Goal: Transaction & Acquisition: Obtain resource

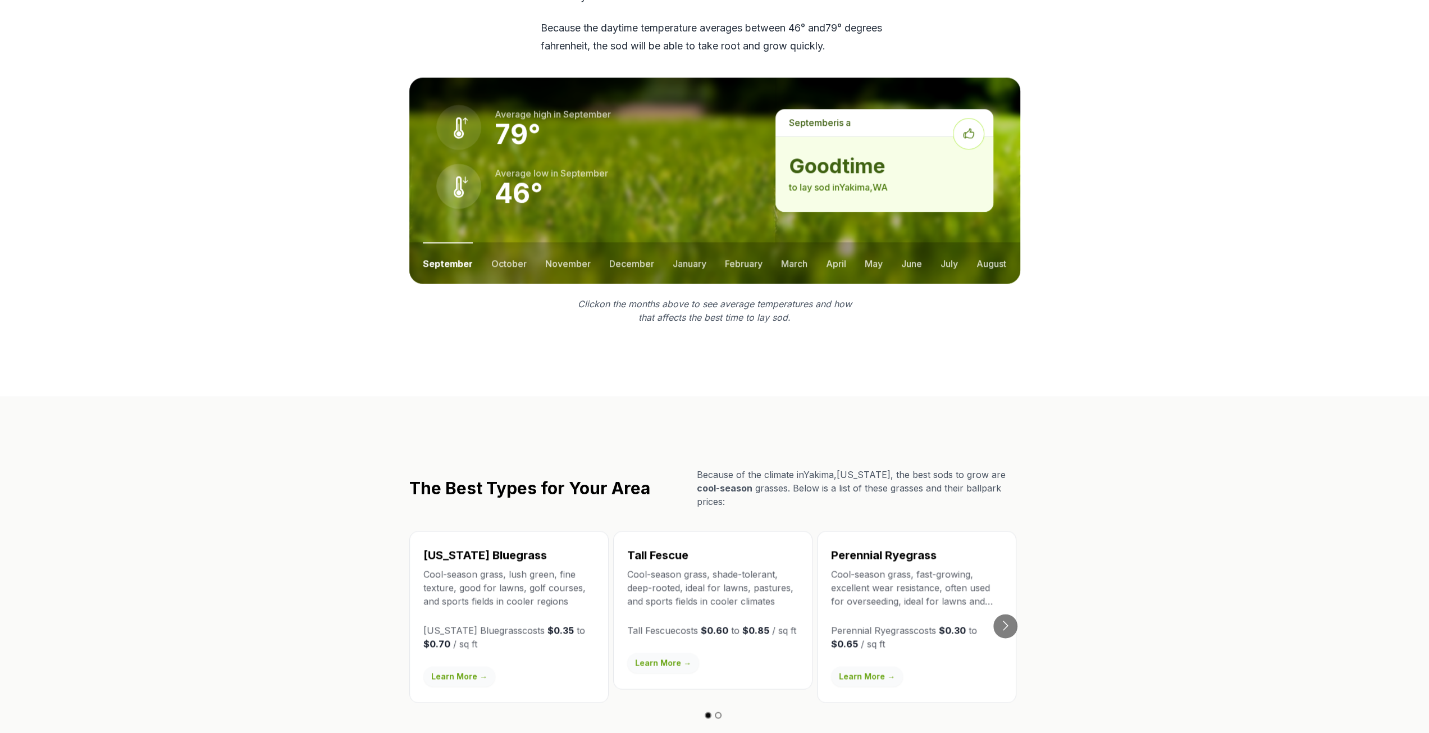
scroll to position [1516, 0]
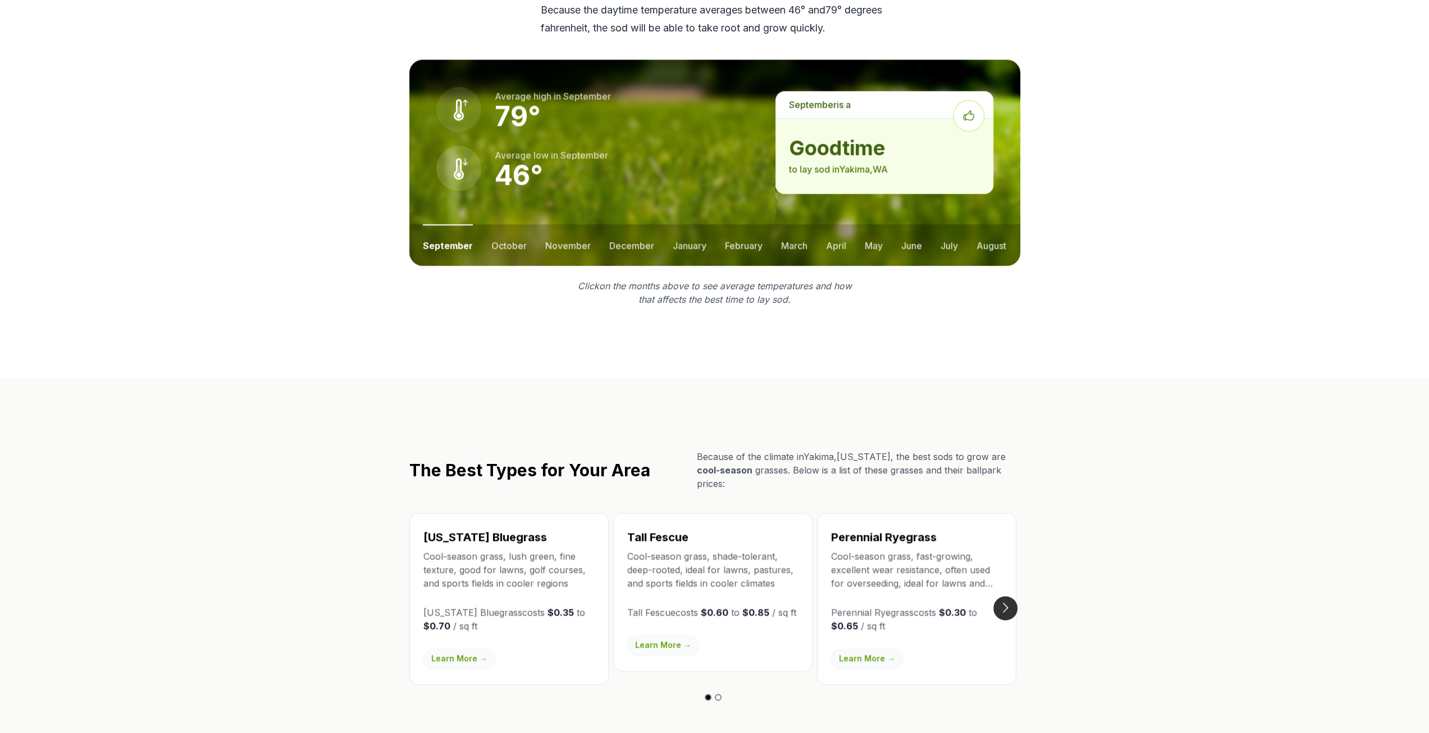
click at [1008, 596] on button "Go to next slide" at bounding box center [1005, 608] width 24 height 24
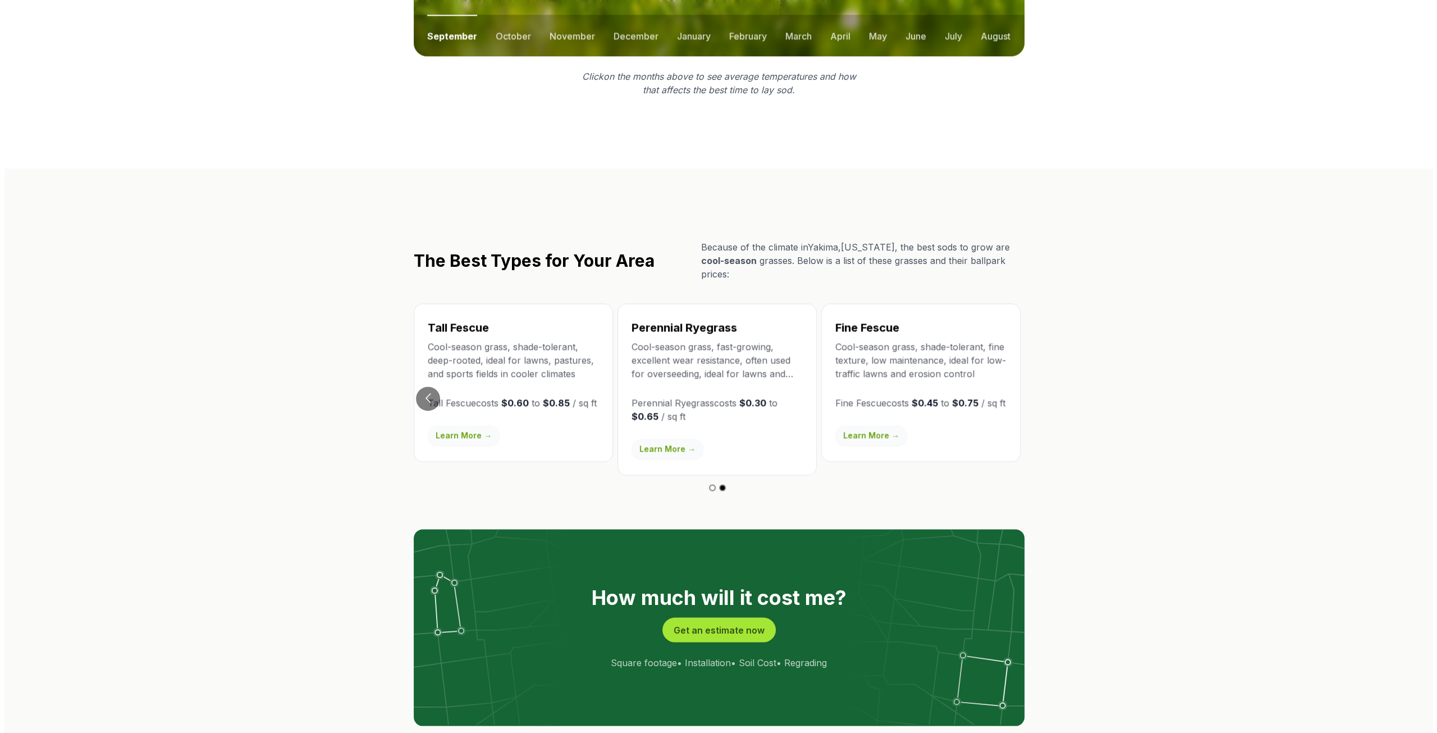
scroll to position [1740, 0]
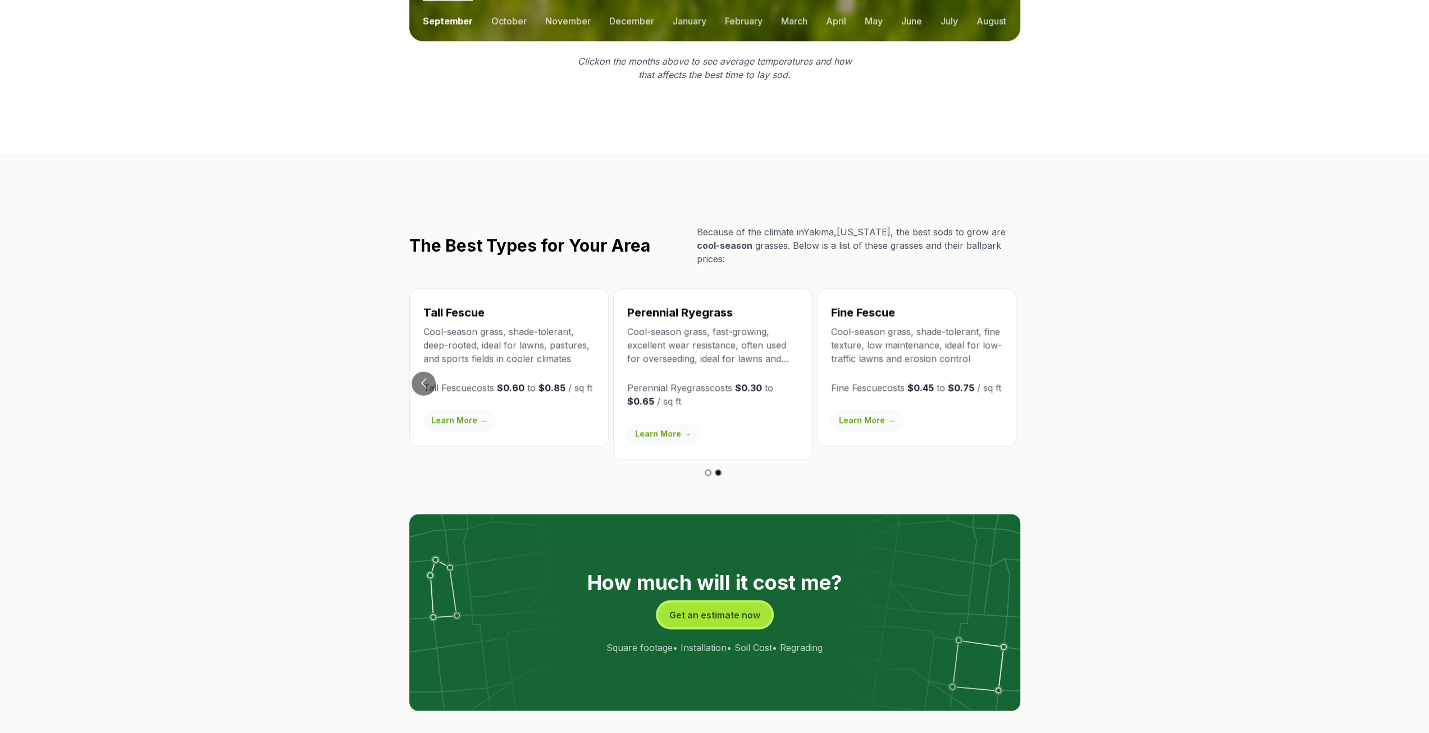
click at [733, 602] on button "Get an estimate now" at bounding box center [714, 614] width 113 height 25
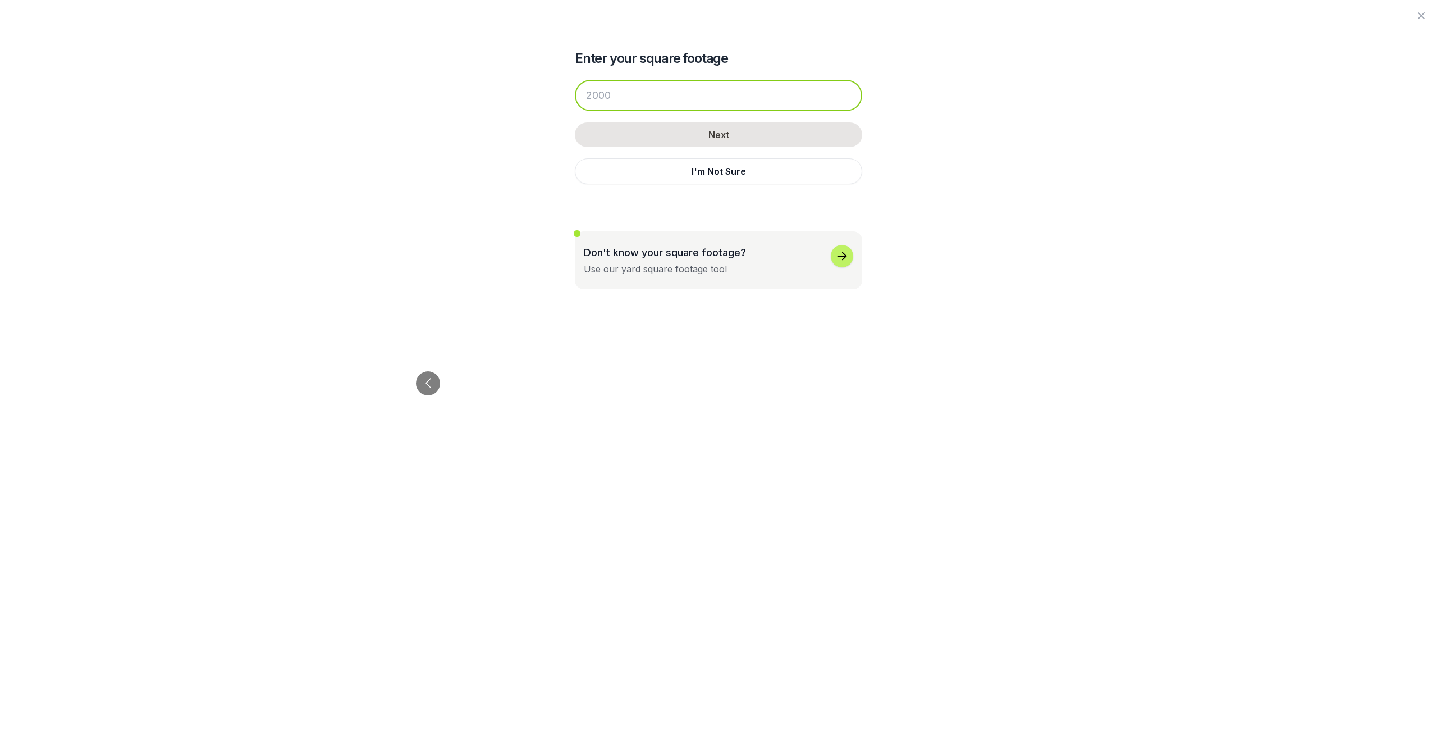
click at [634, 87] on input "number" at bounding box center [718, 95] width 287 height 31
drag, startPoint x: 616, startPoint y: 96, endPoint x: 625, endPoint y: 94, distance: 9.3
click at [616, 96] on input "280" at bounding box center [718, 95] width 287 height 31
type input "280"
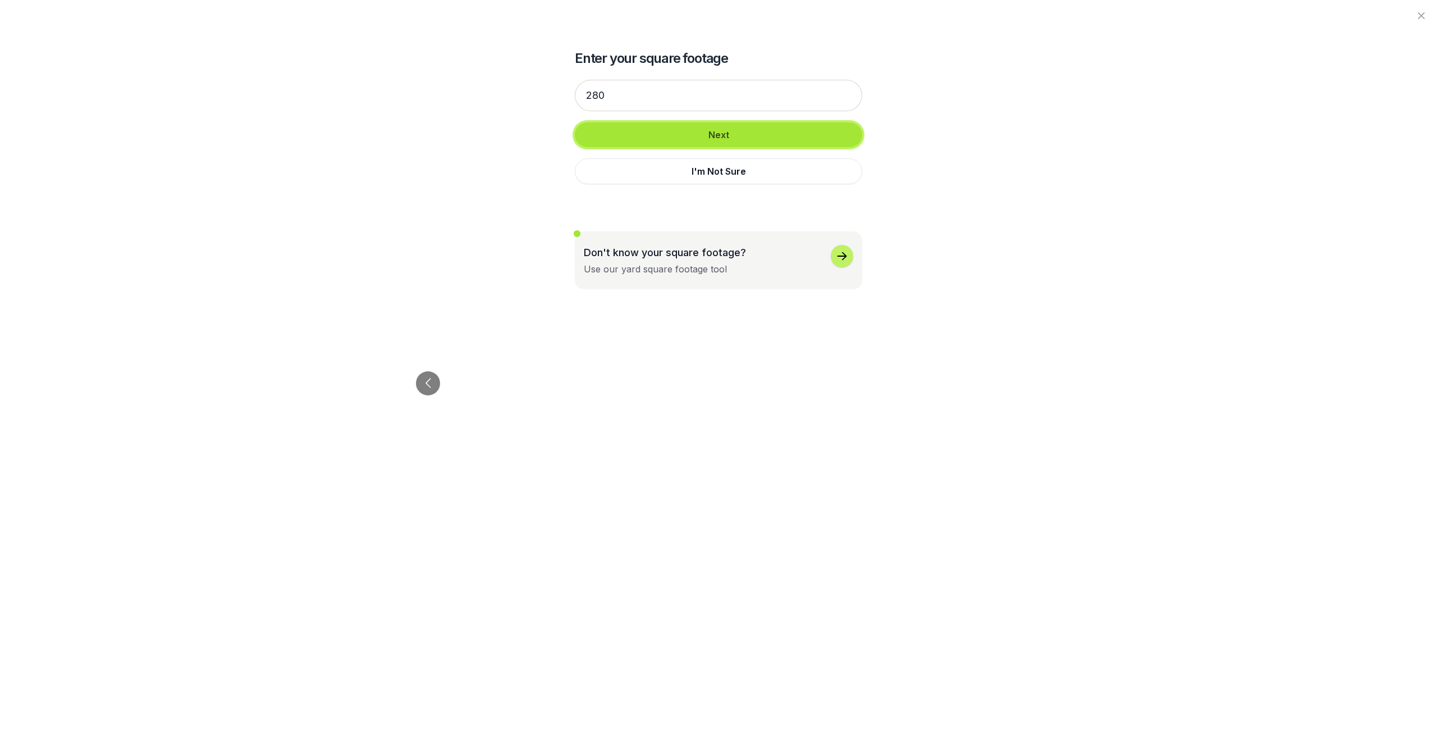
click at [687, 133] on button "Next" at bounding box center [718, 134] width 287 height 25
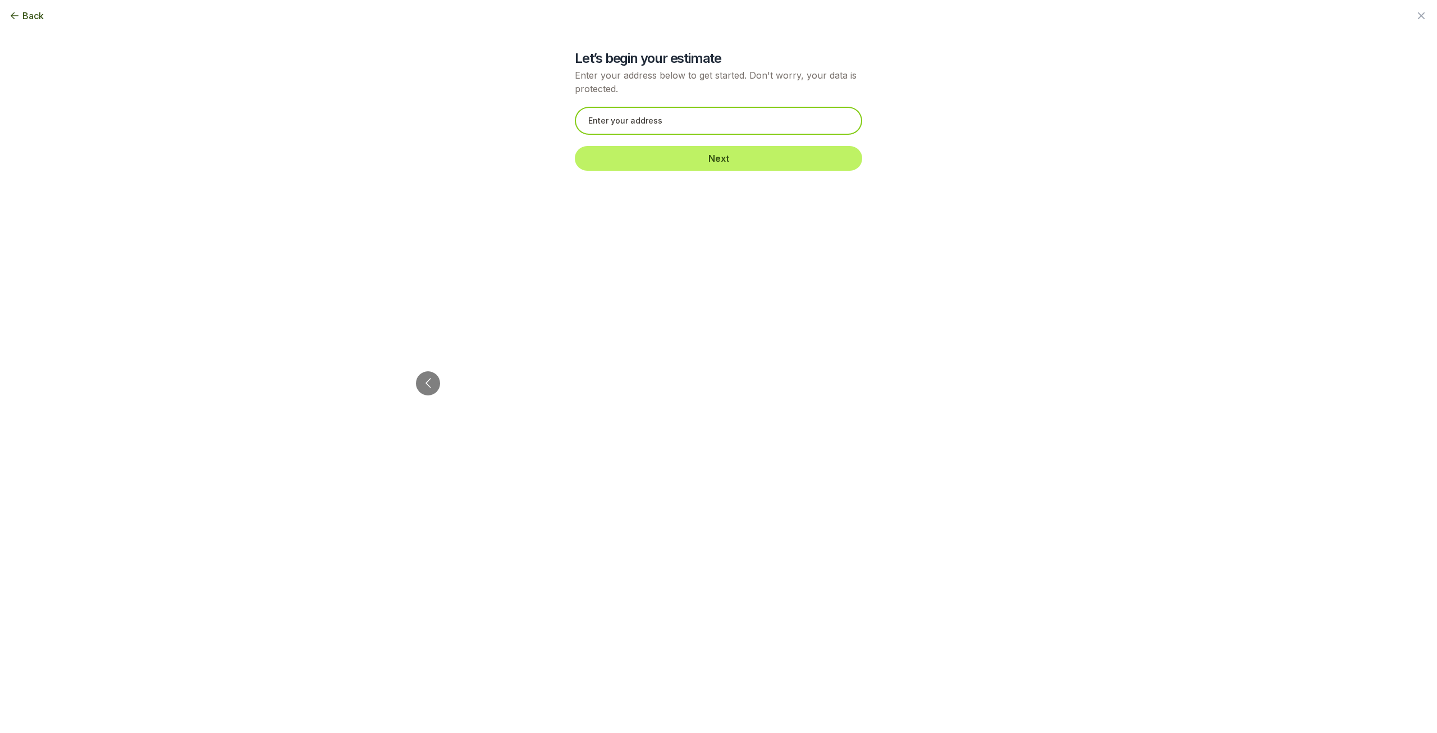
click at [677, 120] on input "text" at bounding box center [718, 121] width 287 height 28
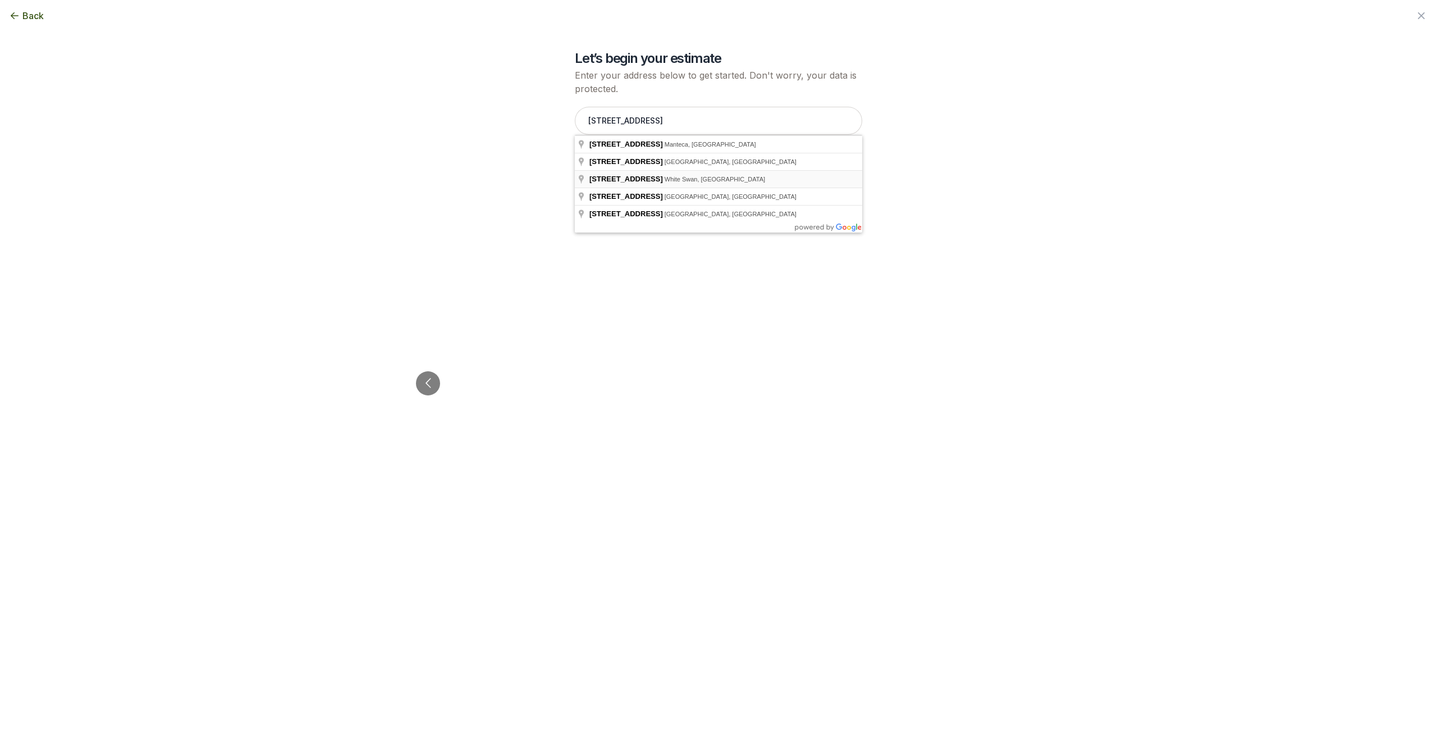
type input "390 Mission Rd, White Swan, WA"
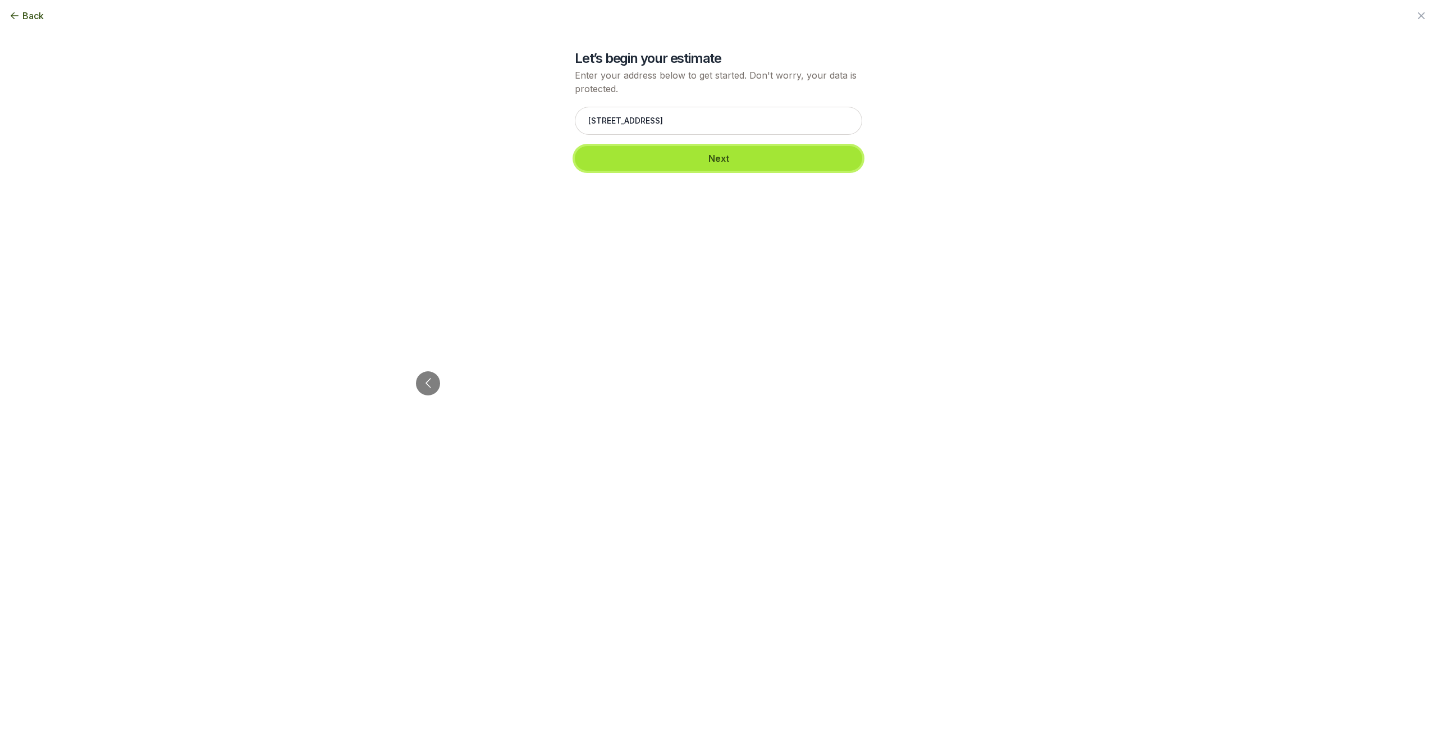
click at [725, 154] on button "Next" at bounding box center [718, 158] width 287 height 25
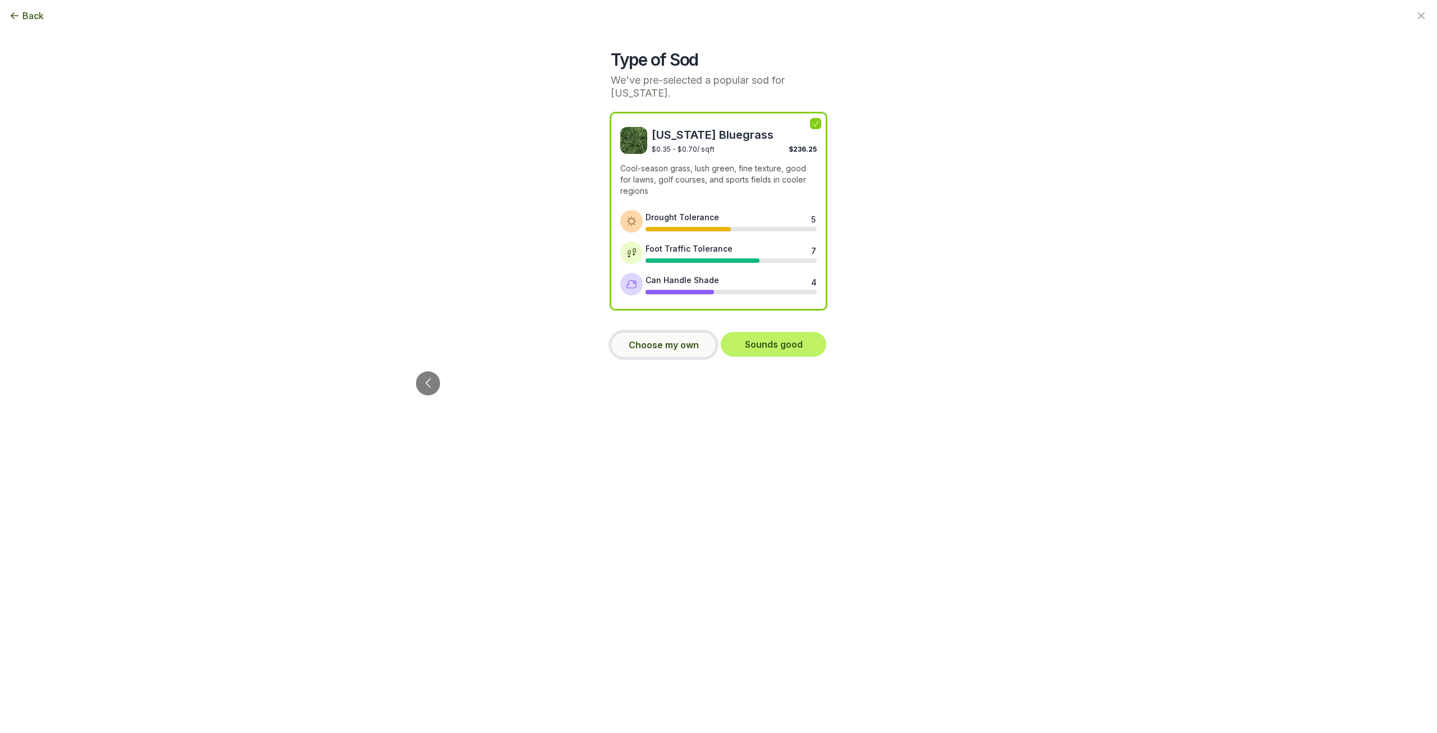
click at [661, 340] on button "Choose my own" at bounding box center [664, 345] width 106 height 26
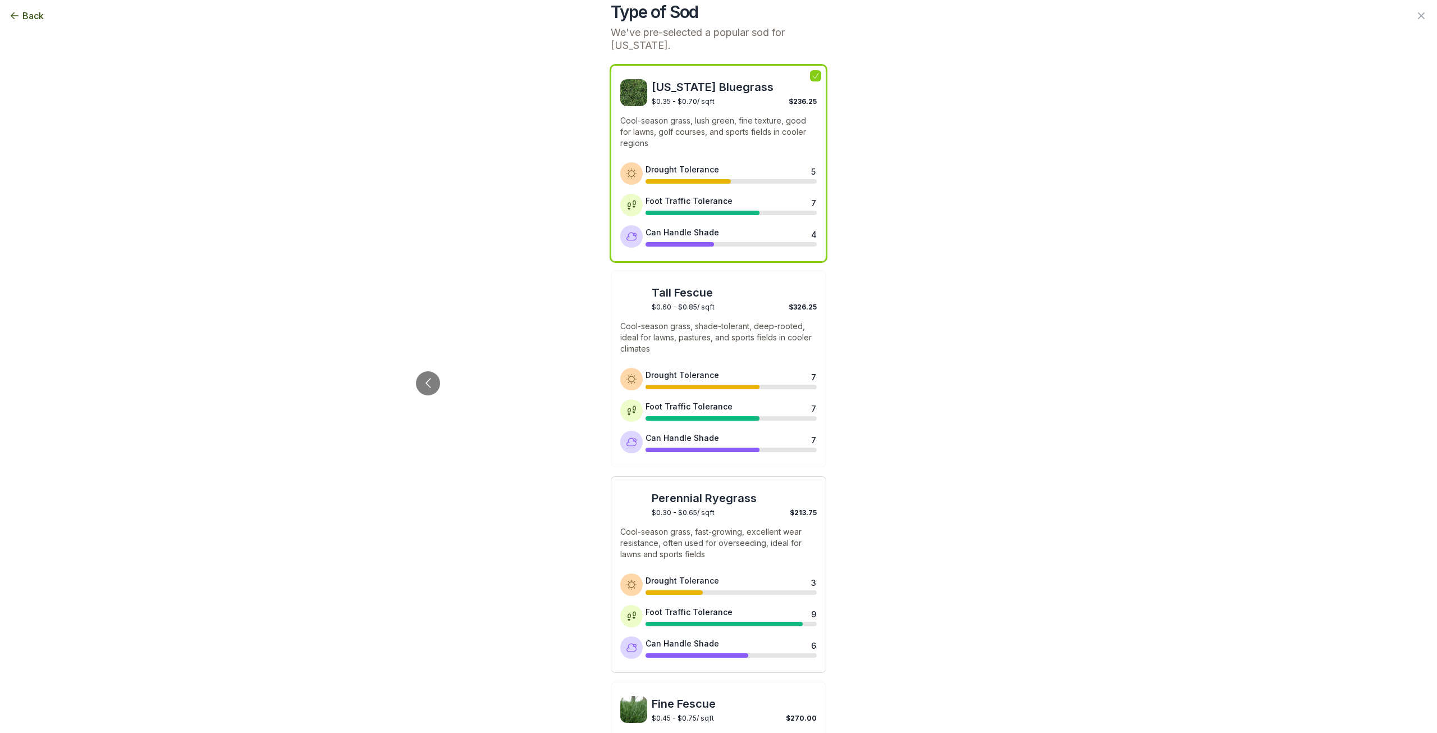
scroll to position [0, 0]
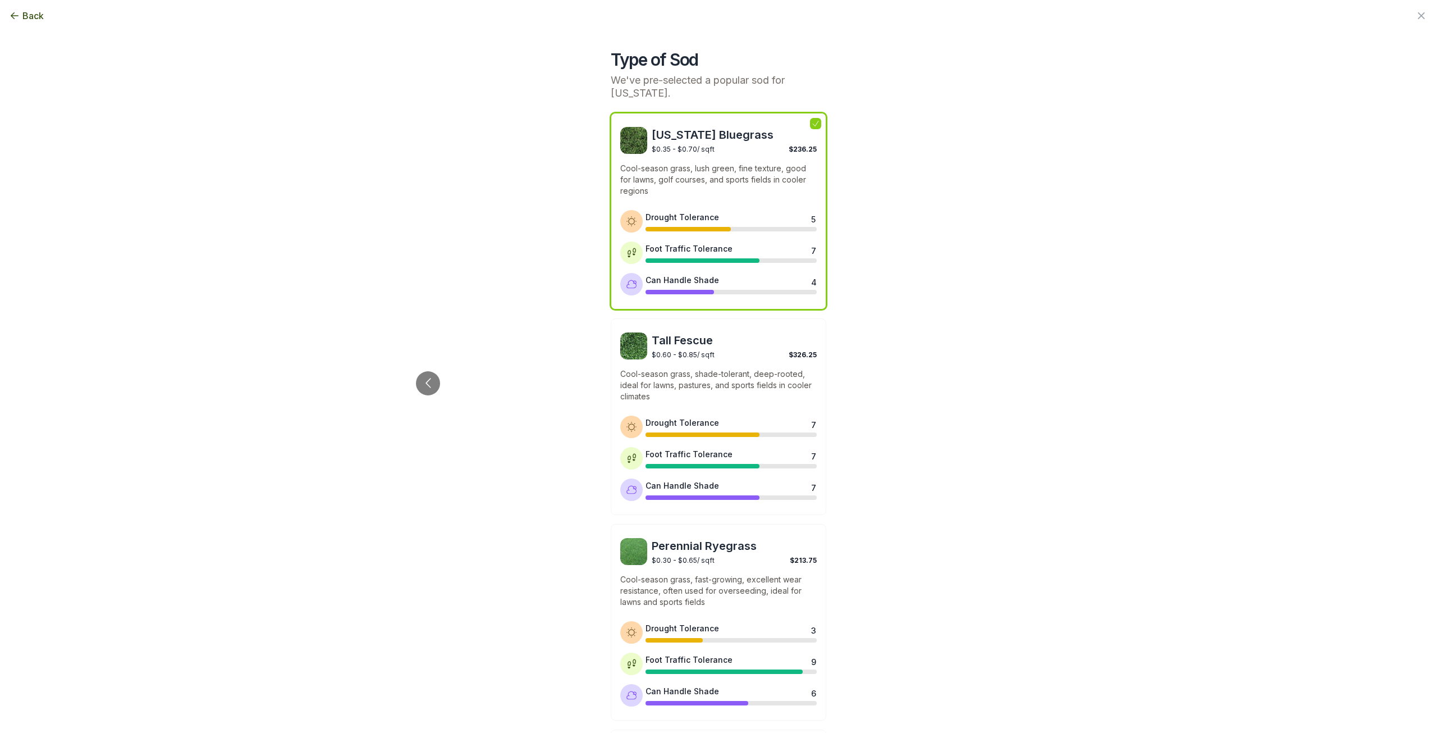
click at [627, 134] on img at bounding box center [633, 140] width 27 height 27
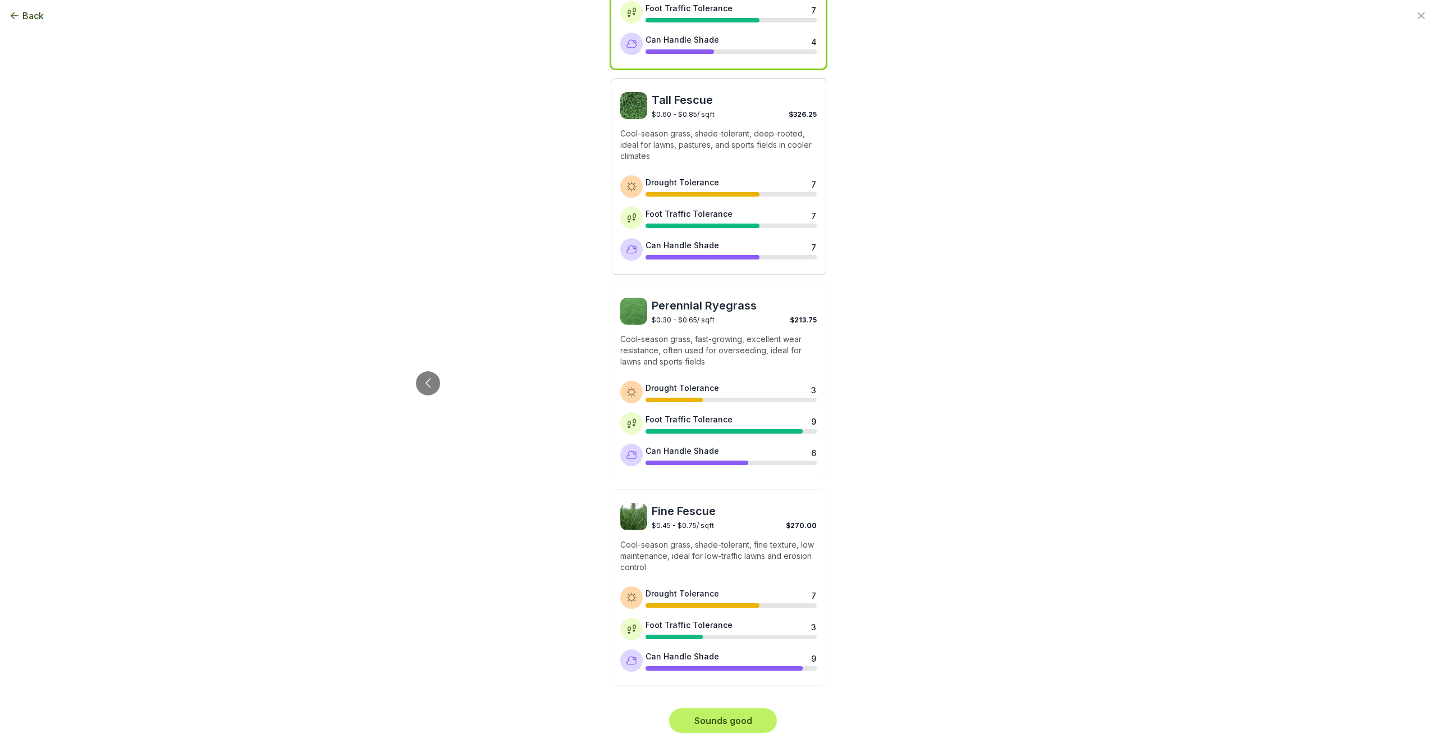
scroll to position [248, 0]
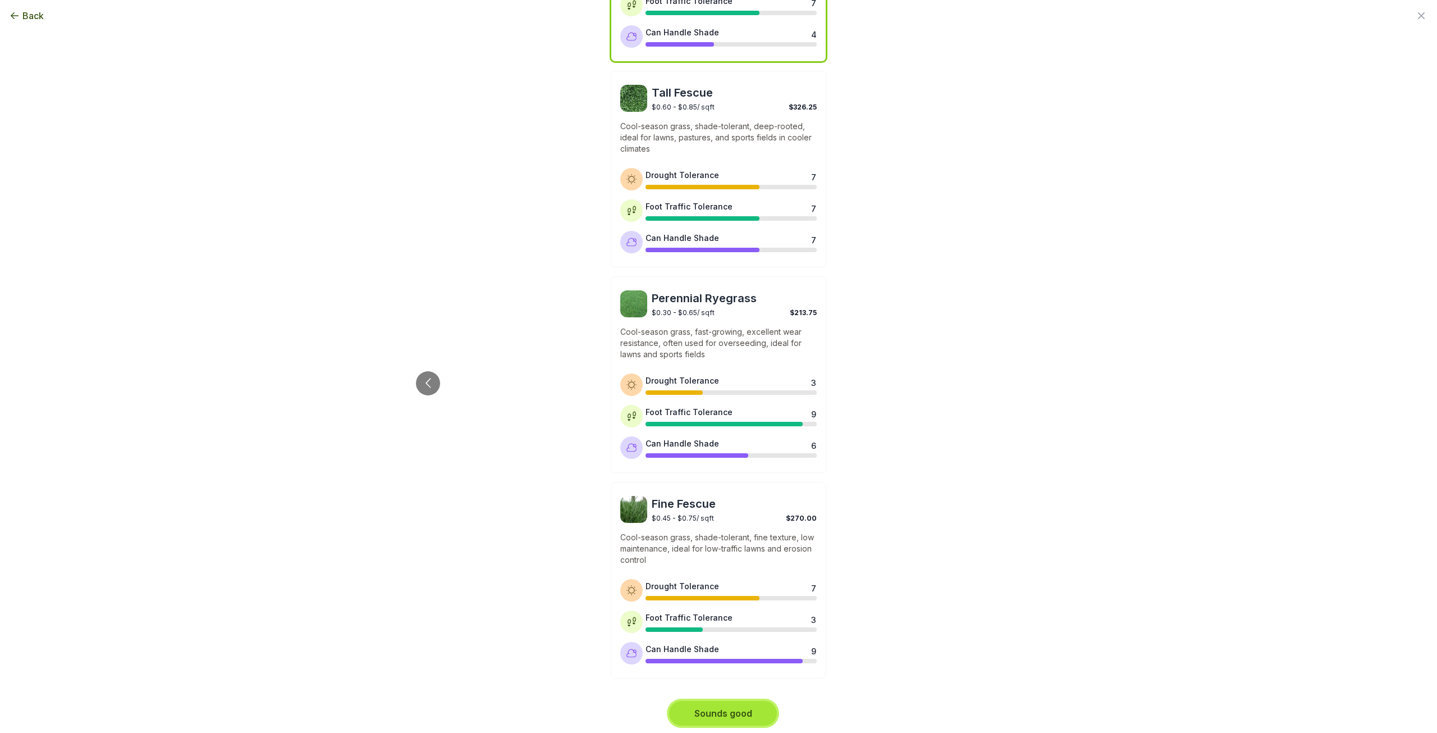
click at [740, 708] on button "Sounds good" at bounding box center [723, 713] width 108 height 25
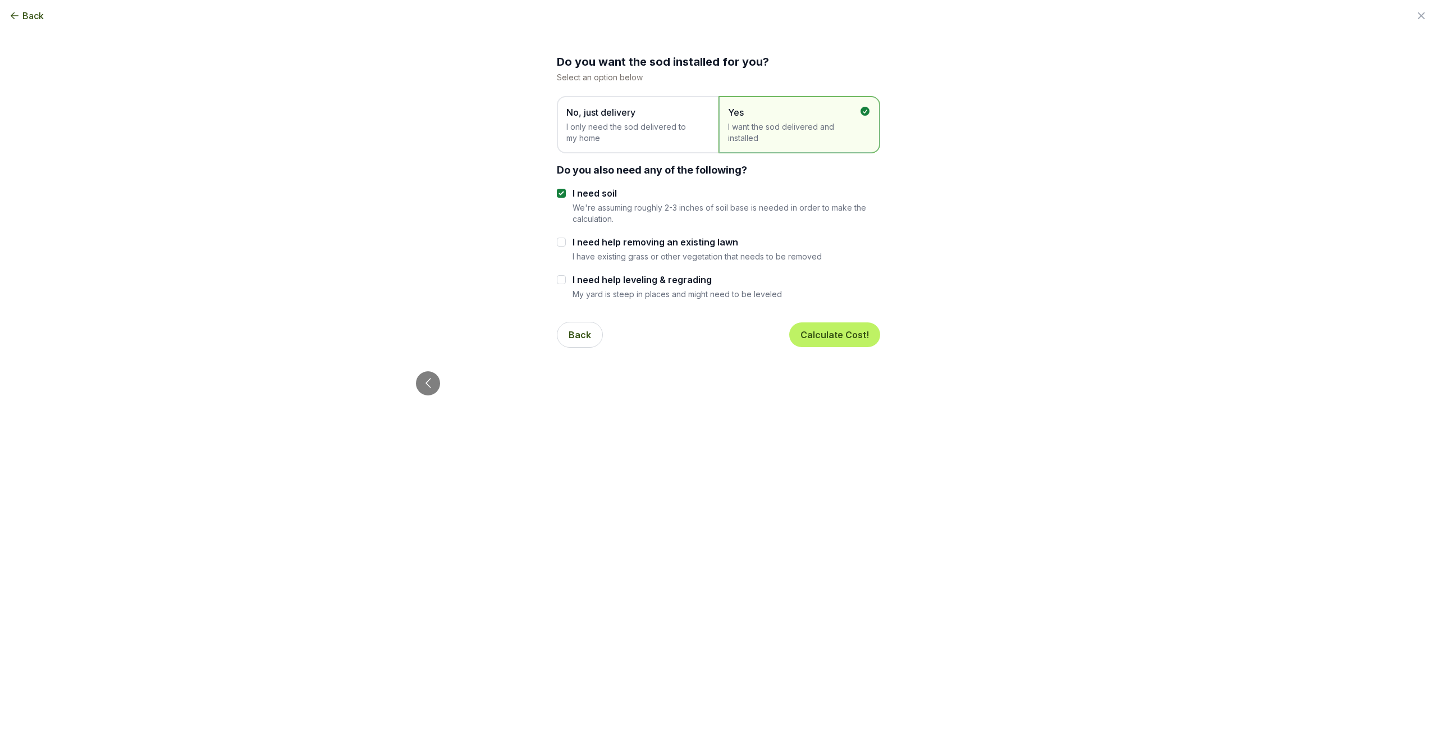
click at [613, 116] on span "No, just delivery" at bounding box center [631, 112] width 131 height 13
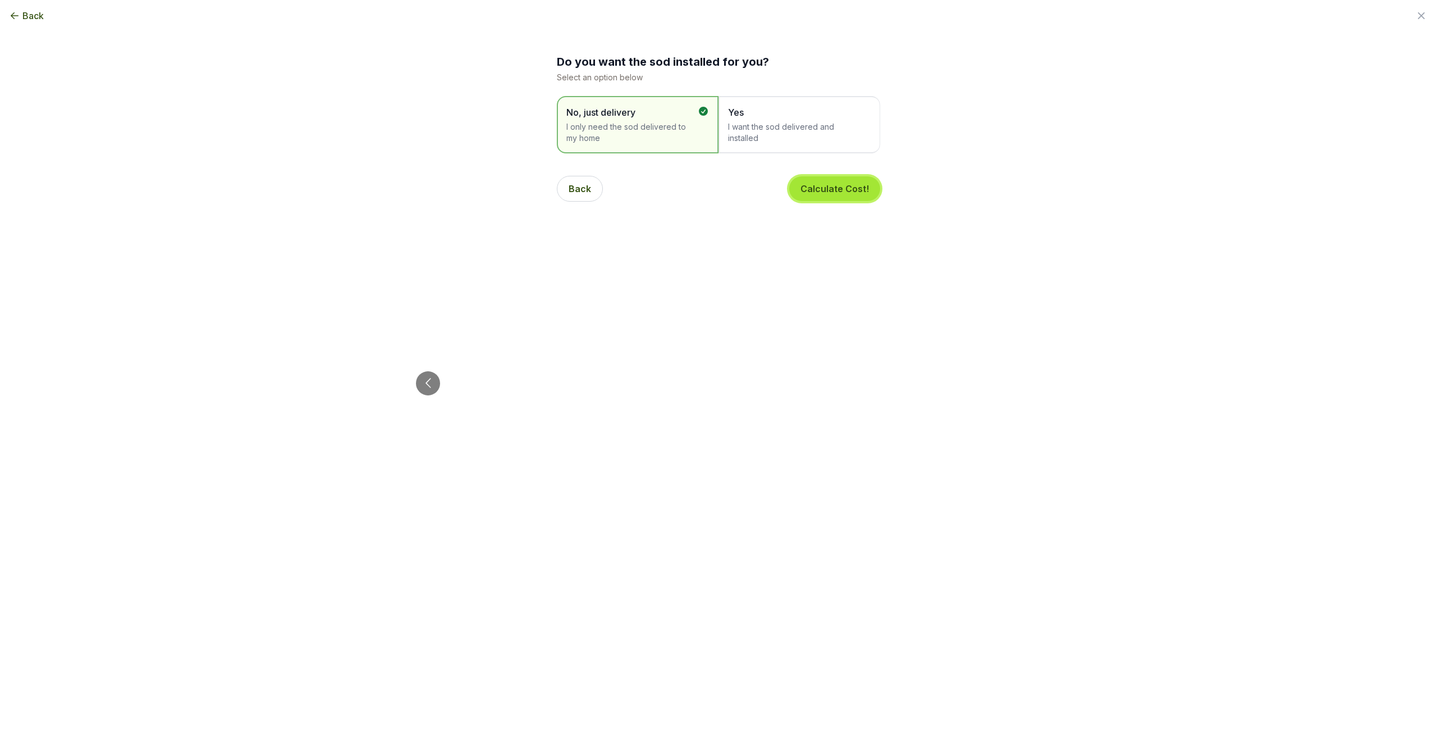
click at [821, 186] on button "Calculate Cost!" at bounding box center [834, 188] width 91 height 25
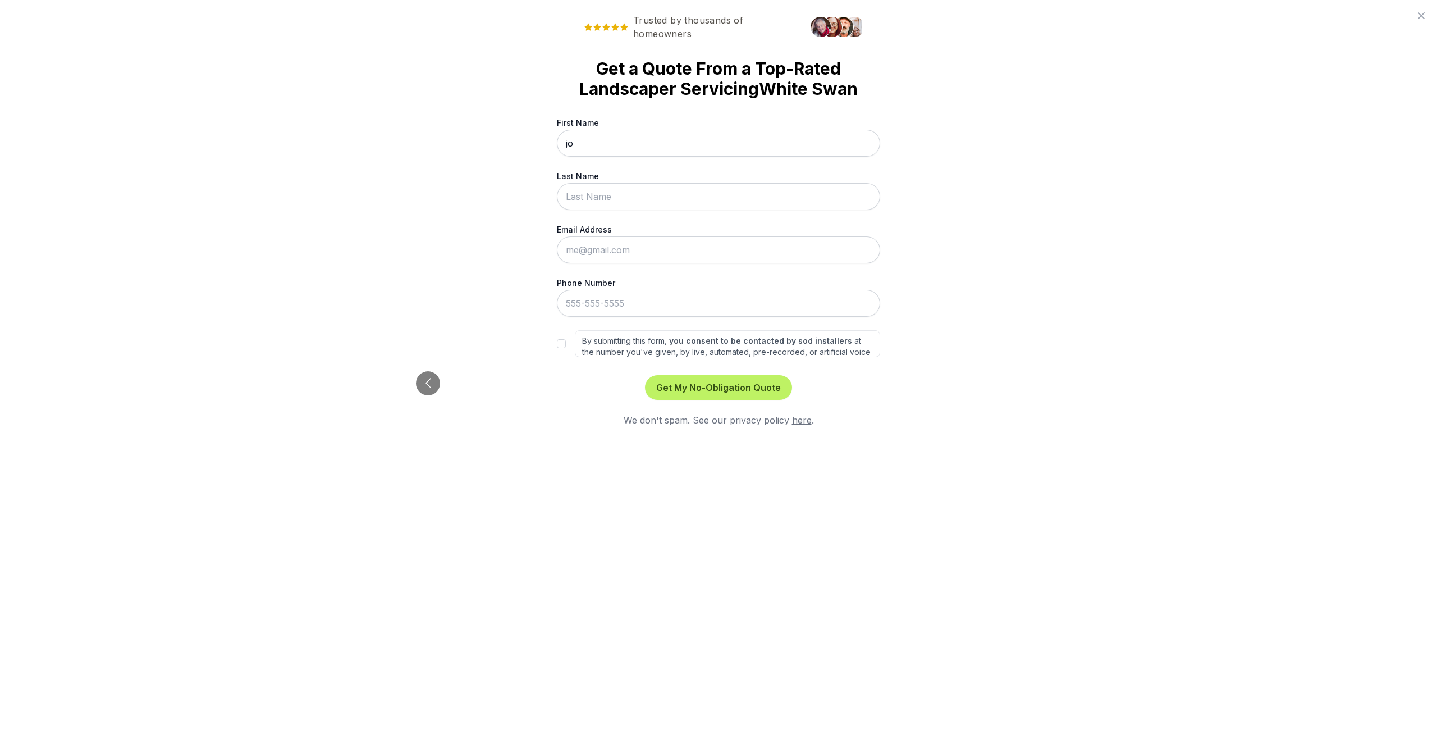
type input "John"
click at [607, 200] on input "Last Name" at bounding box center [718, 196] width 323 height 27
type input "DeMontiney"
click at [602, 250] on input "Email Address" at bounding box center [718, 249] width 323 height 27
type input "john_demontiney@yakama.com"
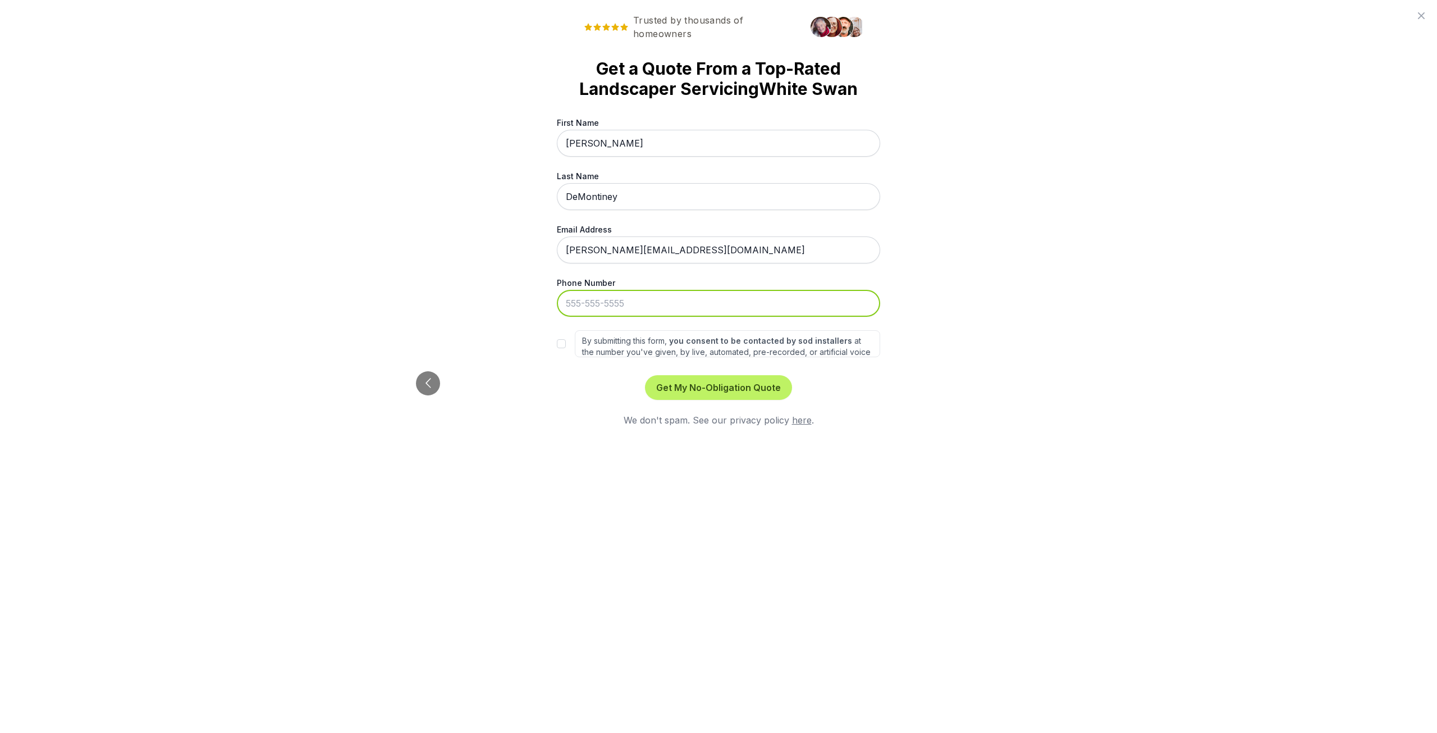
click at [637, 305] on input "Phone Number" at bounding box center [718, 303] width 323 height 27
click at [584, 301] on input "%09-945-2443" at bounding box center [718, 303] width 323 height 27
type input "509-945-2443"
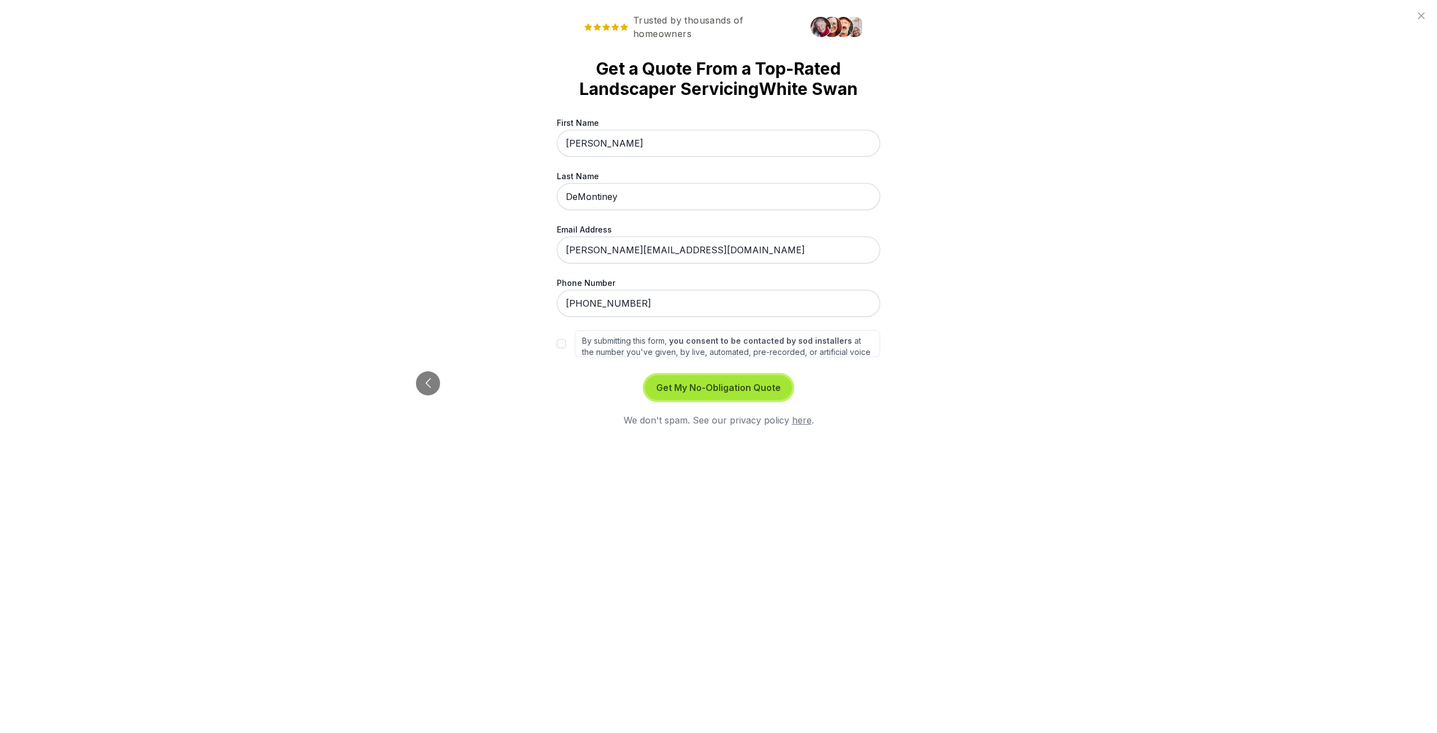
click at [734, 387] on button "Get My No-Obligation Quote" at bounding box center [718, 387] width 147 height 25
click at [732, 387] on button "Get My No-Obligation Quote" at bounding box center [718, 387] width 147 height 25
click at [743, 702] on div "Please agree to the terms and conditions" at bounding box center [724, 705] width 163 height 24
click at [647, 705] on div "Please agree to the terms and conditions" at bounding box center [724, 705] width 163 height 24
click at [798, 419] on link "here" at bounding box center [802, 419] width 20 height 11
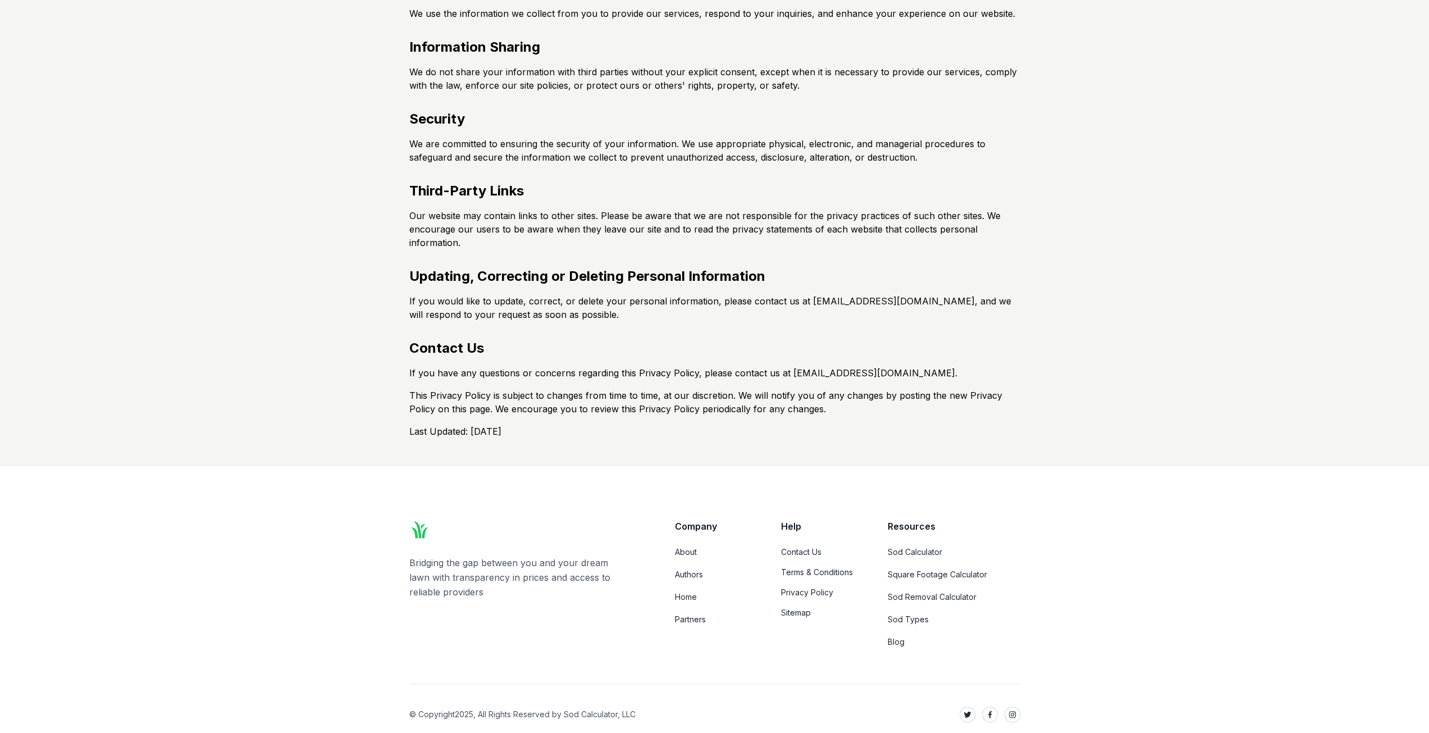
scroll to position [303, 0]
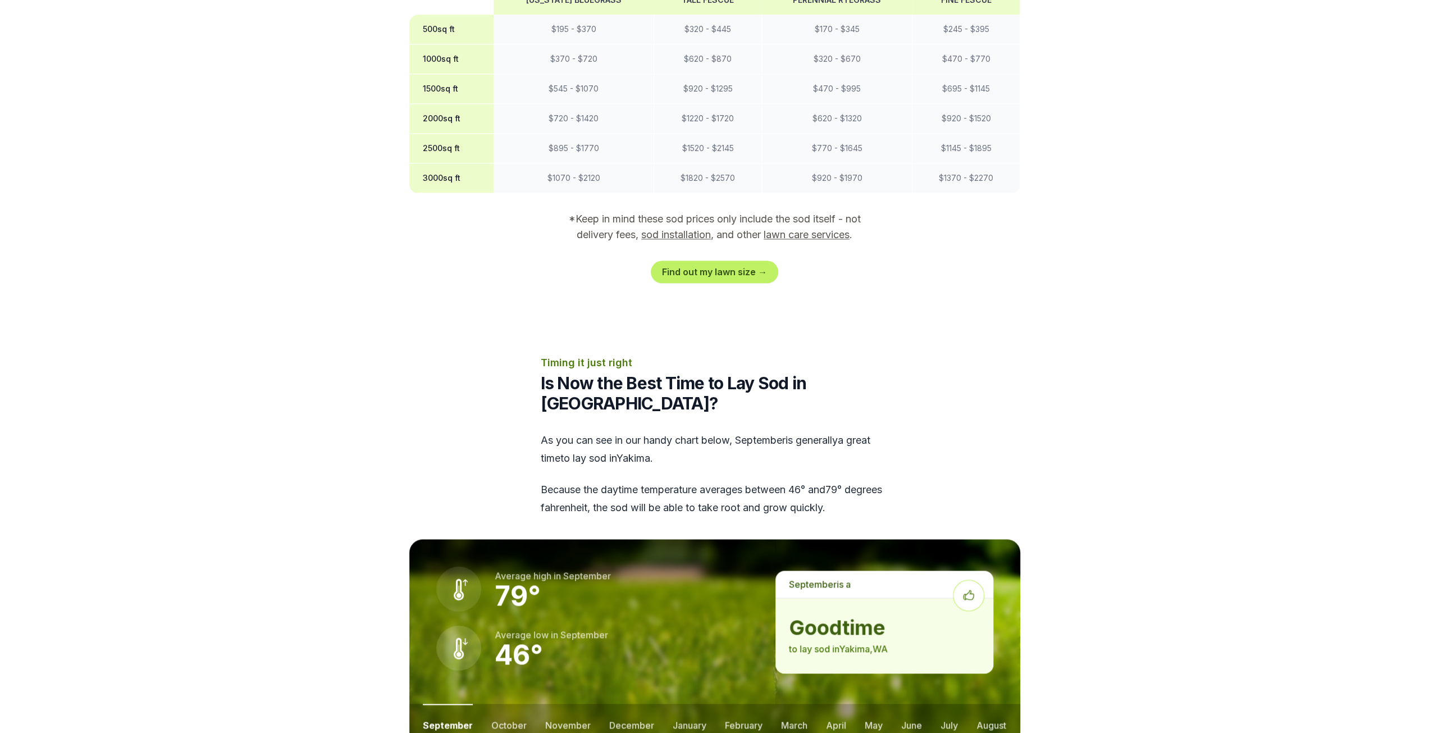
scroll to position [898, 0]
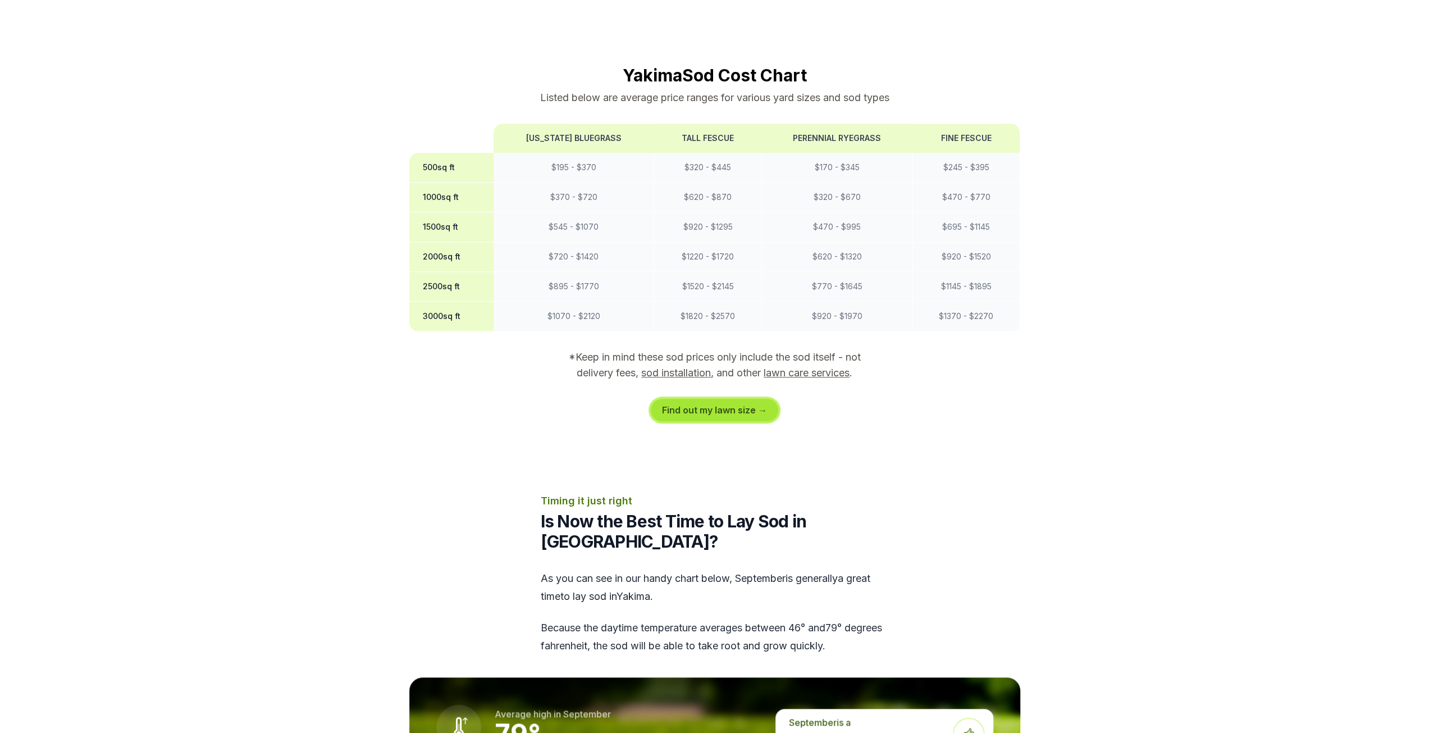
click at [693, 399] on link "Find out my lawn size →" at bounding box center [714, 410] width 127 height 22
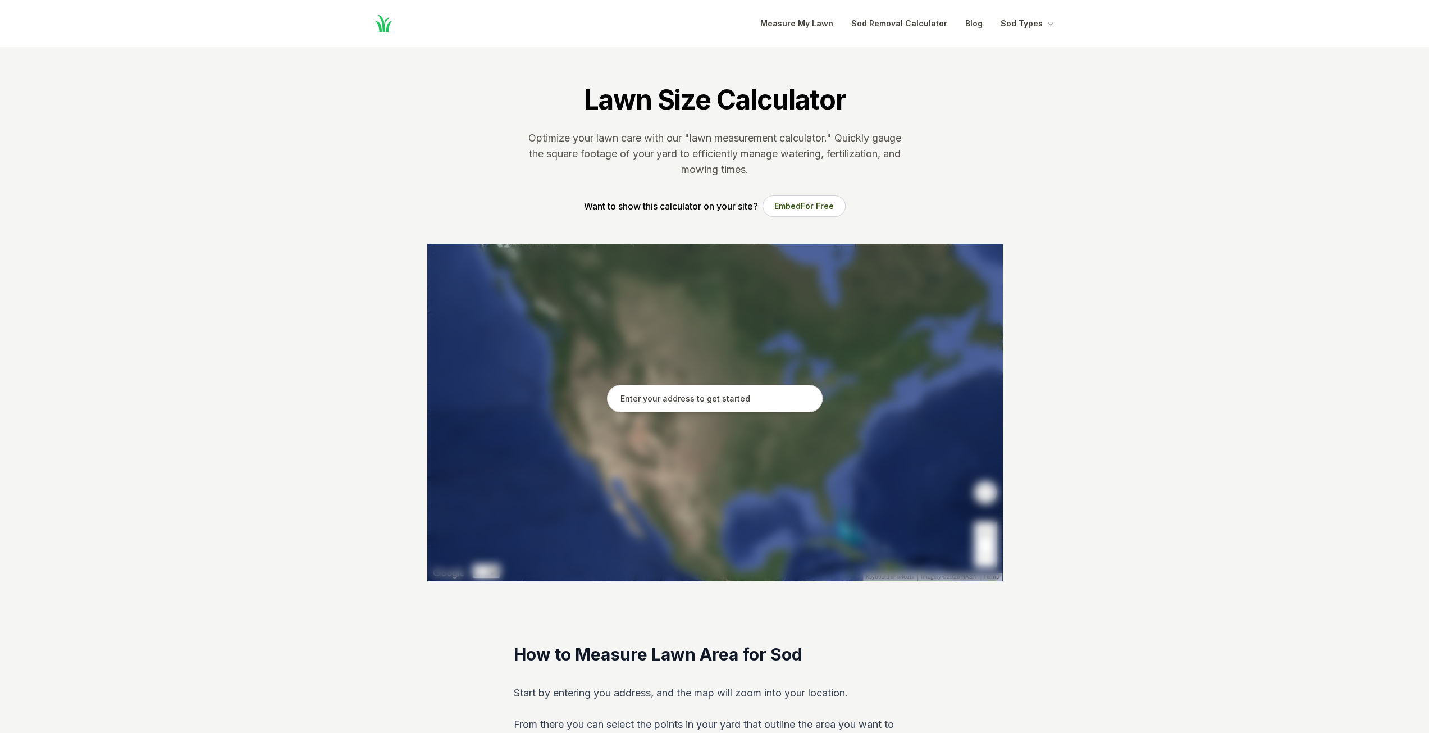
click at [687, 397] on input "text" at bounding box center [715, 399] width 216 height 28
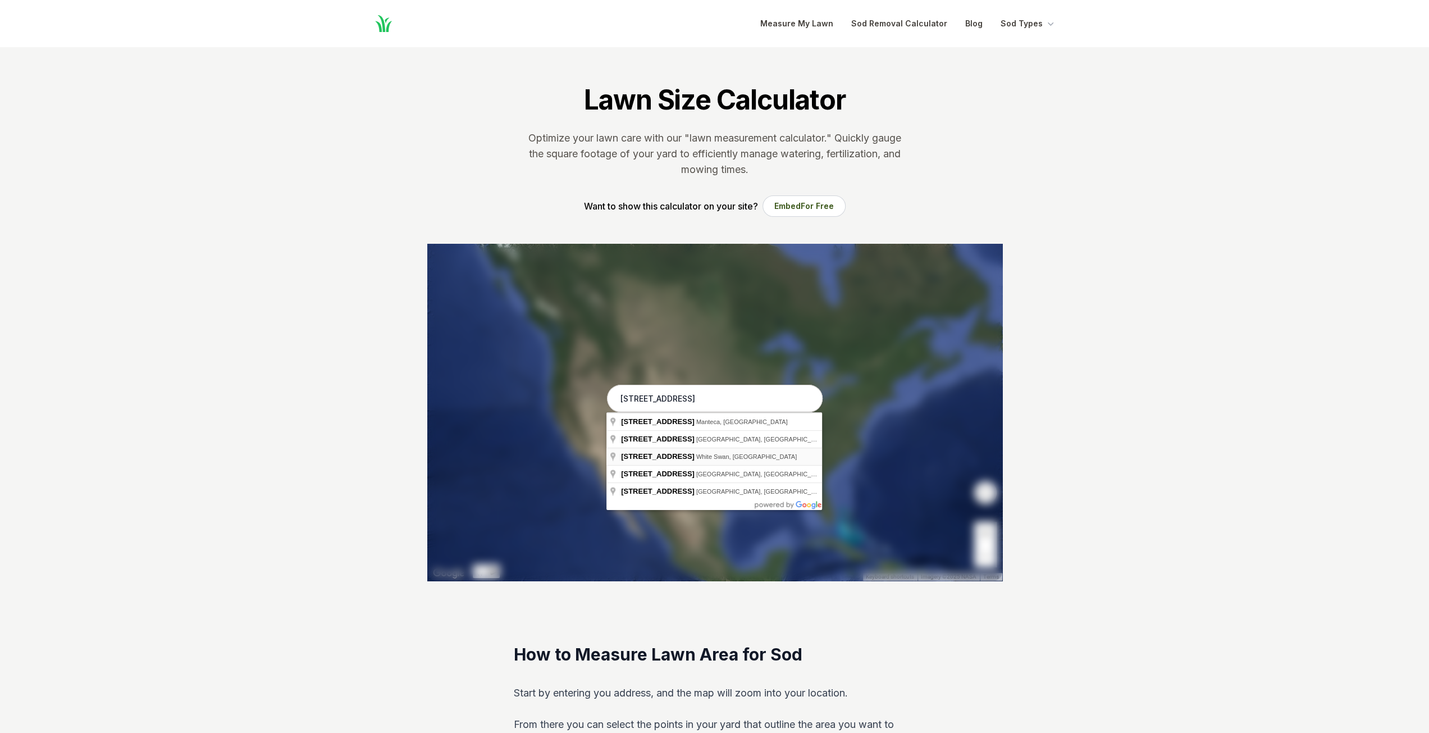
type input "390 Mission Rd, White Swan, WA"
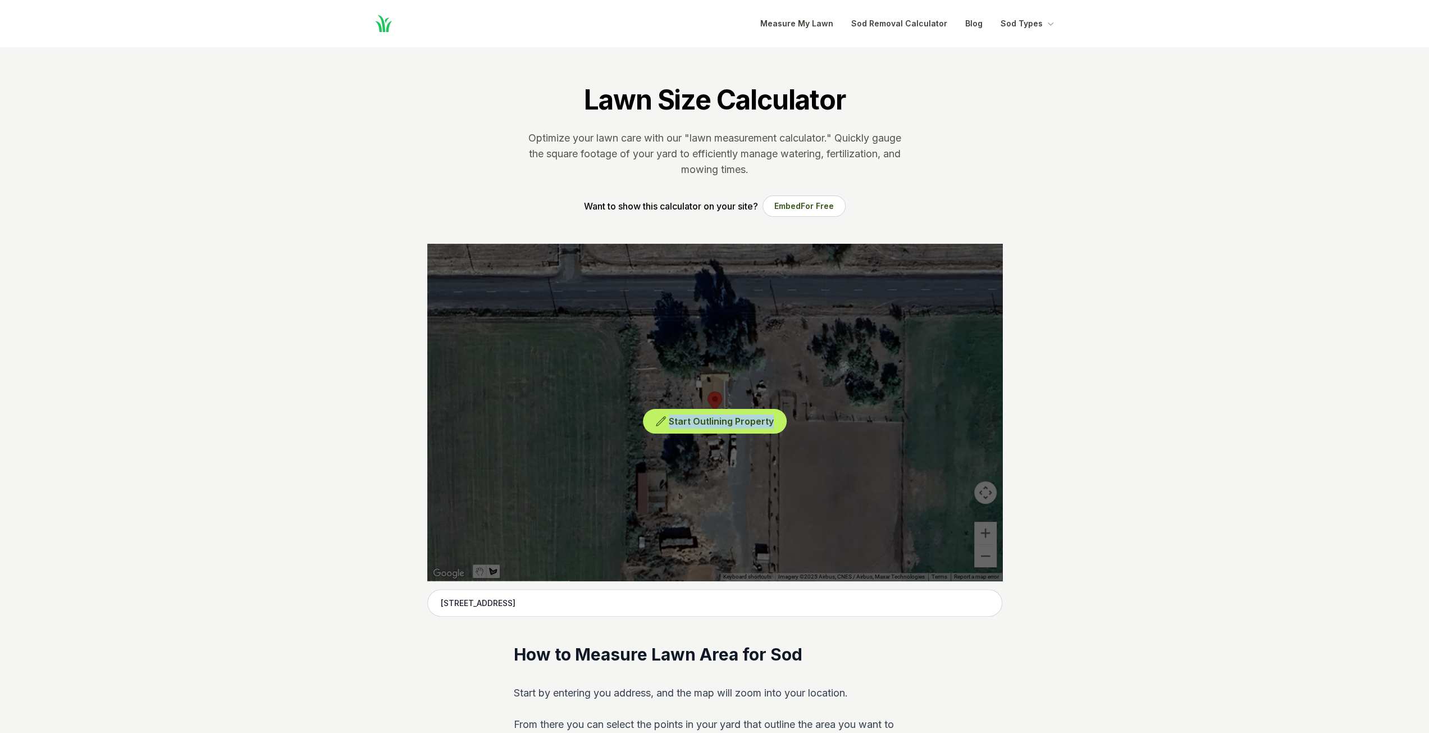
drag, startPoint x: 720, startPoint y: 481, endPoint x: 491, endPoint y: 477, distance: 229.7
click at [488, 477] on div "Start Outlining Property" at bounding box center [714, 412] width 575 height 337
click at [698, 423] on span "Start Outlining Property" at bounding box center [721, 420] width 105 height 11
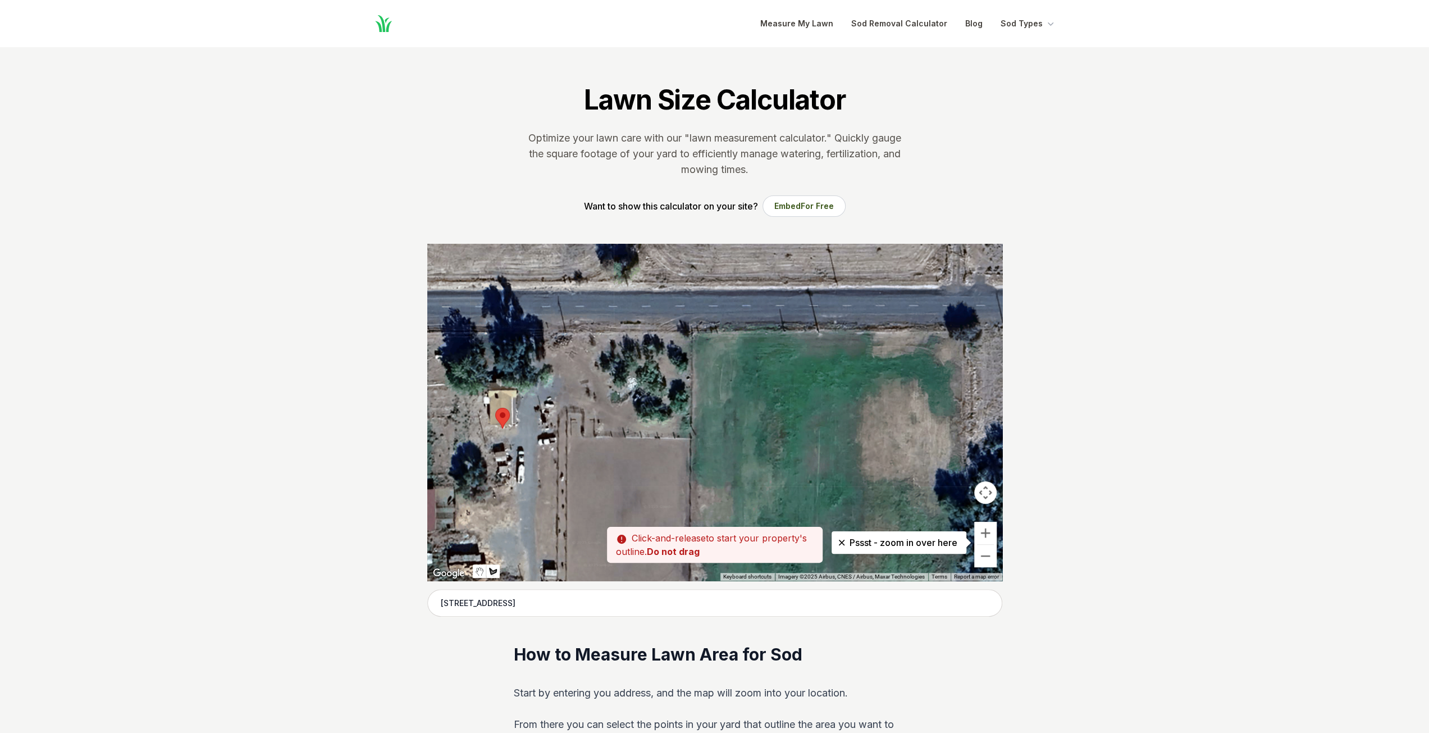
drag, startPoint x: 801, startPoint y: 481, endPoint x: 507, endPoint y: 497, distance: 294.1
click at [503, 500] on div at bounding box center [714, 412] width 575 height 337
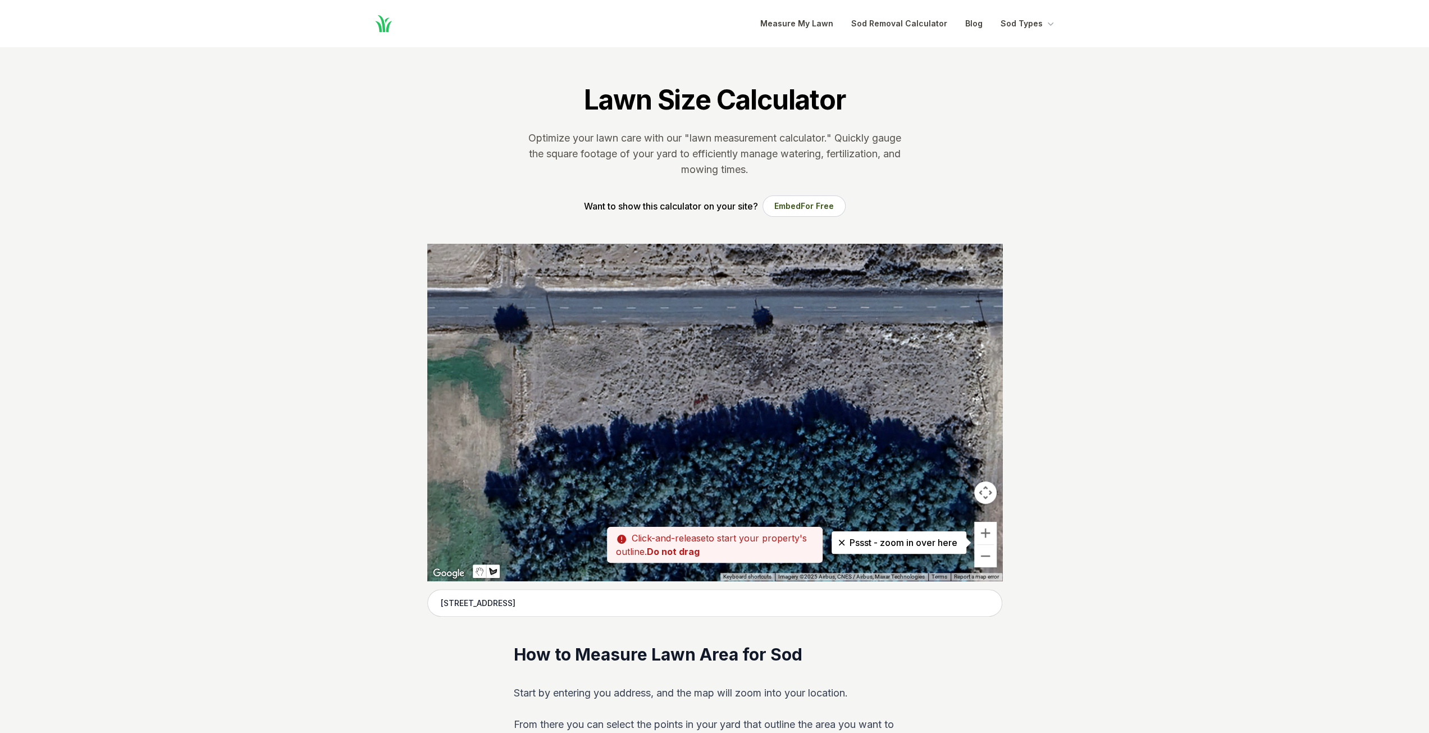
drag, startPoint x: 816, startPoint y: 455, endPoint x: 532, endPoint y: 445, distance: 284.2
click at [537, 446] on div at bounding box center [714, 412] width 575 height 337
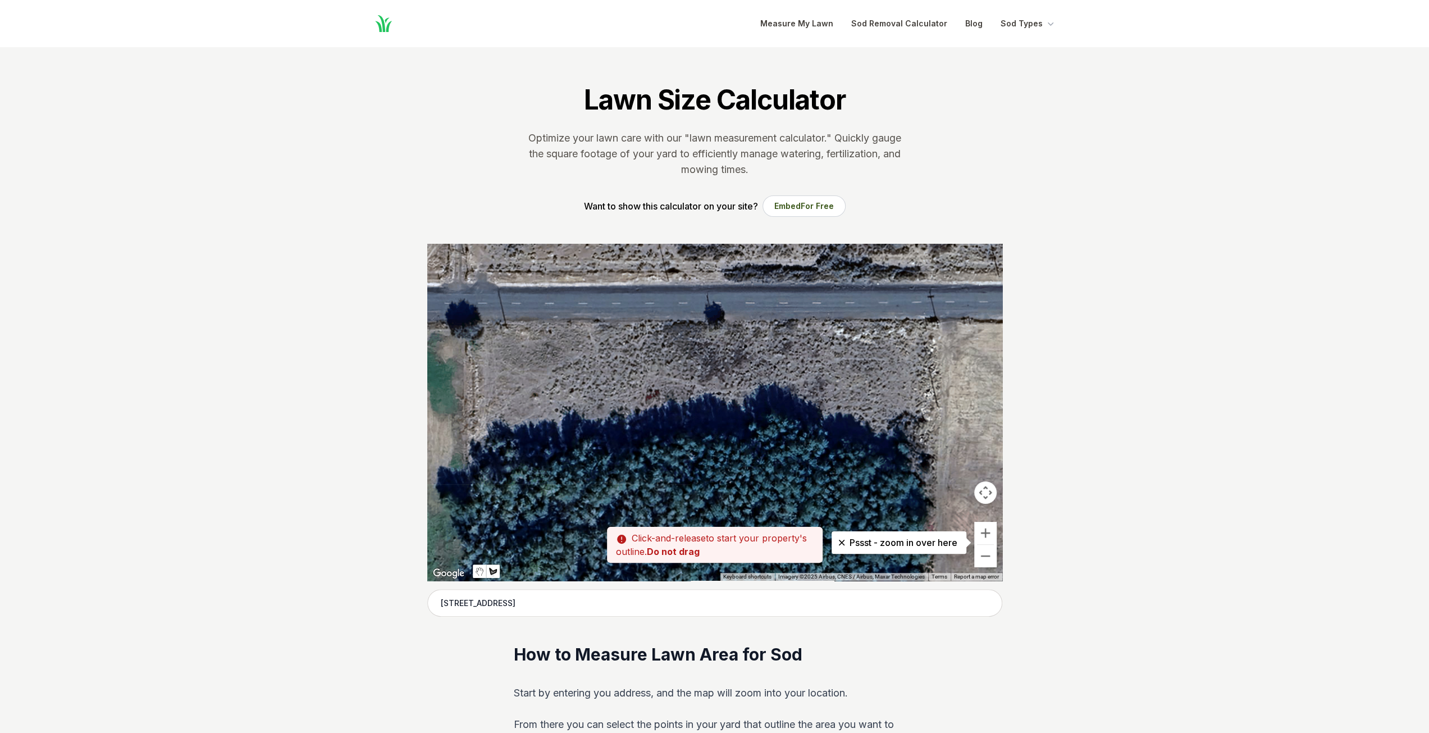
drag, startPoint x: 391, startPoint y: 450, endPoint x: 379, endPoint y: 450, distance: 12.4
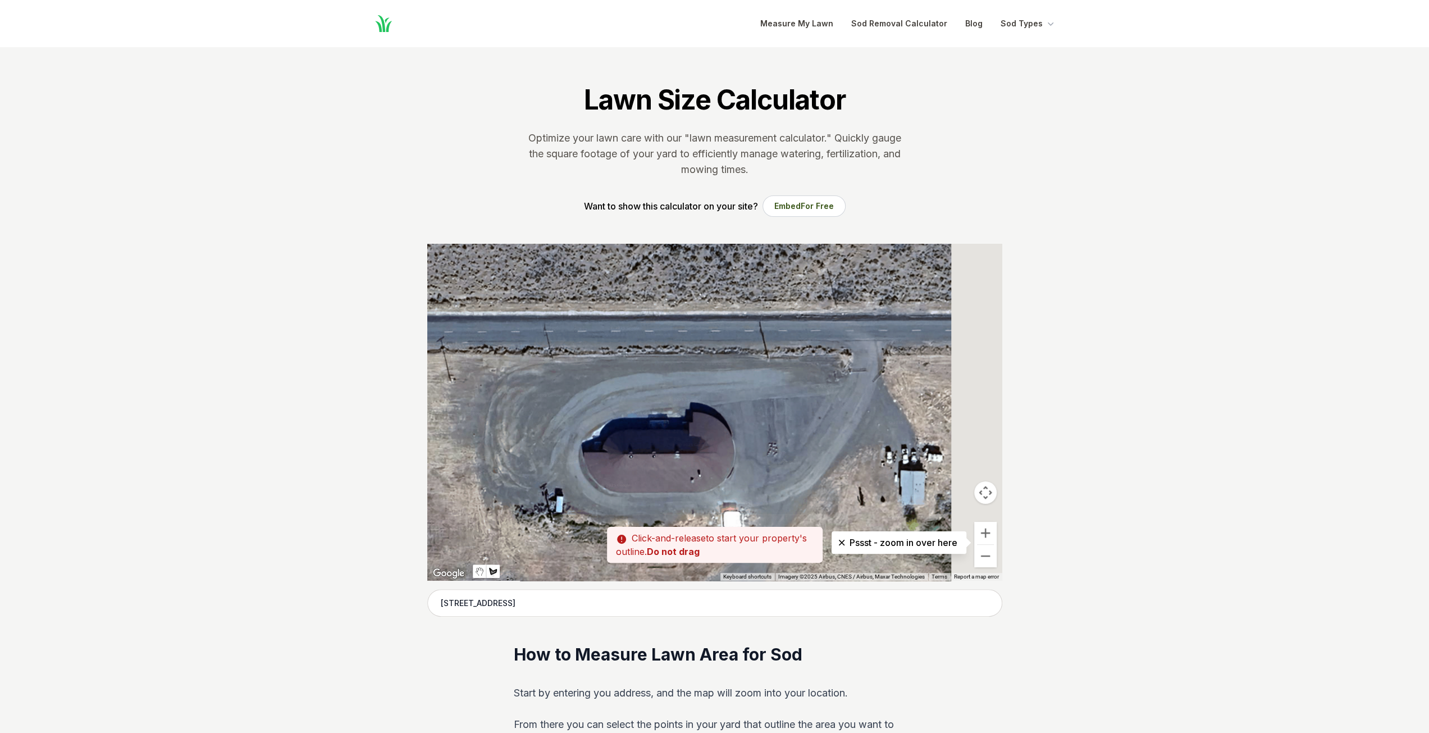
drag, startPoint x: 633, startPoint y: 442, endPoint x: 618, endPoint y: 441, distance: 15.2
click at [618, 442] on div at bounding box center [714, 412] width 575 height 337
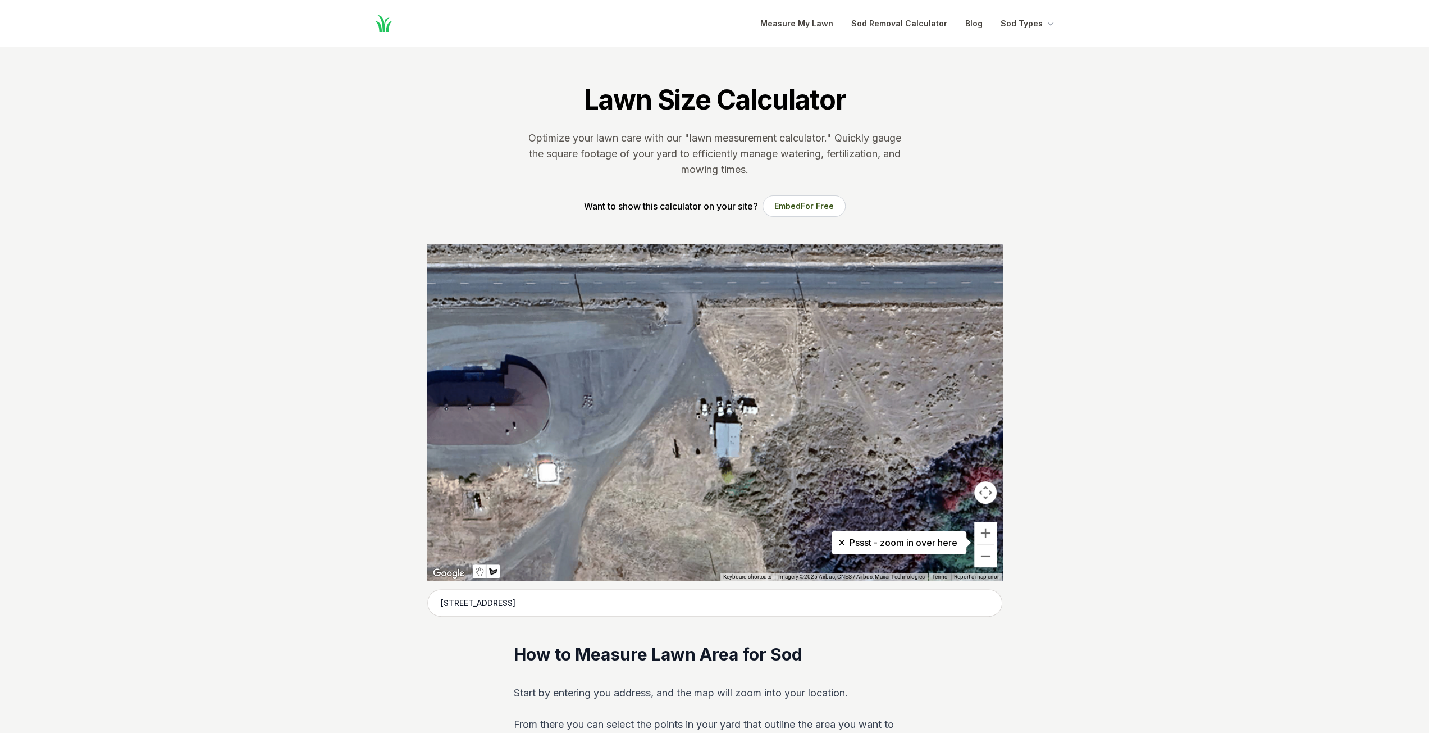
drag, startPoint x: 769, startPoint y: 438, endPoint x: 703, endPoint y: 388, distance: 82.6
click at [703, 388] on div at bounding box center [714, 412] width 575 height 337
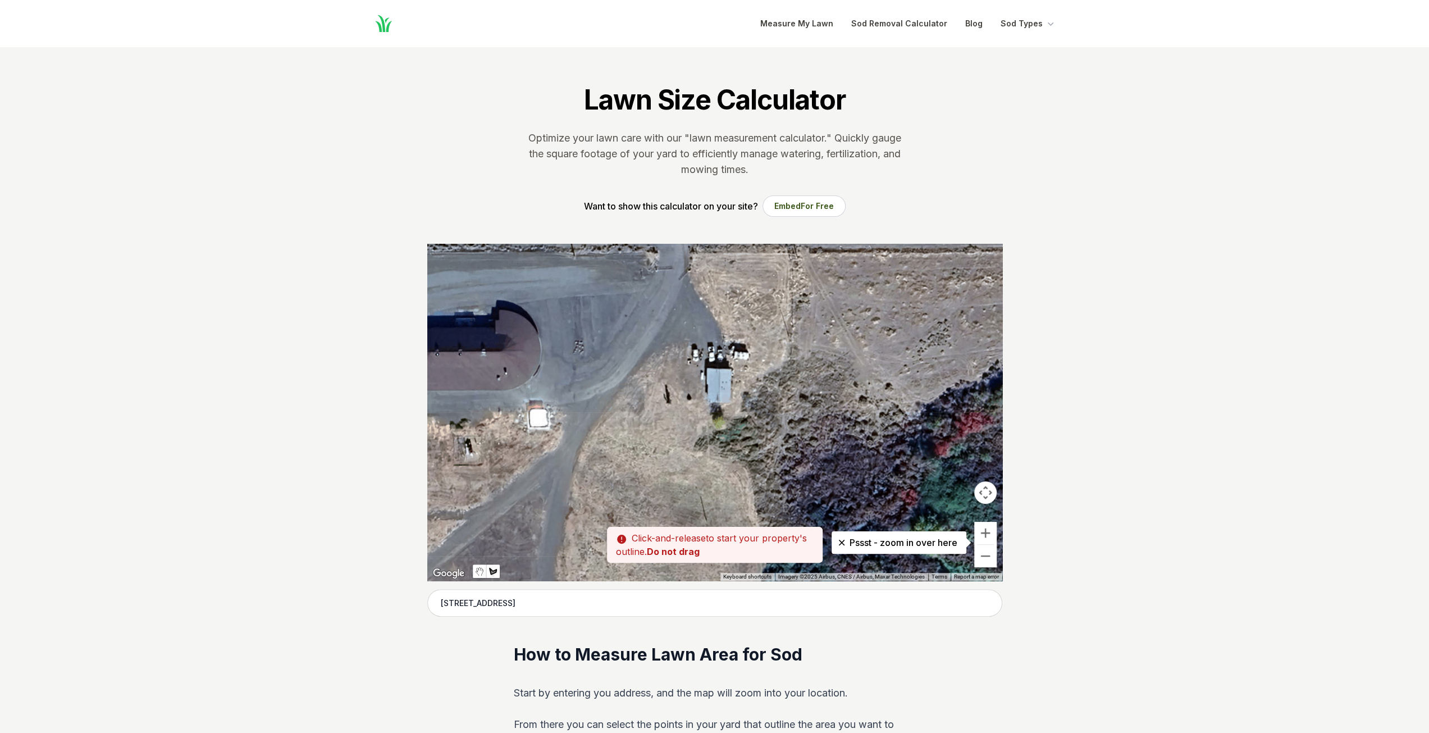
drag, startPoint x: 747, startPoint y: 424, endPoint x: 738, endPoint y: 371, distance: 54.1
click at [738, 371] on div at bounding box center [714, 412] width 575 height 337
click at [737, 371] on div at bounding box center [714, 412] width 575 height 337
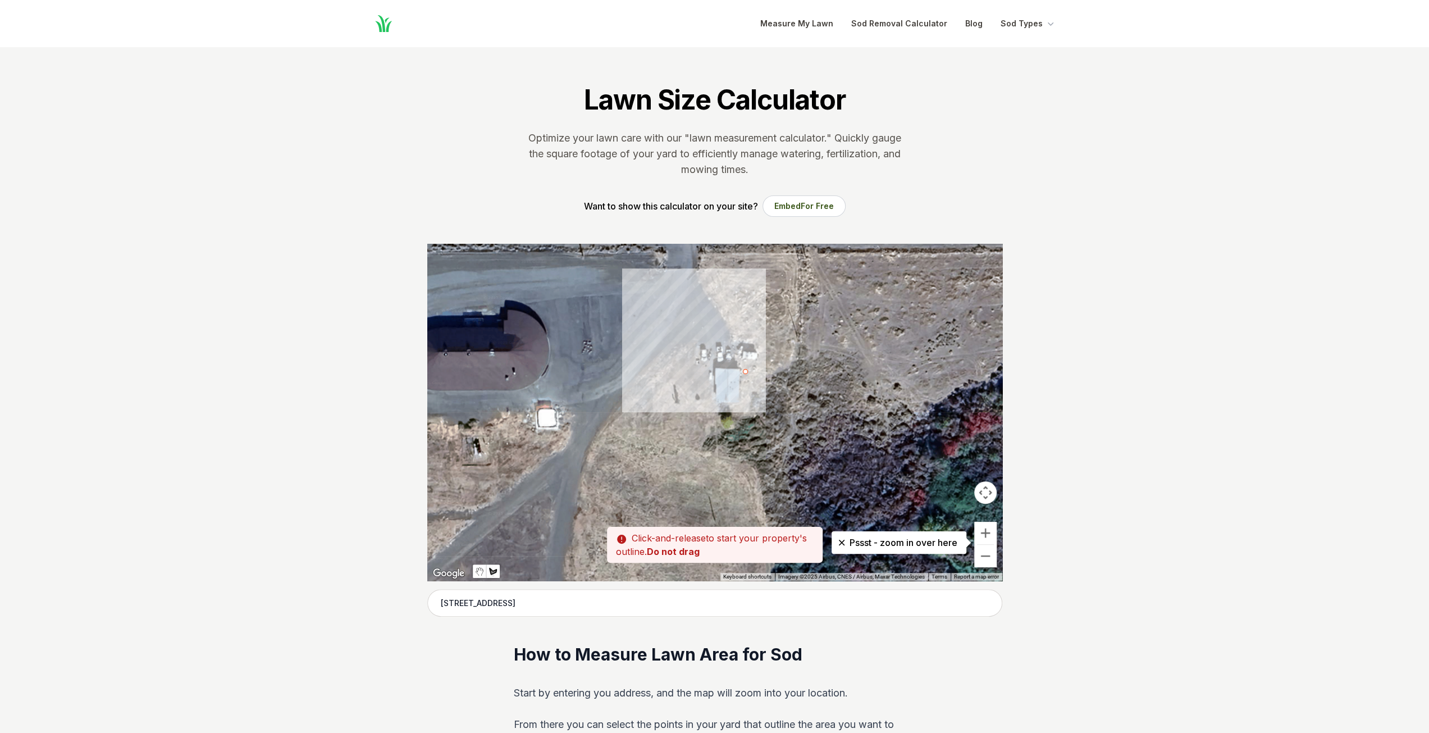
drag, startPoint x: 737, startPoint y: 371, endPoint x: 746, endPoint y: 371, distance: 9.5
click at [746, 371] on div at bounding box center [714, 412] width 575 height 337
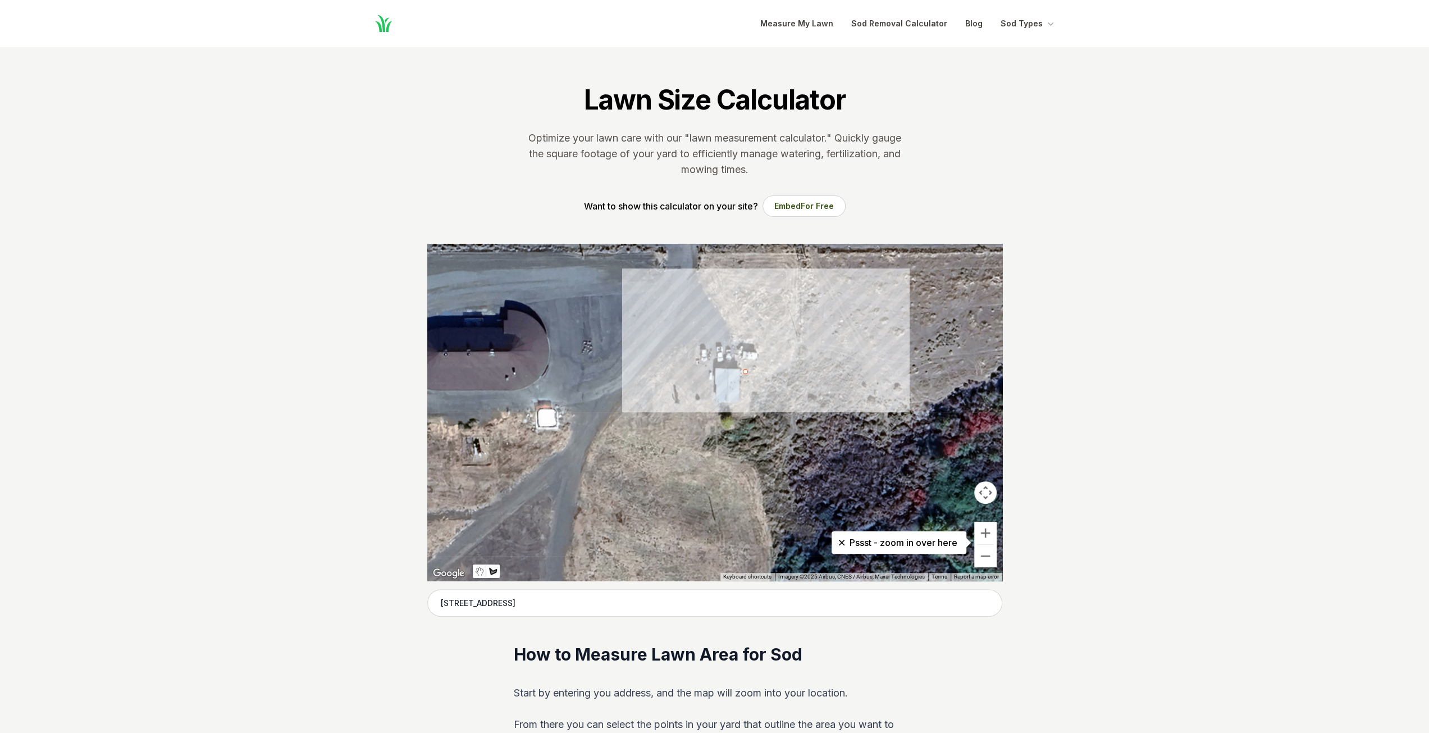
click at [760, 373] on div at bounding box center [714, 412] width 575 height 337
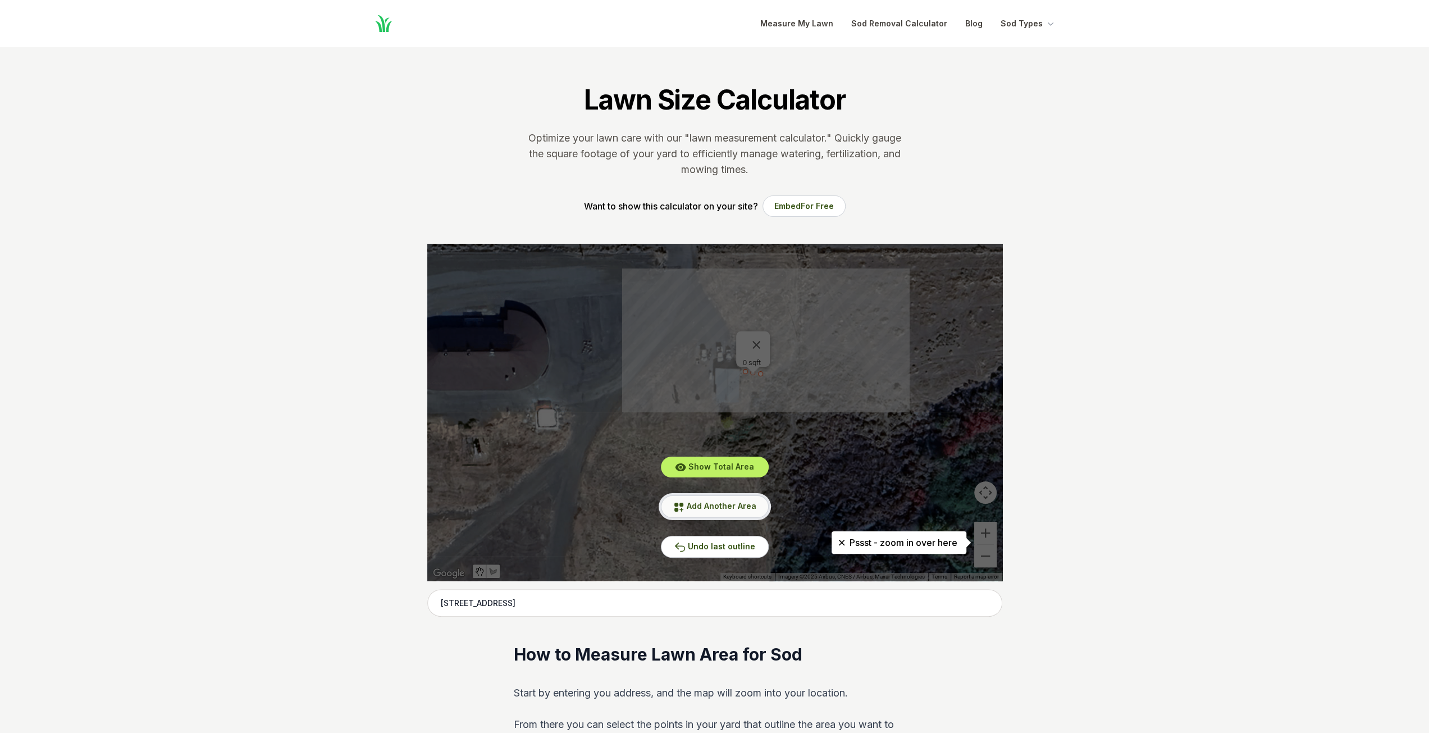
click at [748, 507] on span "Add Another Area" at bounding box center [722, 506] width 70 height 10
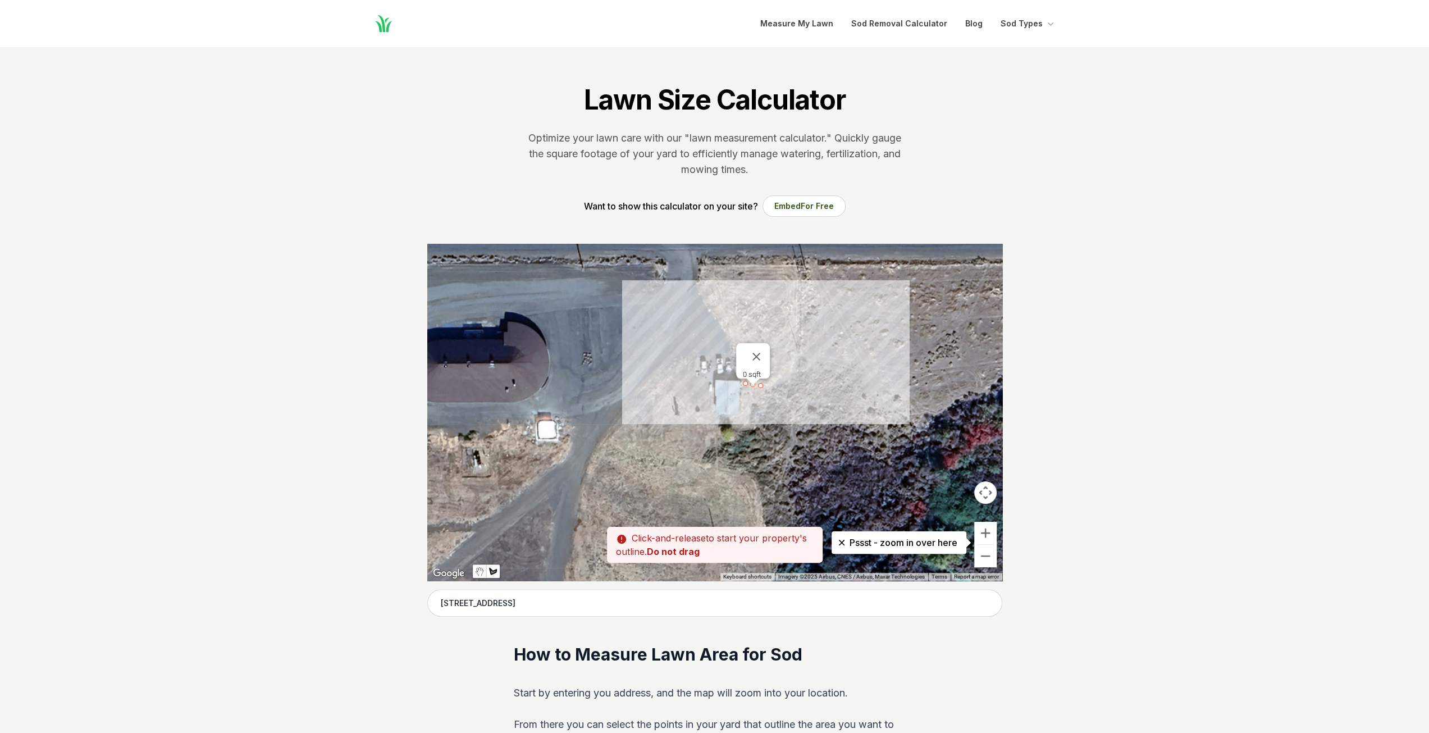
drag, startPoint x: 762, startPoint y: 383, endPoint x: 762, endPoint y: 397, distance: 13.5
click at [760, 416] on div at bounding box center [714, 412] width 575 height 337
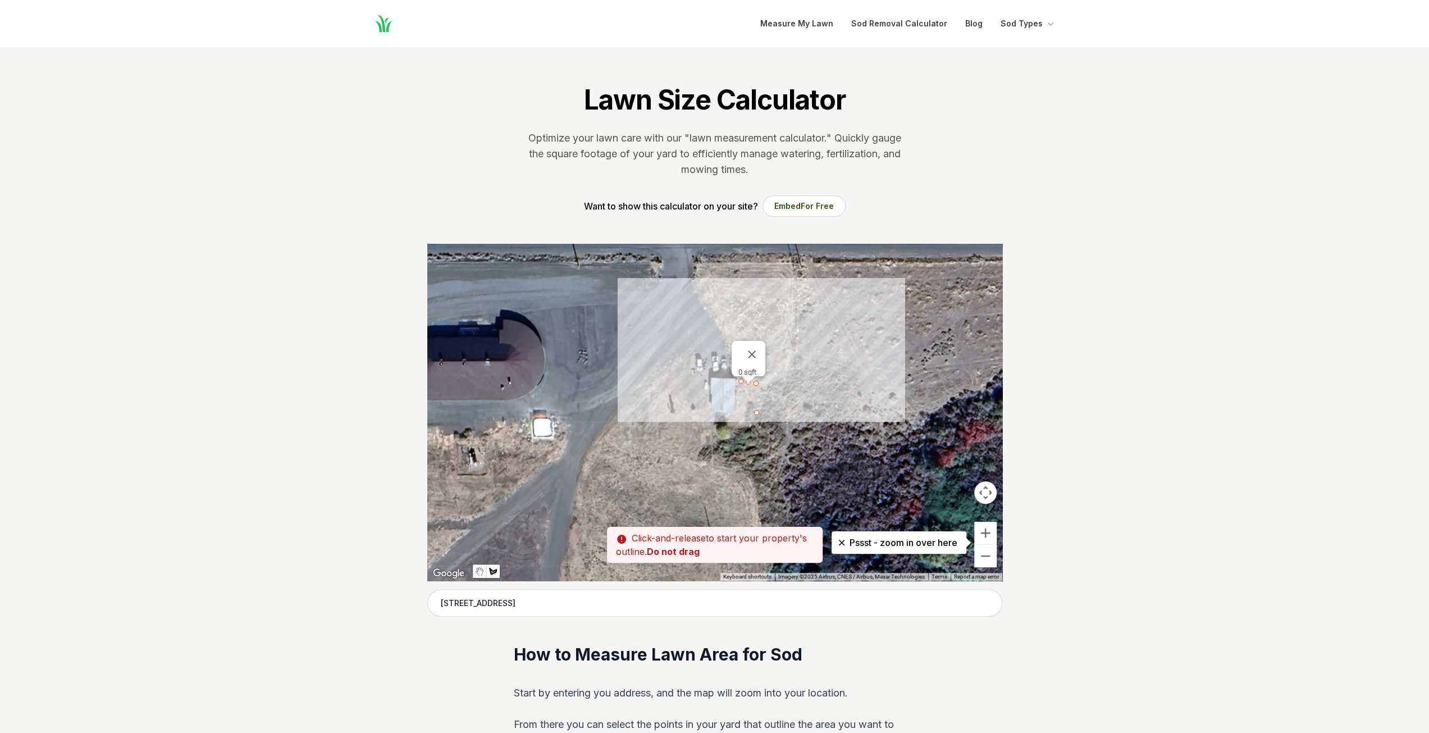
click at [752, 407] on div at bounding box center [714, 412] width 575 height 337
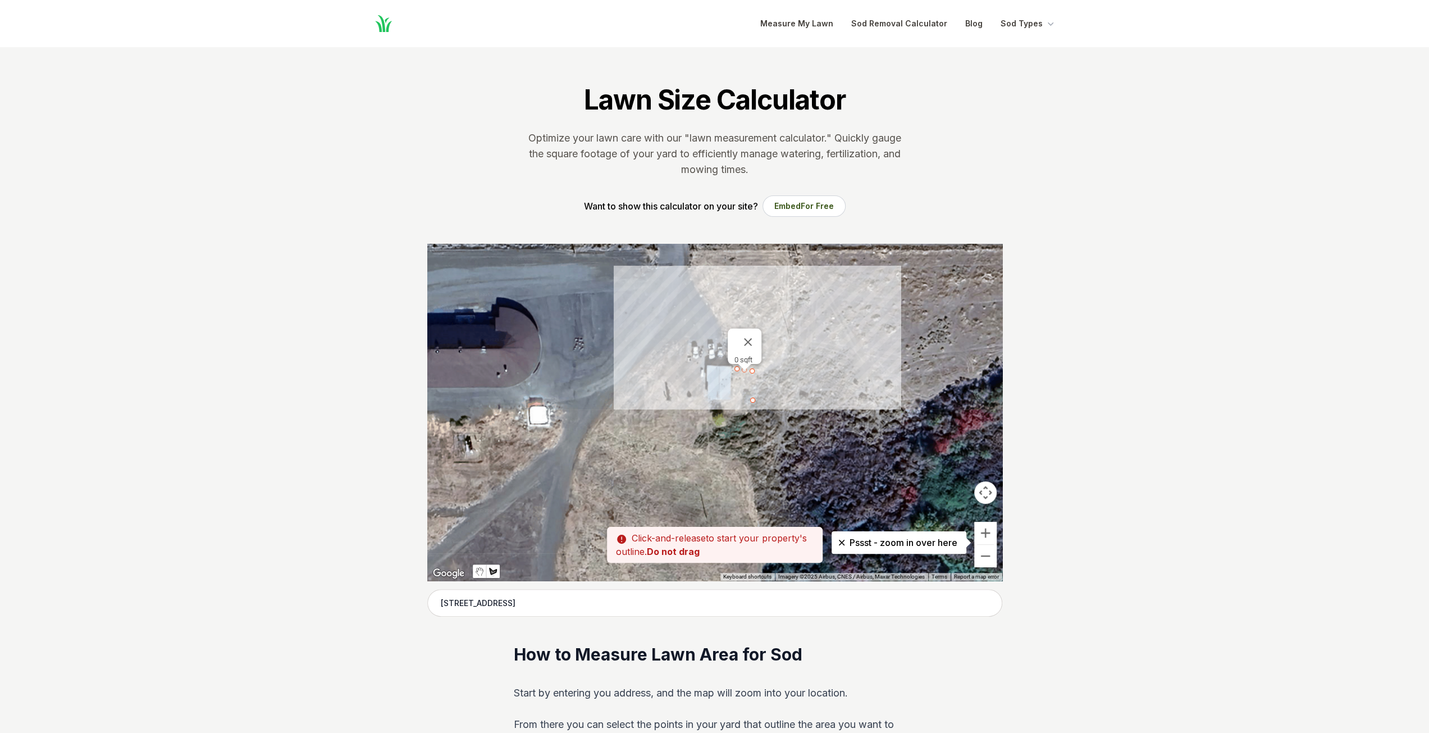
drag, startPoint x: 753, startPoint y: 404, endPoint x: 749, endPoint y: 390, distance: 14.7
click at [749, 390] on div at bounding box center [714, 412] width 575 height 337
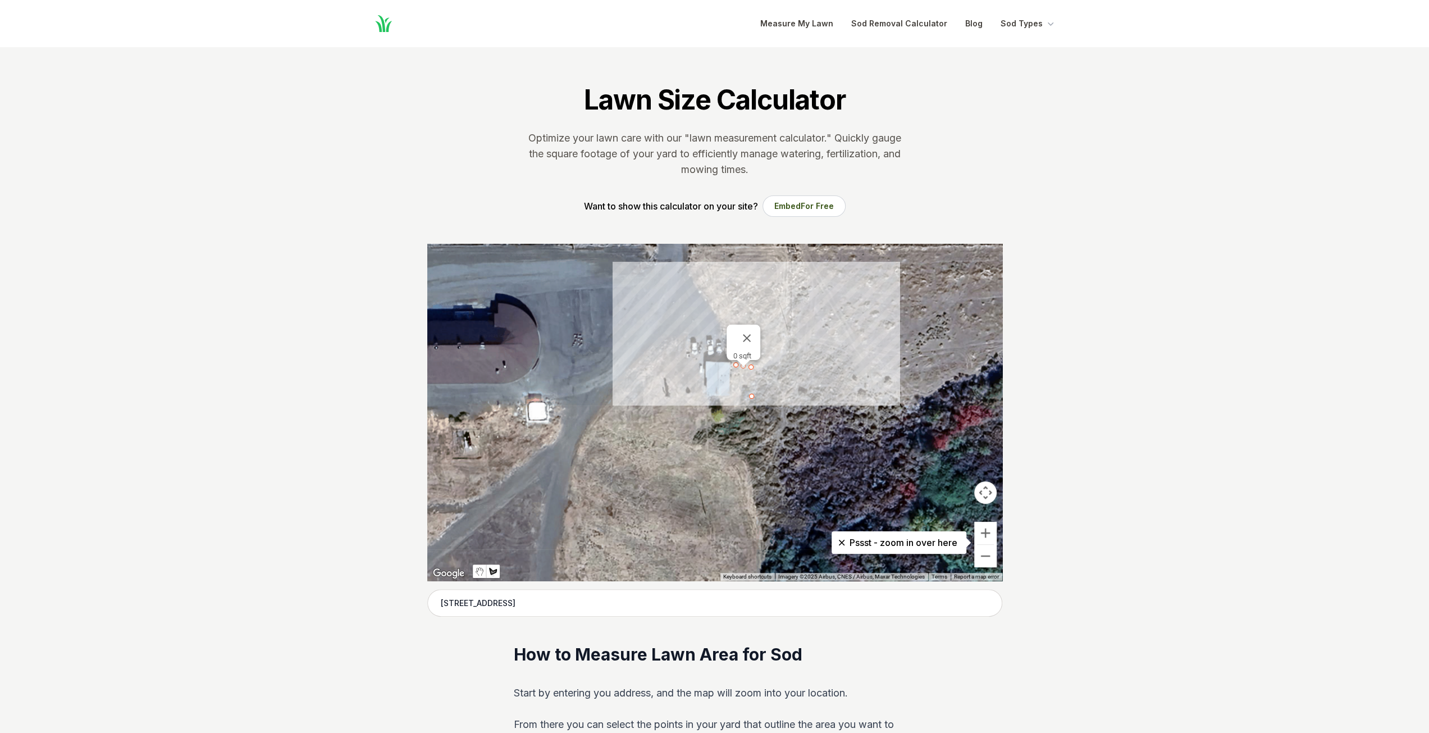
click at [751, 368] on div at bounding box center [714, 412] width 575 height 337
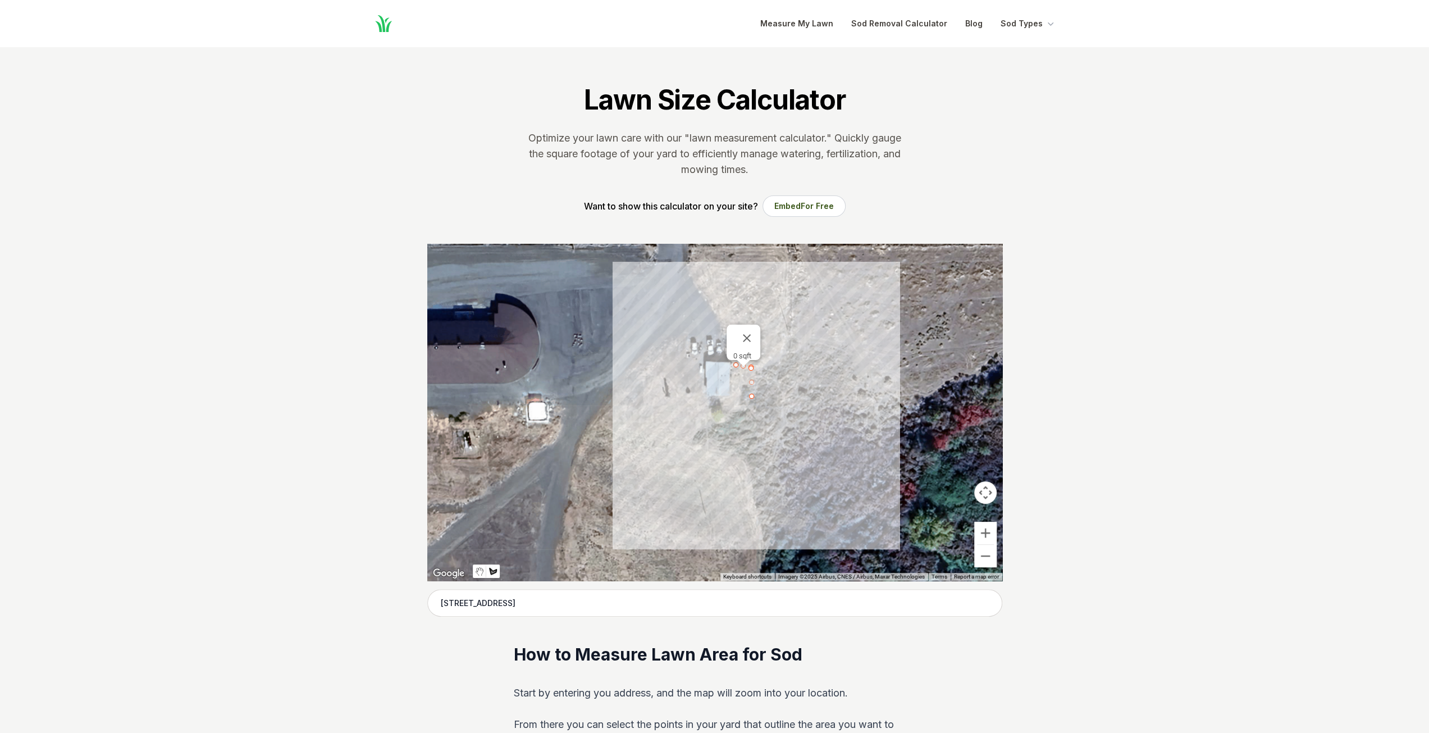
click at [748, 397] on div at bounding box center [714, 412] width 575 height 337
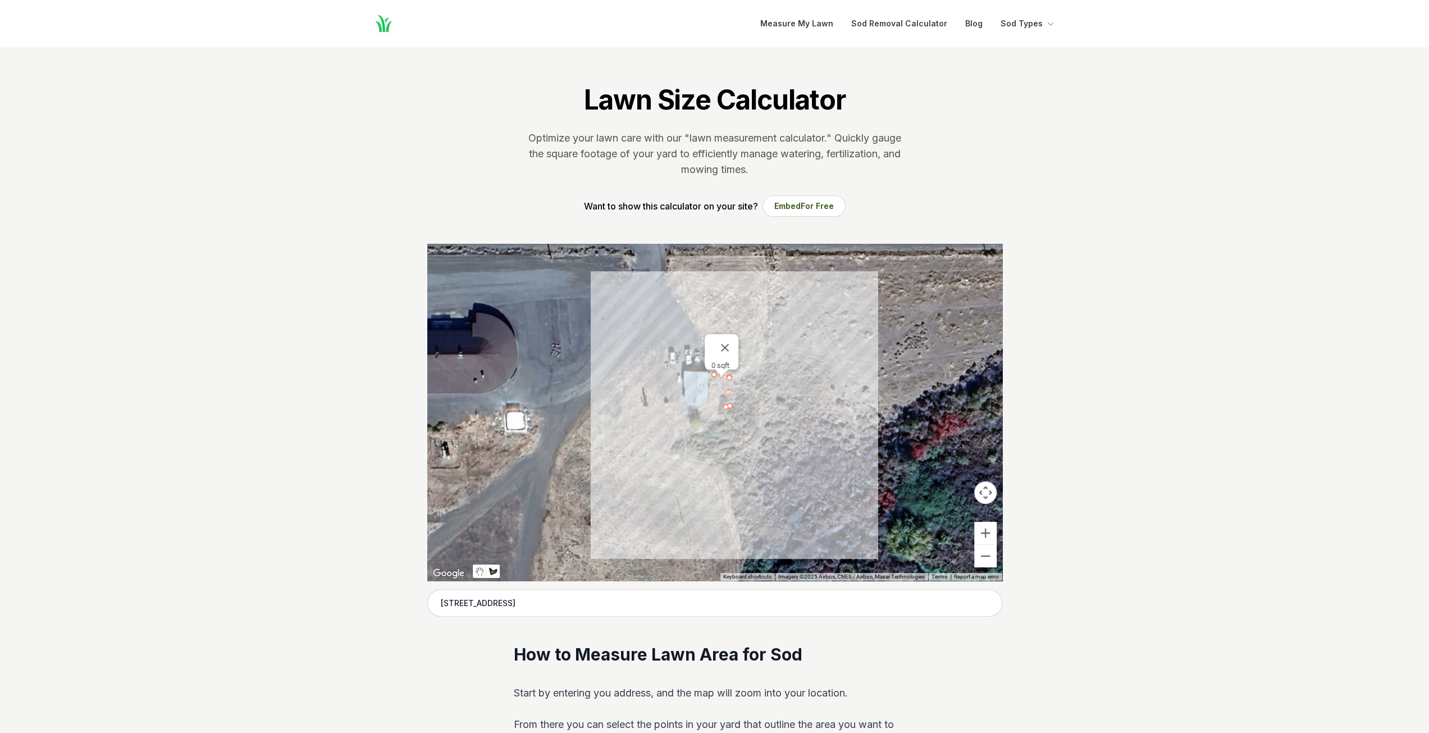
drag, startPoint x: 748, startPoint y: 397, endPoint x: 724, endPoint y: 408, distance: 26.4
click at [724, 408] on div at bounding box center [714, 412] width 575 height 337
click at [657, 409] on div at bounding box center [714, 412] width 575 height 337
click at [657, 373] on div at bounding box center [714, 412] width 575 height 337
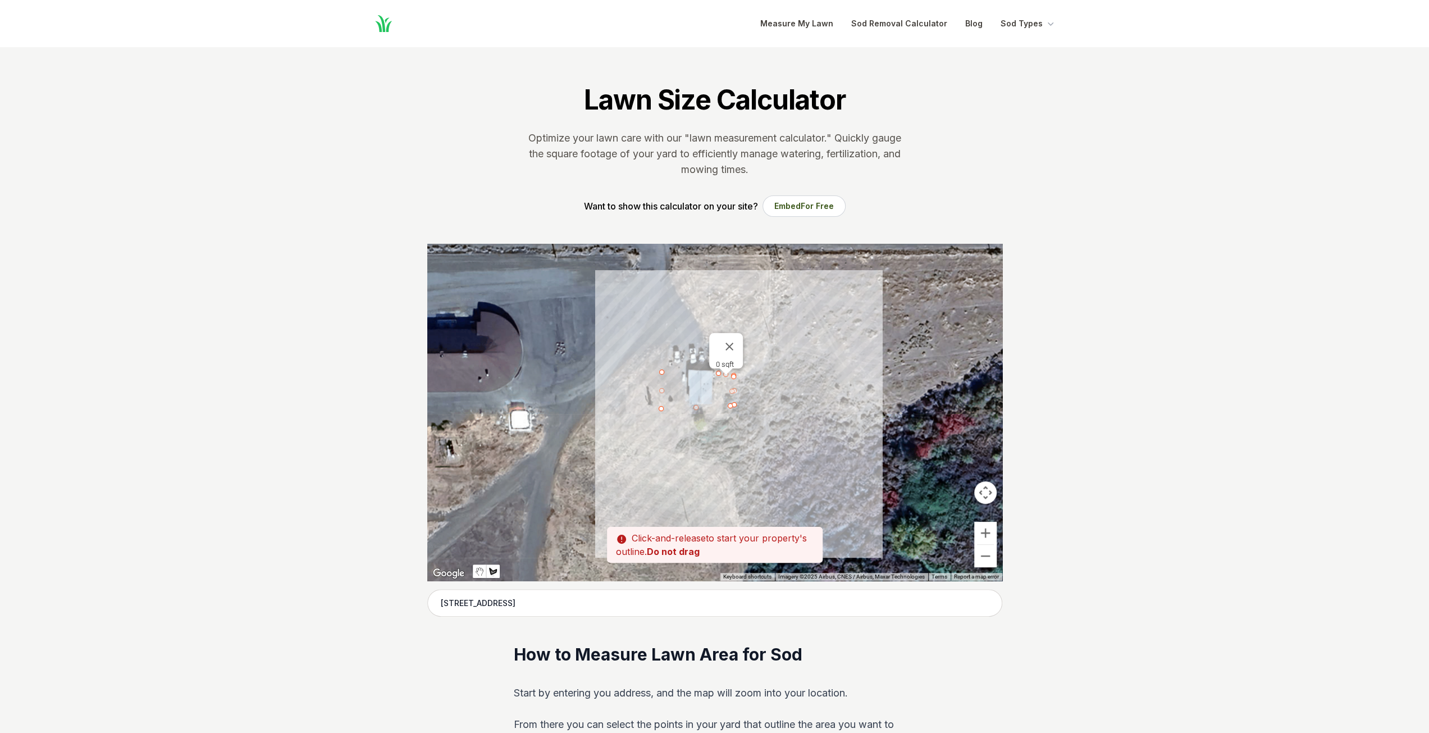
drag, startPoint x: 663, startPoint y: 374, endPoint x: 669, endPoint y: 373, distance: 6.3
click at [669, 373] on div at bounding box center [714, 412] width 575 height 337
click at [685, 373] on div at bounding box center [714, 412] width 575 height 337
click at [721, 342] on button "Close" at bounding box center [729, 346] width 27 height 27
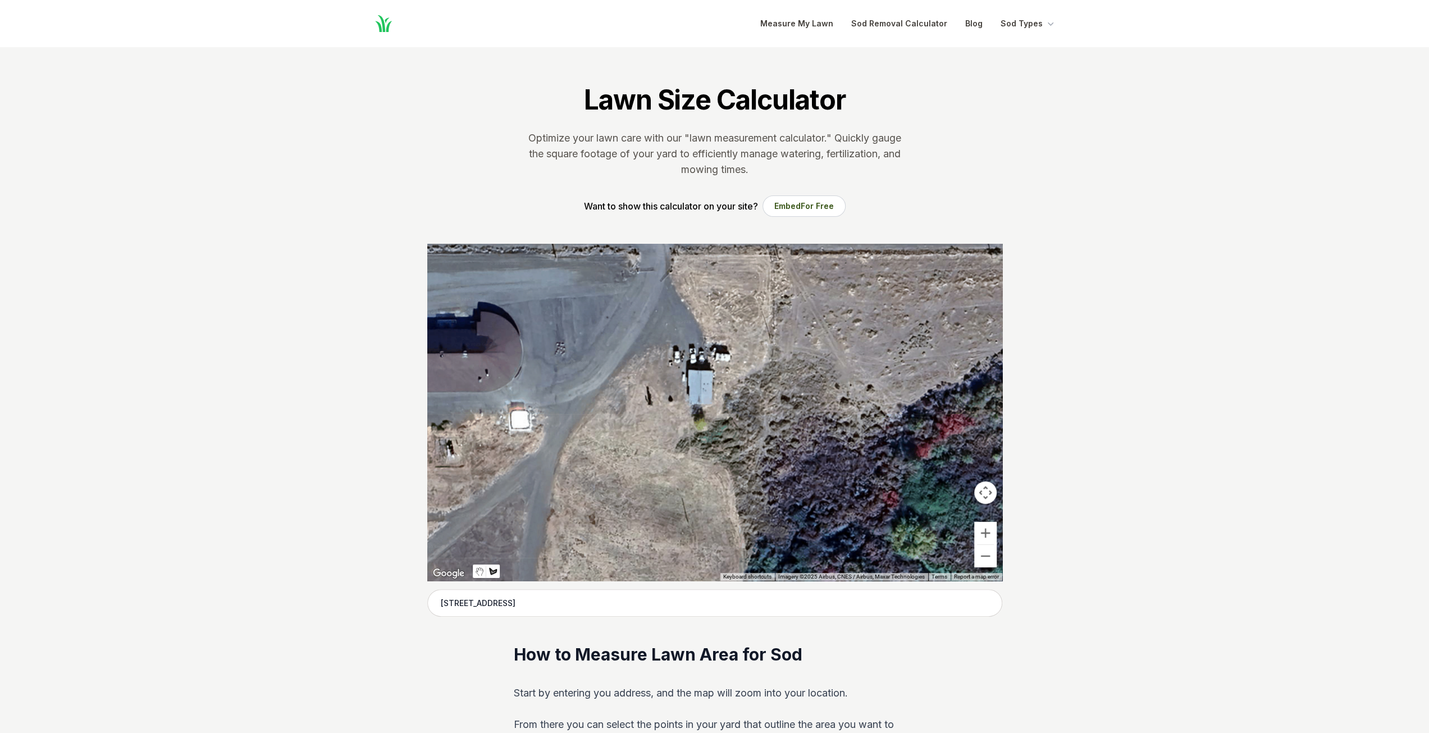
click at [716, 371] on div at bounding box center [714, 412] width 575 height 337
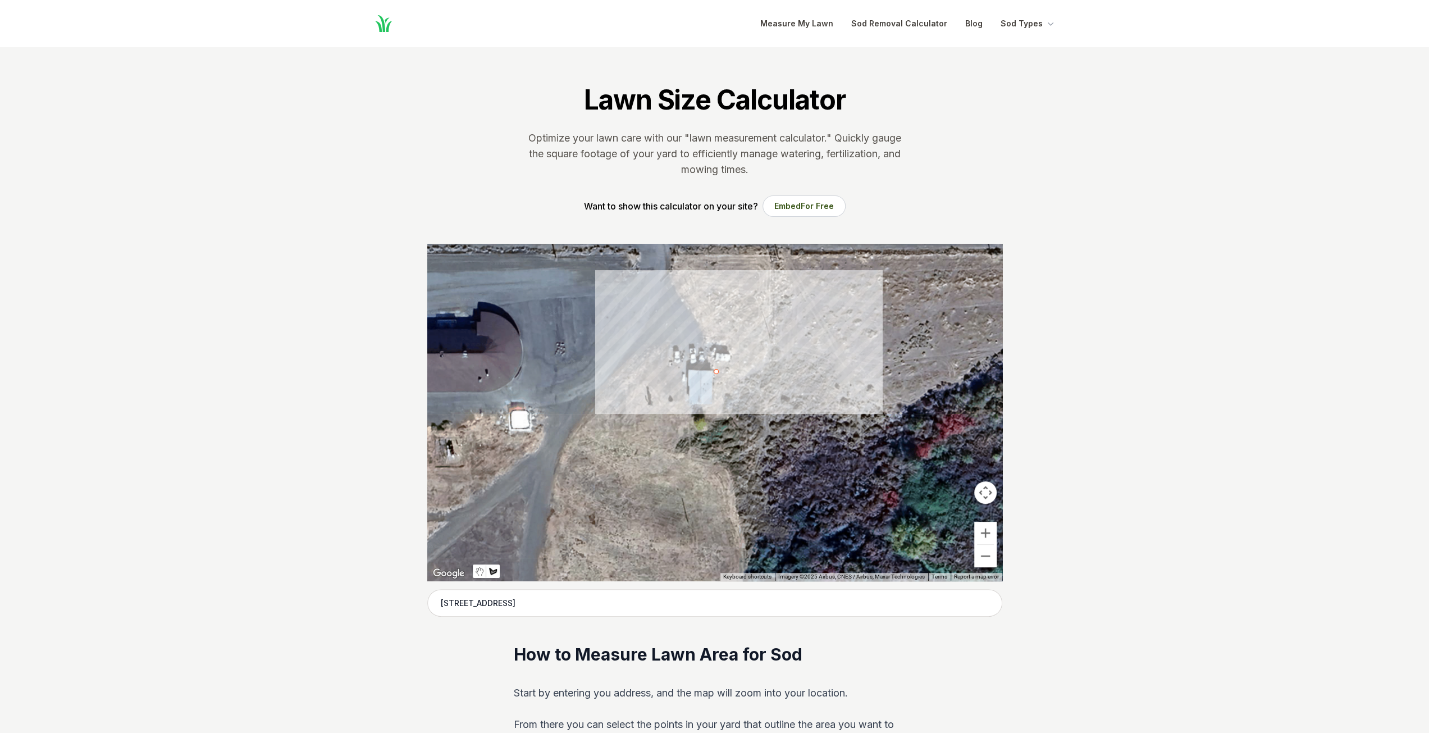
click at [733, 372] on div at bounding box center [714, 412] width 575 height 337
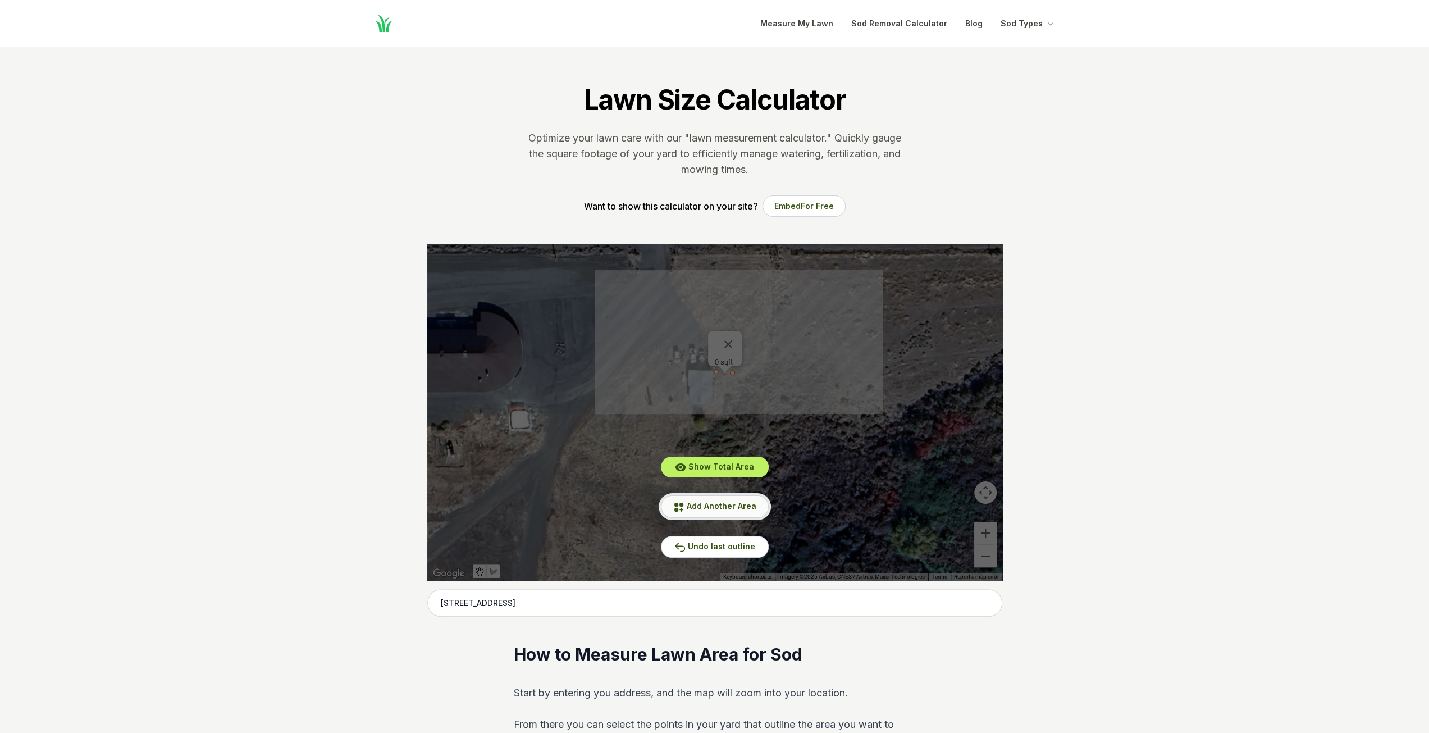
click at [749, 512] on button "Add Another Area" at bounding box center [715, 506] width 108 height 22
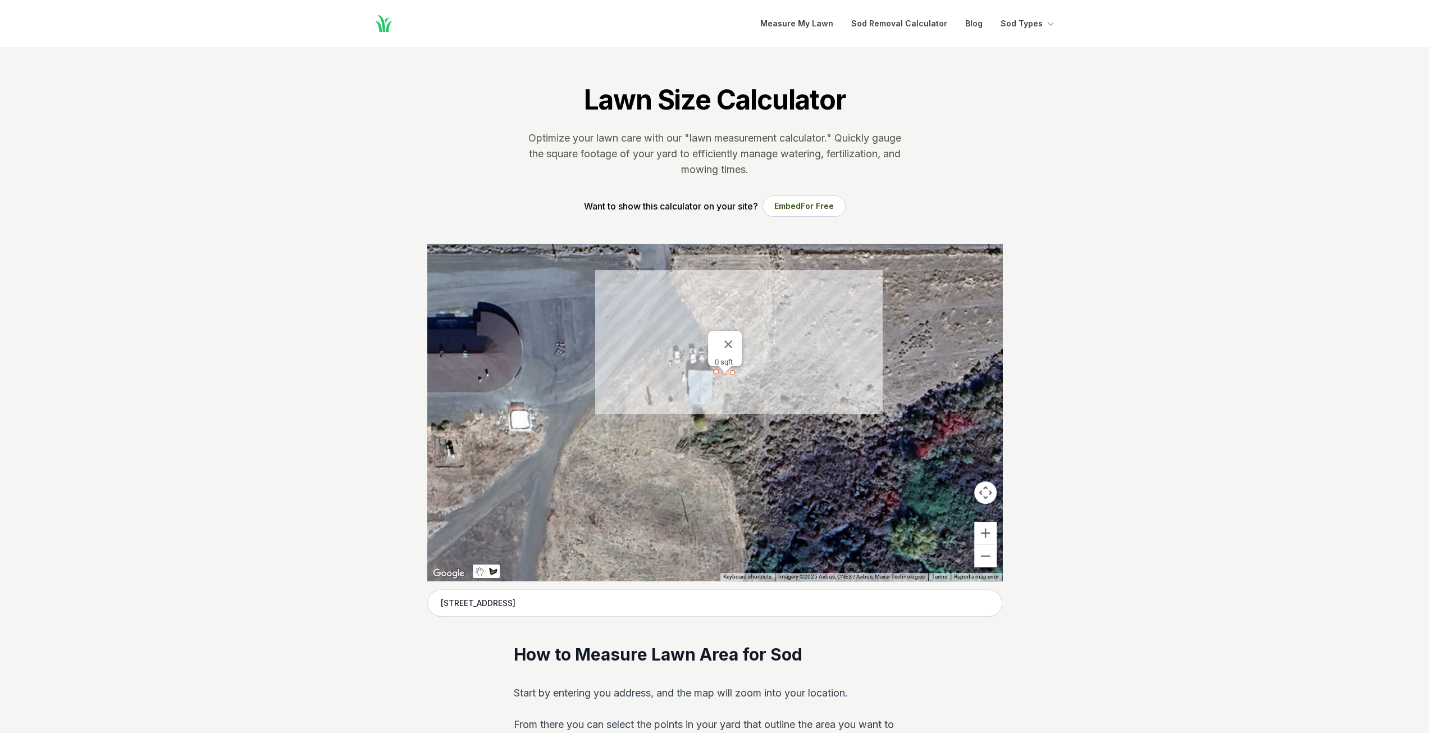
click at [732, 377] on div at bounding box center [714, 412] width 575 height 337
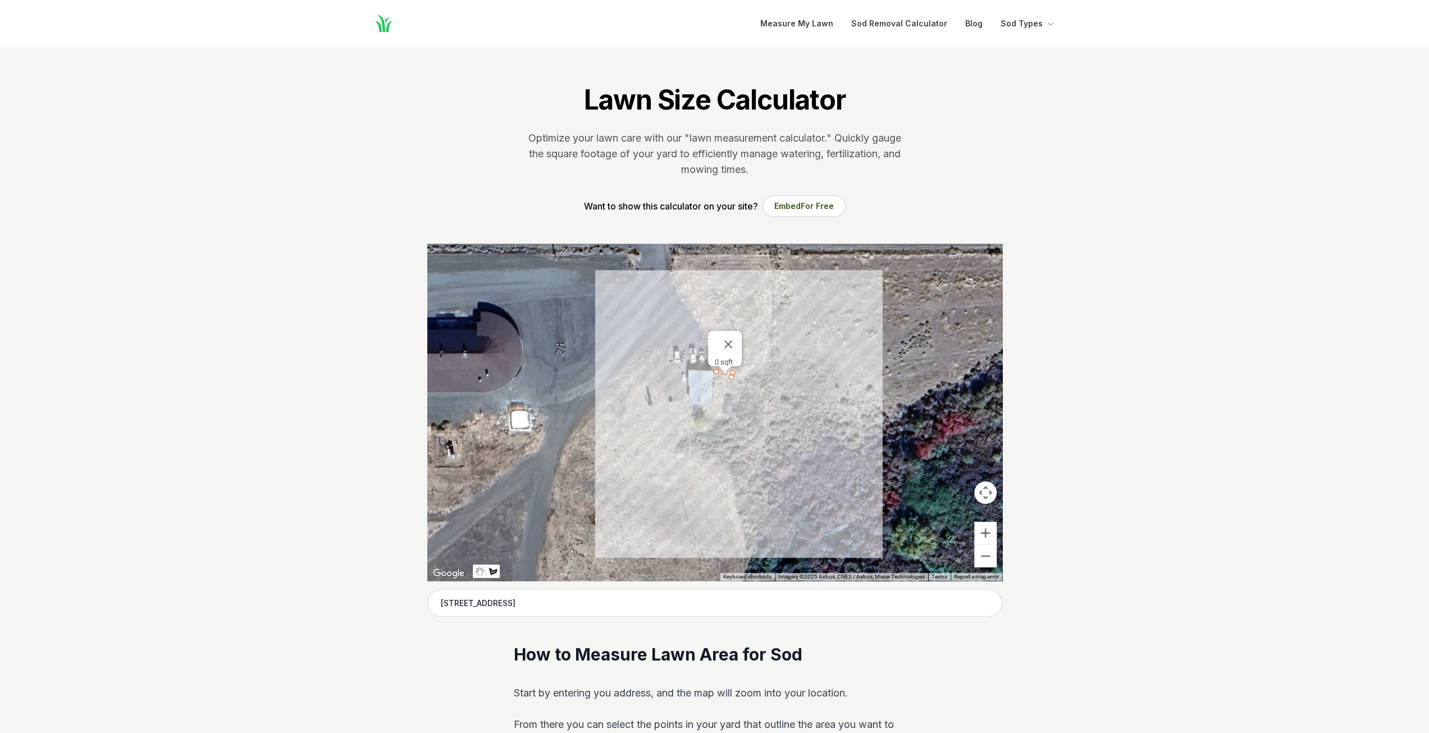
click at [731, 413] on div at bounding box center [714, 412] width 575 height 337
click at [658, 416] on div at bounding box center [714, 412] width 575 height 337
click at [657, 368] on div at bounding box center [714, 412] width 575 height 337
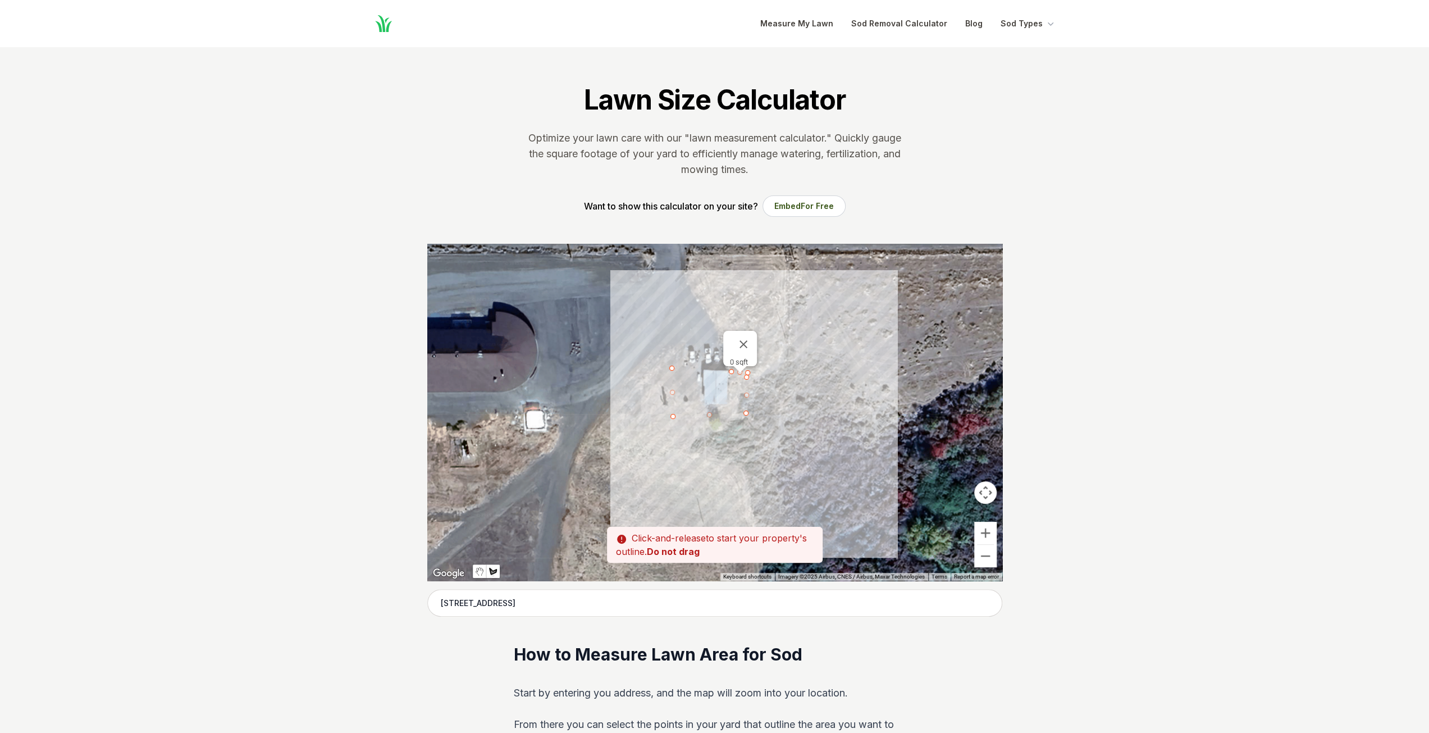
drag, startPoint x: 663, startPoint y: 368, endPoint x: 678, endPoint y: 368, distance: 14.6
click at [678, 368] on div at bounding box center [714, 412] width 575 height 337
click at [702, 370] on div at bounding box center [714, 412] width 575 height 337
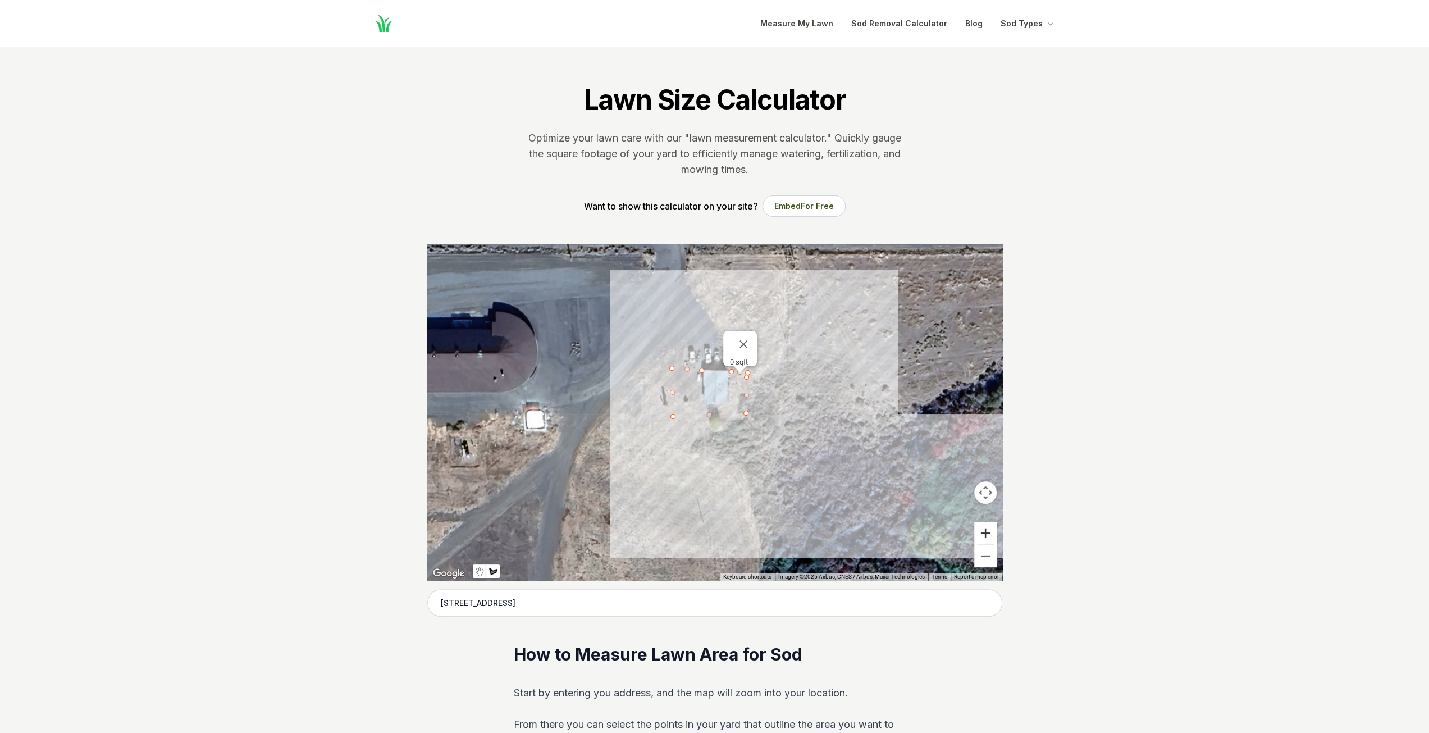
click at [985, 531] on button "Zoom in" at bounding box center [985, 533] width 22 height 22
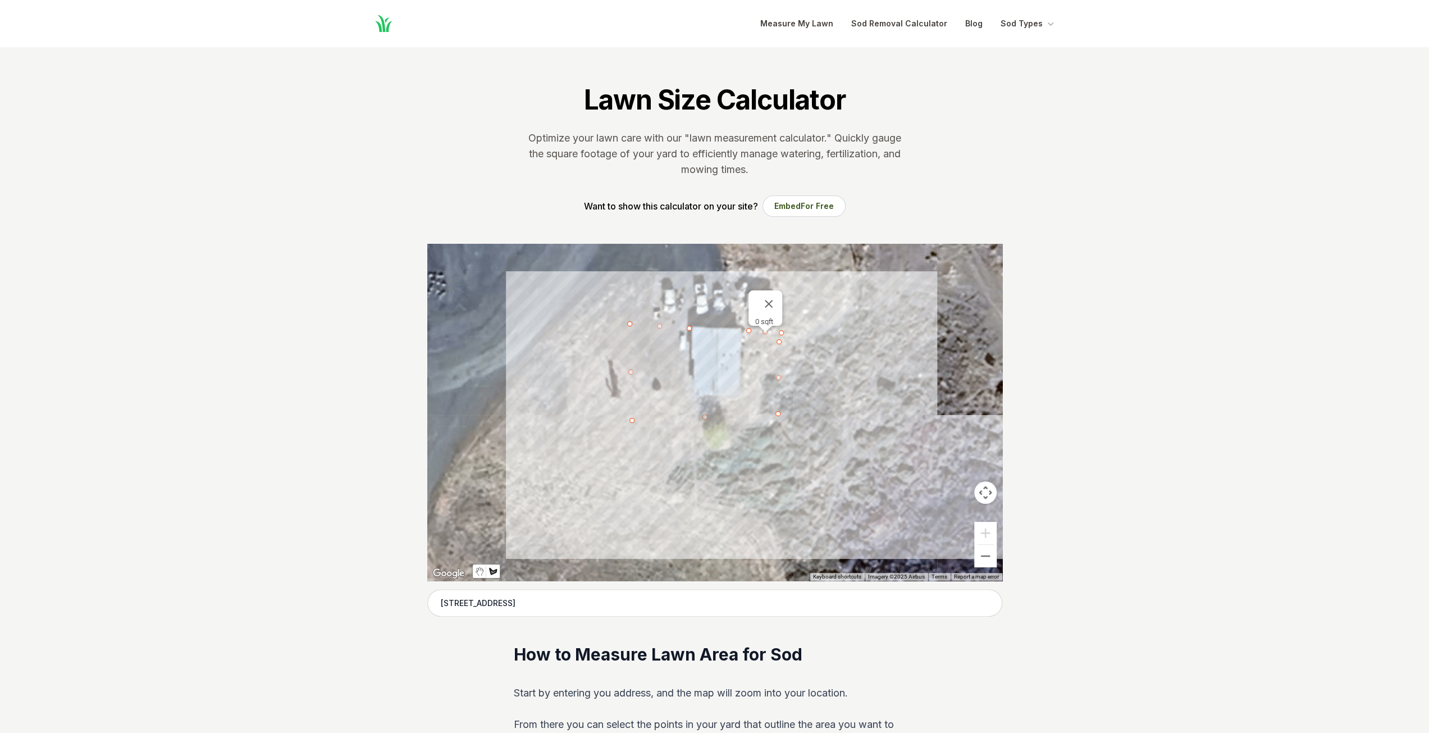
click at [984, 488] on button "Map camera controls" at bounding box center [985, 492] width 22 height 22
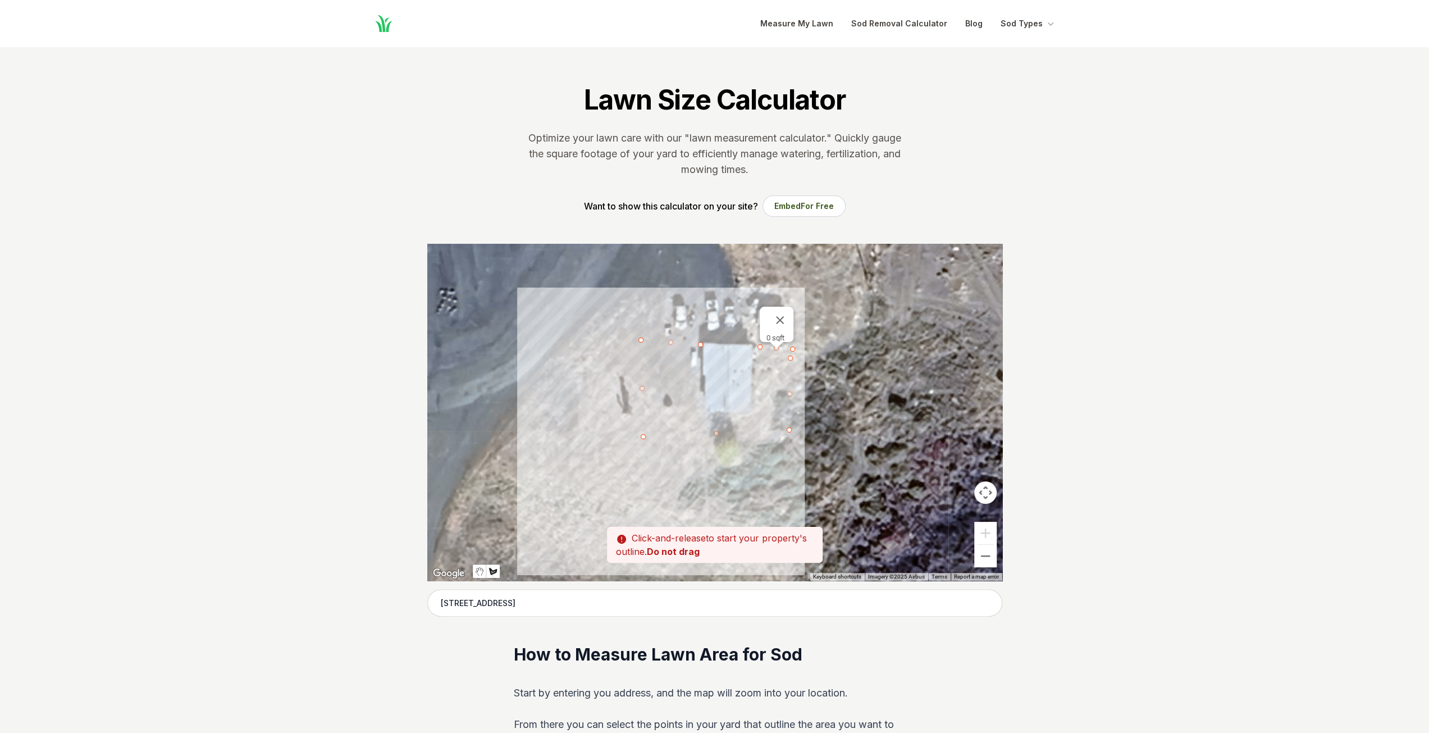
drag, startPoint x: 628, startPoint y: 325, endPoint x: 640, endPoint y: 342, distance: 20.9
click at [640, 342] on div at bounding box center [714, 412] width 575 height 337
click at [778, 319] on button "Close" at bounding box center [779, 318] width 27 height 27
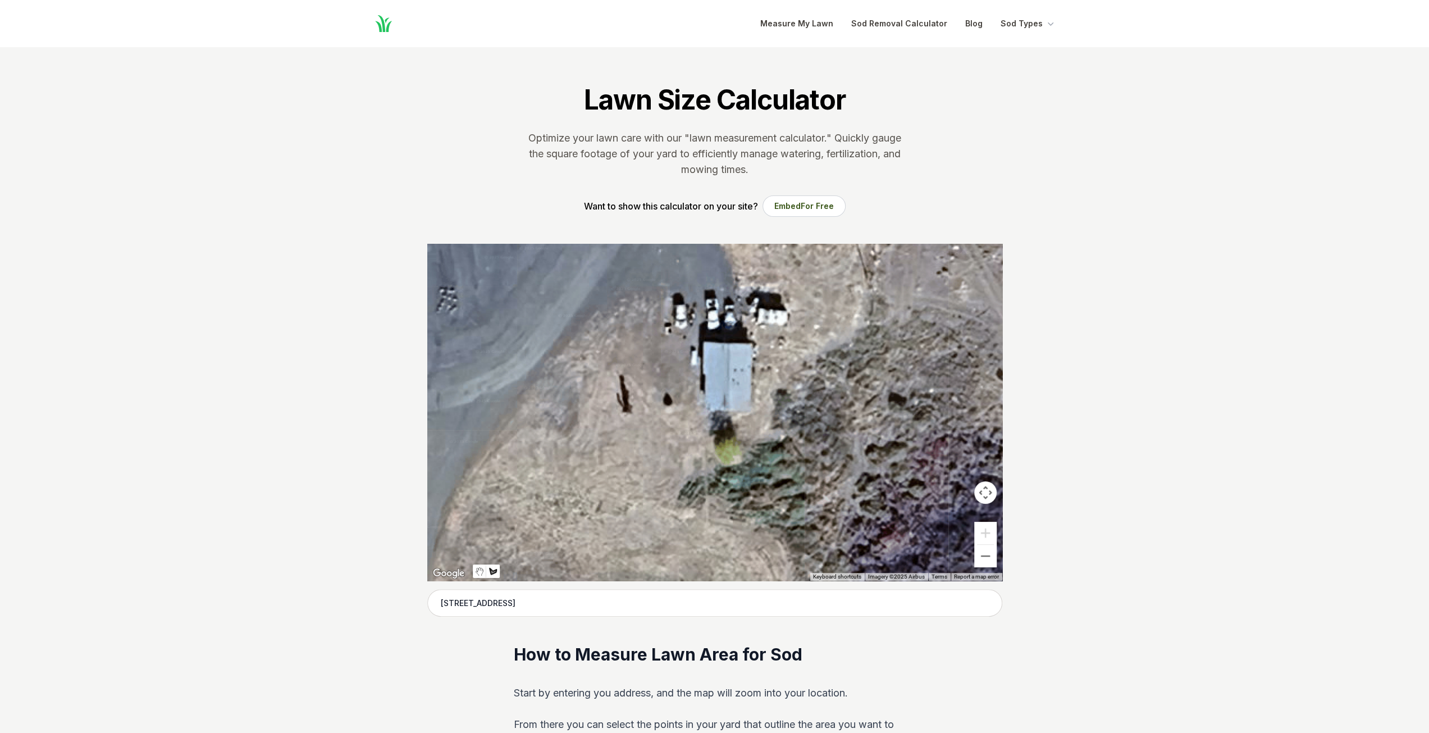
click at [701, 343] on div at bounding box center [714, 412] width 575 height 337
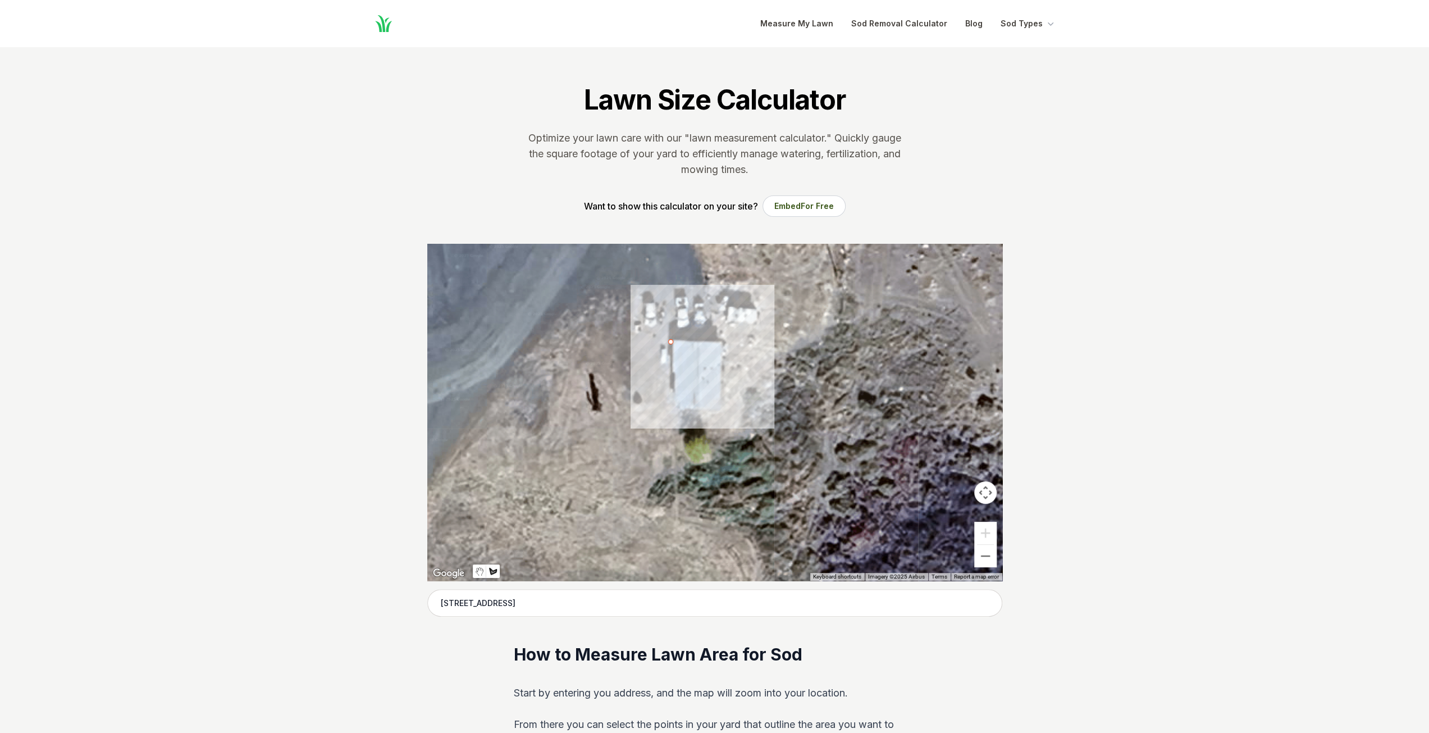
drag, startPoint x: 696, startPoint y: 343, endPoint x: 665, endPoint y: 341, distance: 30.4
click at [665, 341] on div at bounding box center [714, 412] width 575 height 337
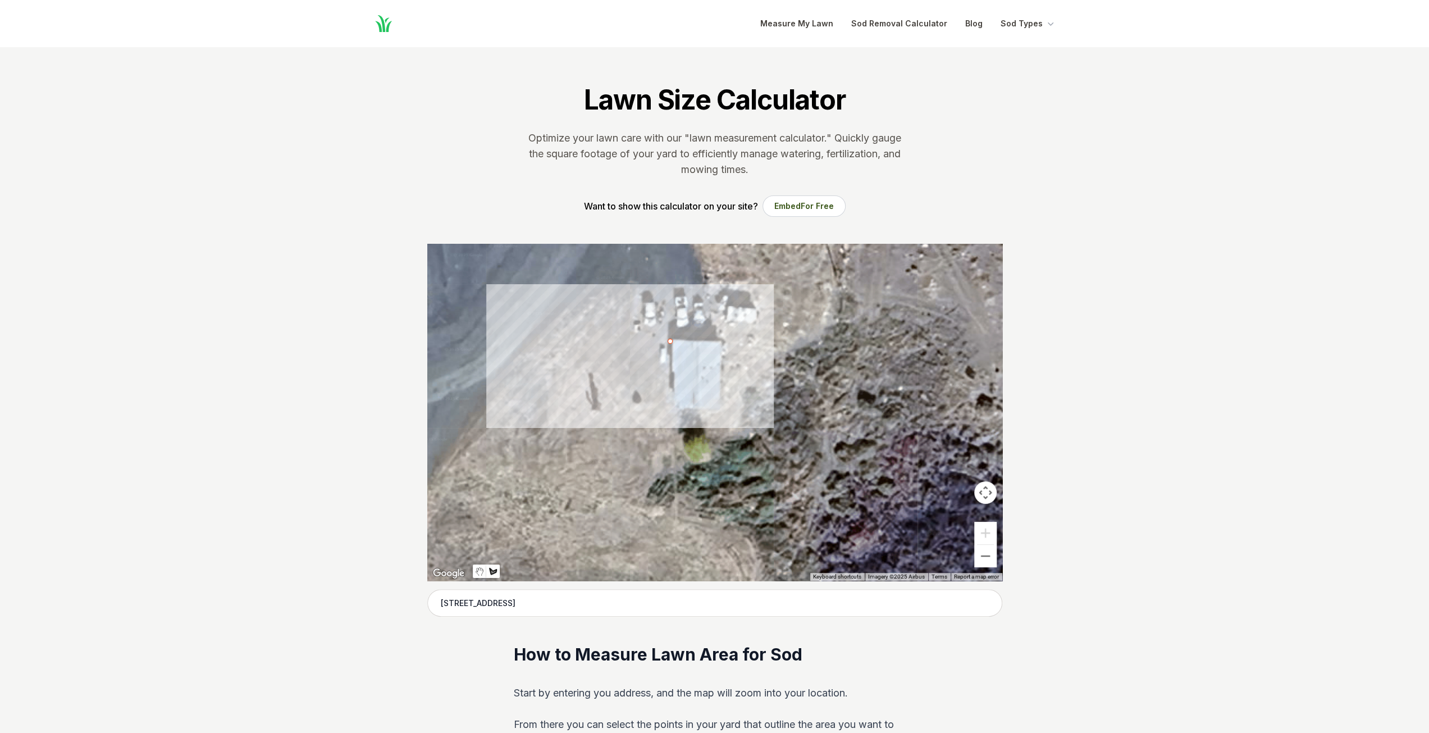
click at [623, 341] on div at bounding box center [714, 412] width 575 height 337
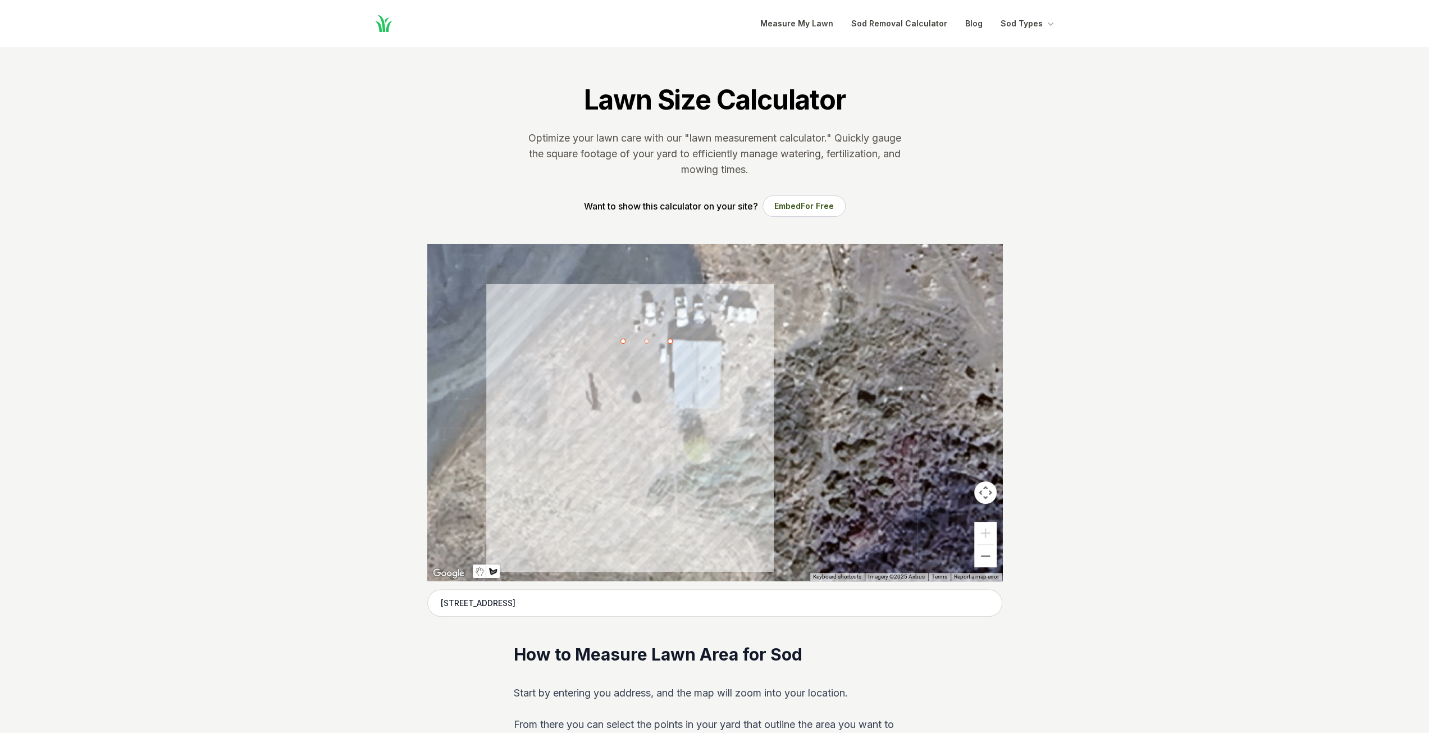
click at [623, 419] on div at bounding box center [714, 412] width 575 height 337
click at [757, 418] on div at bounding box center [714, 412] width 575 height 337
click at [757, 343] on div at bounding box center [714, 412] width 575 height 337
click at [724, 343] on div at bounding box center [714, 412] width 575 height 337
click at [721, 341] on div at bounding box center [714, 412] width 575 height 337
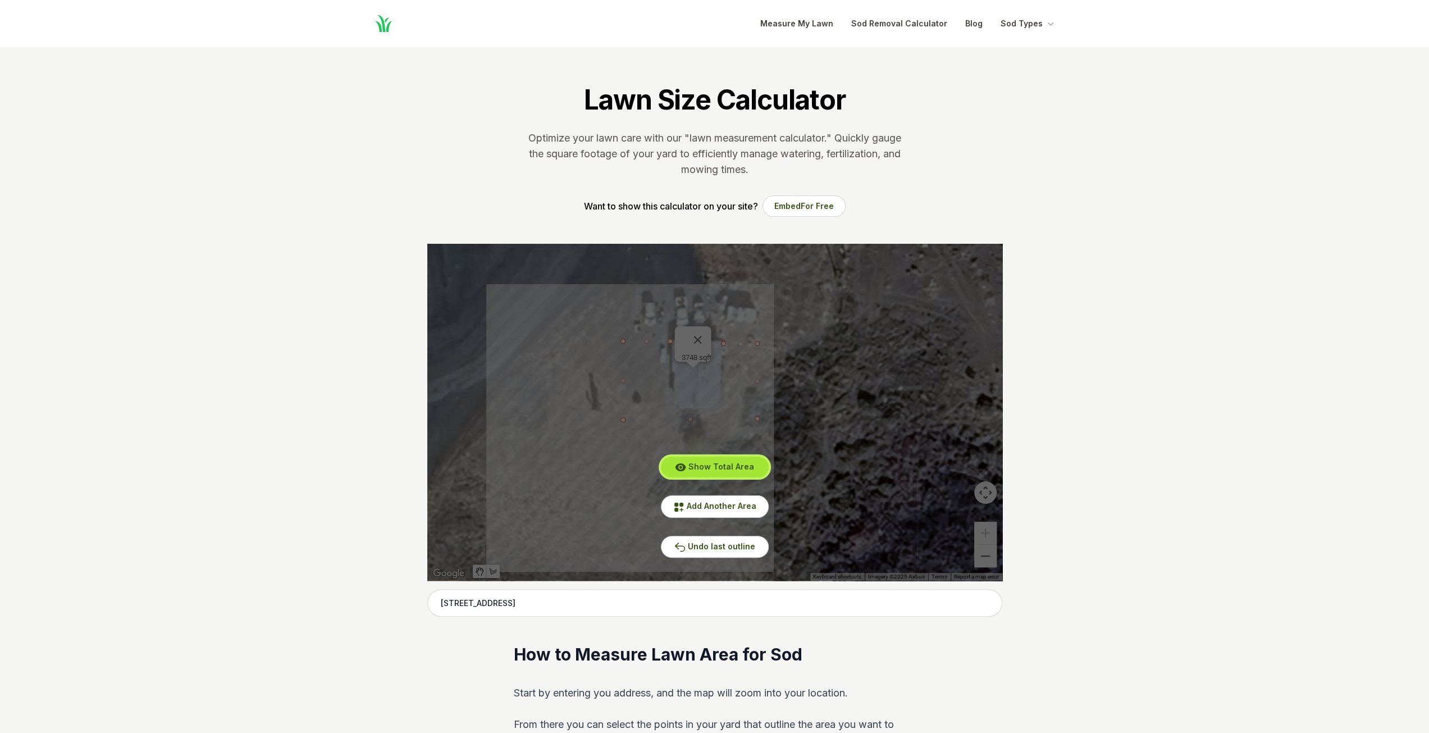
click at [736, 467] on span "Show Total Area" at bounding box center [721, 466] width 66 height 10
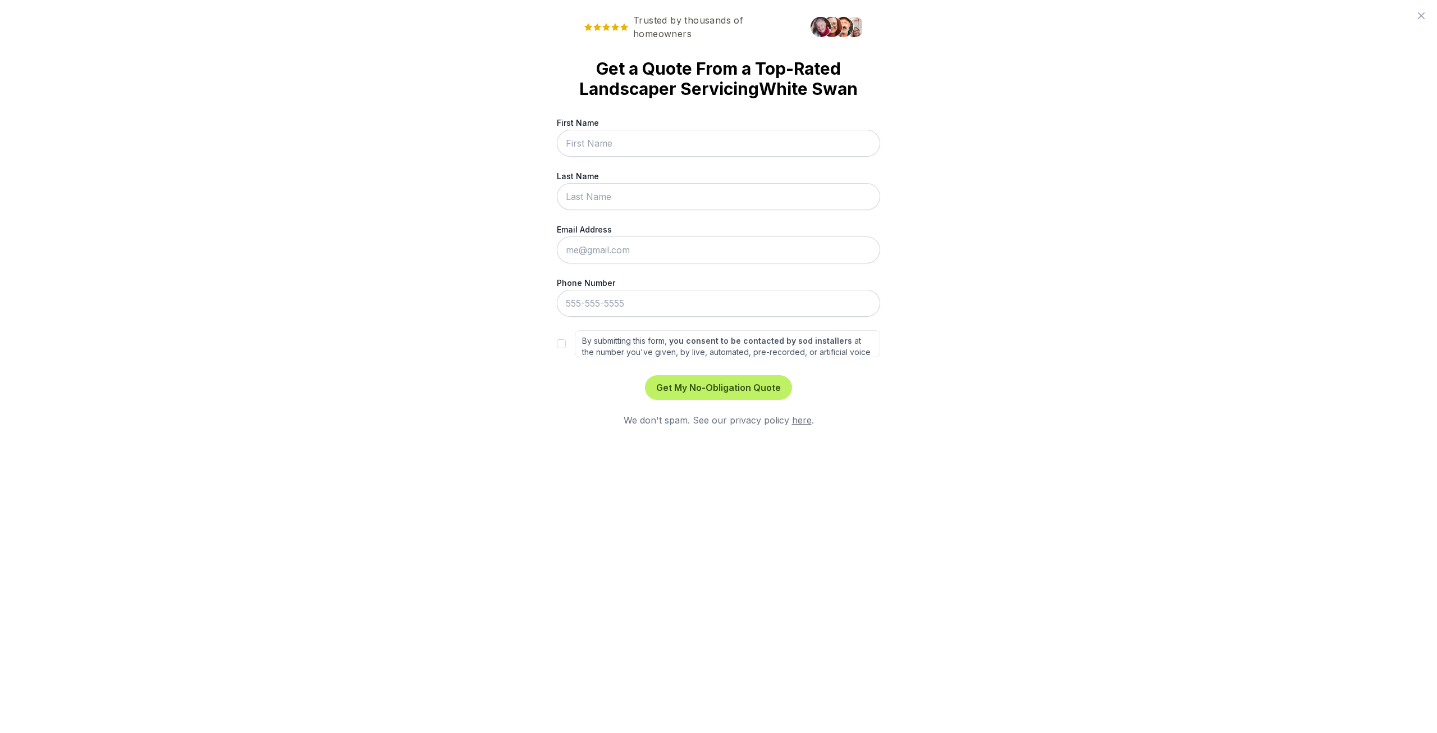
click at [801, 422] on link "here" at bounding box center [802, 419] width 20 height 11
click at [614, 145] on input "First Name" at bounding box center [718, 143] width 323 height 27
type input "John"
click at [629, 199] on input "Last Name" at bounding box center [718, 196] width 323 height 27
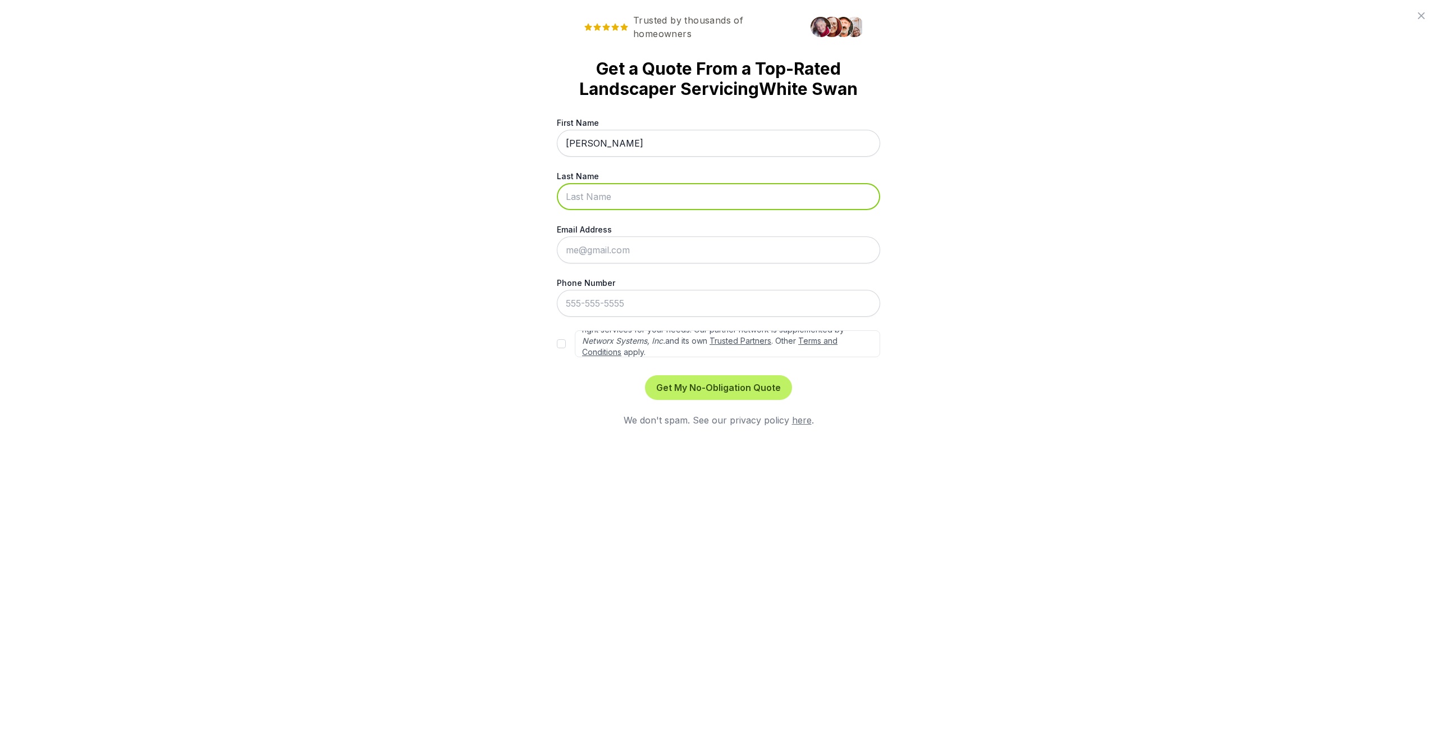
type input "DeMontiney"
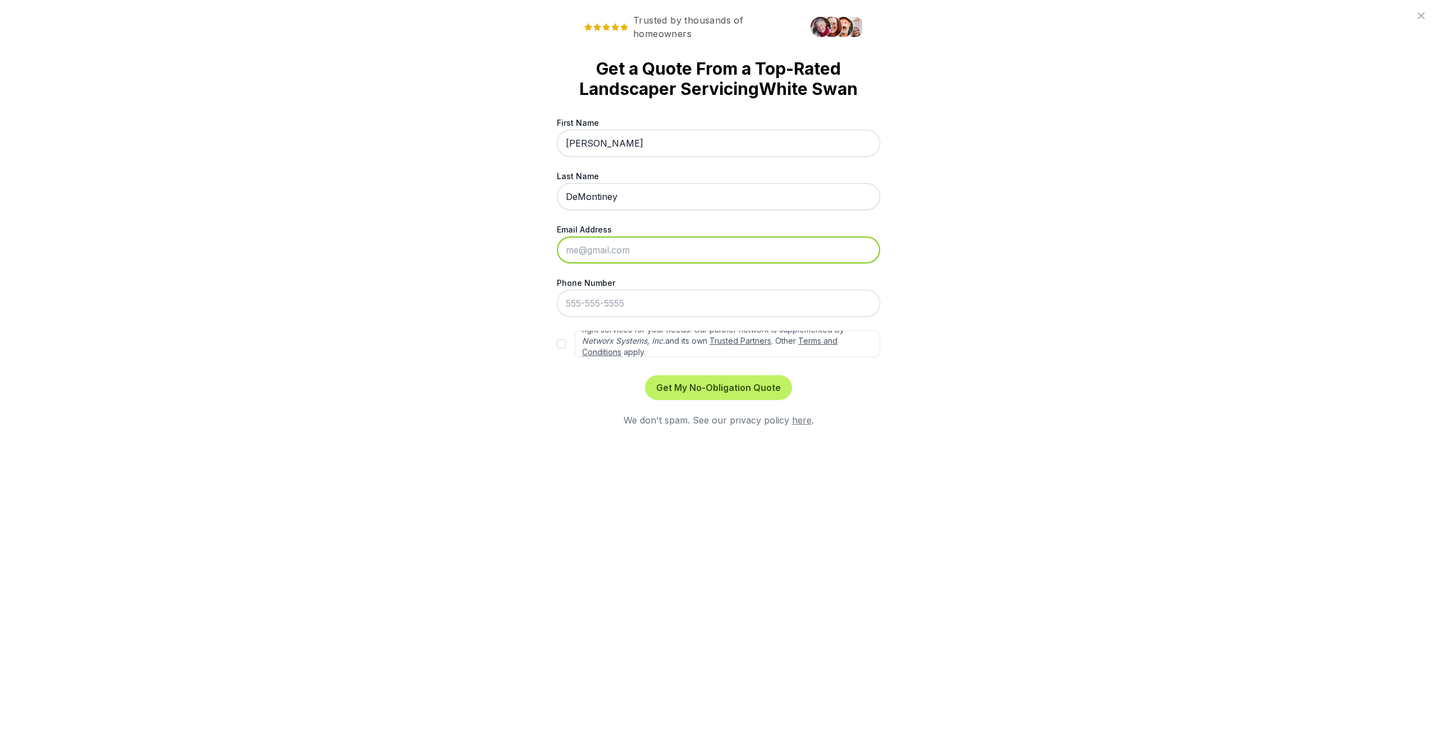
click at [628, 253] on input "Email Address" at bounding box center [718, 249] width 323 height 27
type input "john_demontiney@yakama.com"
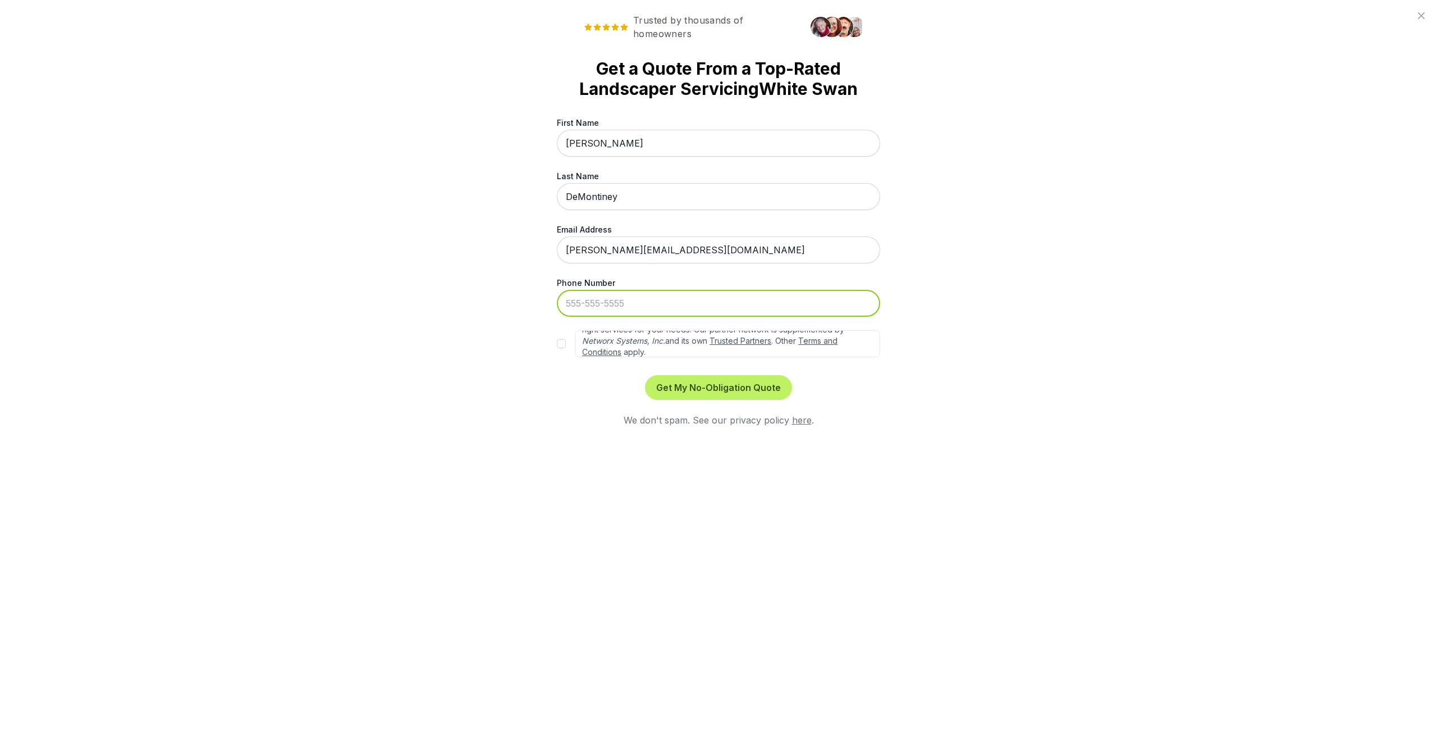
click at [637, 307] on input "Phone Number" at bounding box center [718, 303] width 323 height 27
type input "509-945-2443"
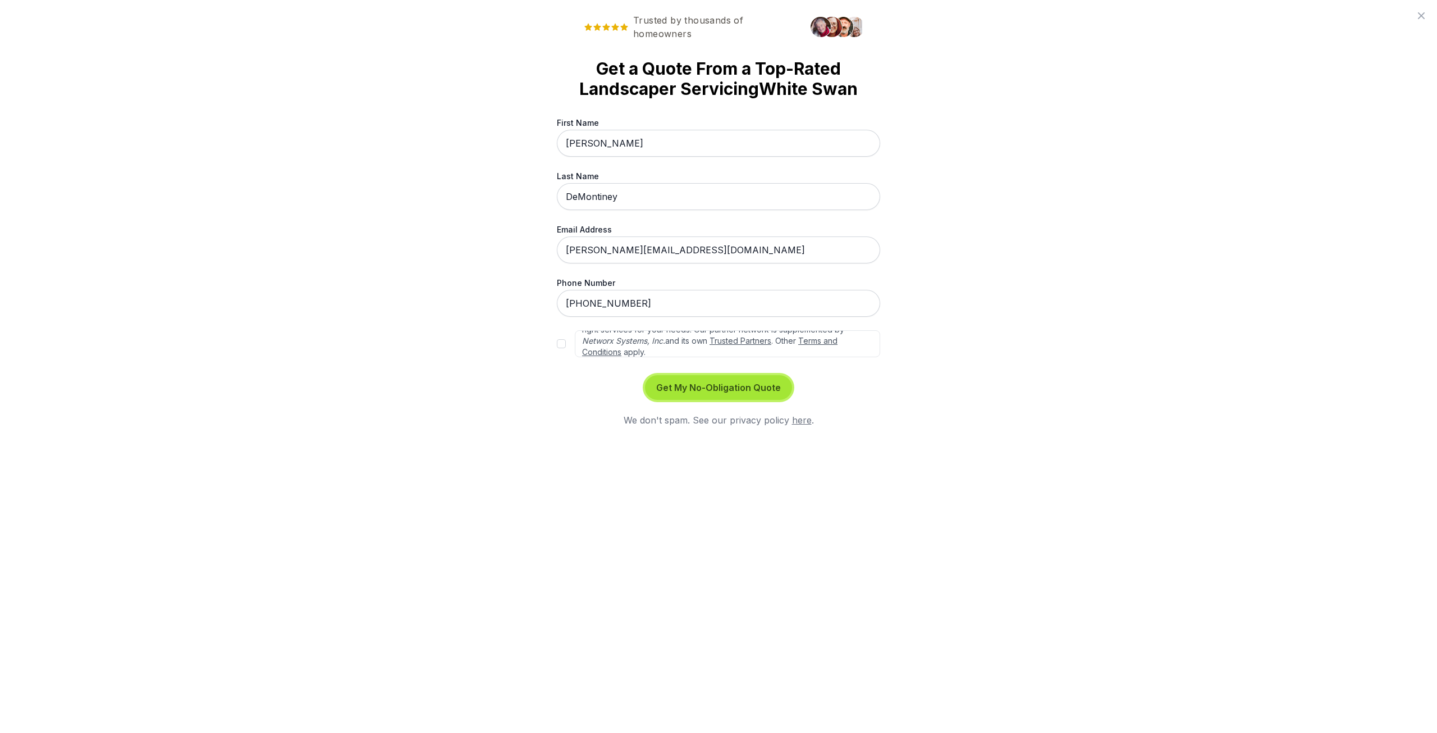
click at [739, 385] on button "Get My No-Obligation Quote" at bounding box center [718, 387] width 147 height 25
click at [771, 340] on link "Trusted Partners" at bounding box center [741, 341] width 62 height 10
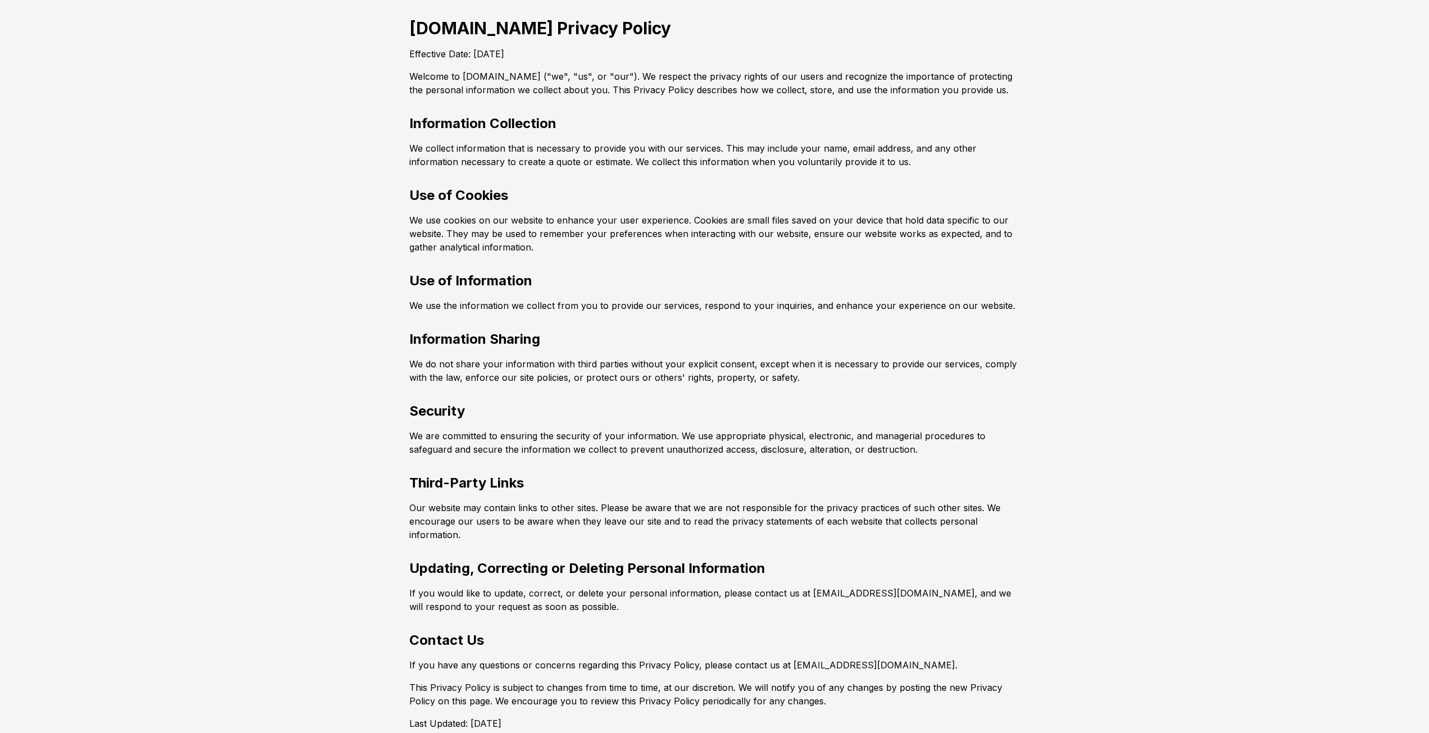
click at [518, 28] on h1 "[DOMAIN_NAME] Privacy Policy" at bounding box center [714, 28] width 611 height 20
click at [500, 68] on div "SodCalculator.com Privacy Policy Effective Date: May 2023 Welcome to SodCalcula…" at bounding box center [714, 378] width 647 height 757
click at [554, 82] on p "Welcome to SodCalculator.com ("we", "us", or "our"). We respect the privacy rig…" at bounding box center [714, 83] width 611 height 27
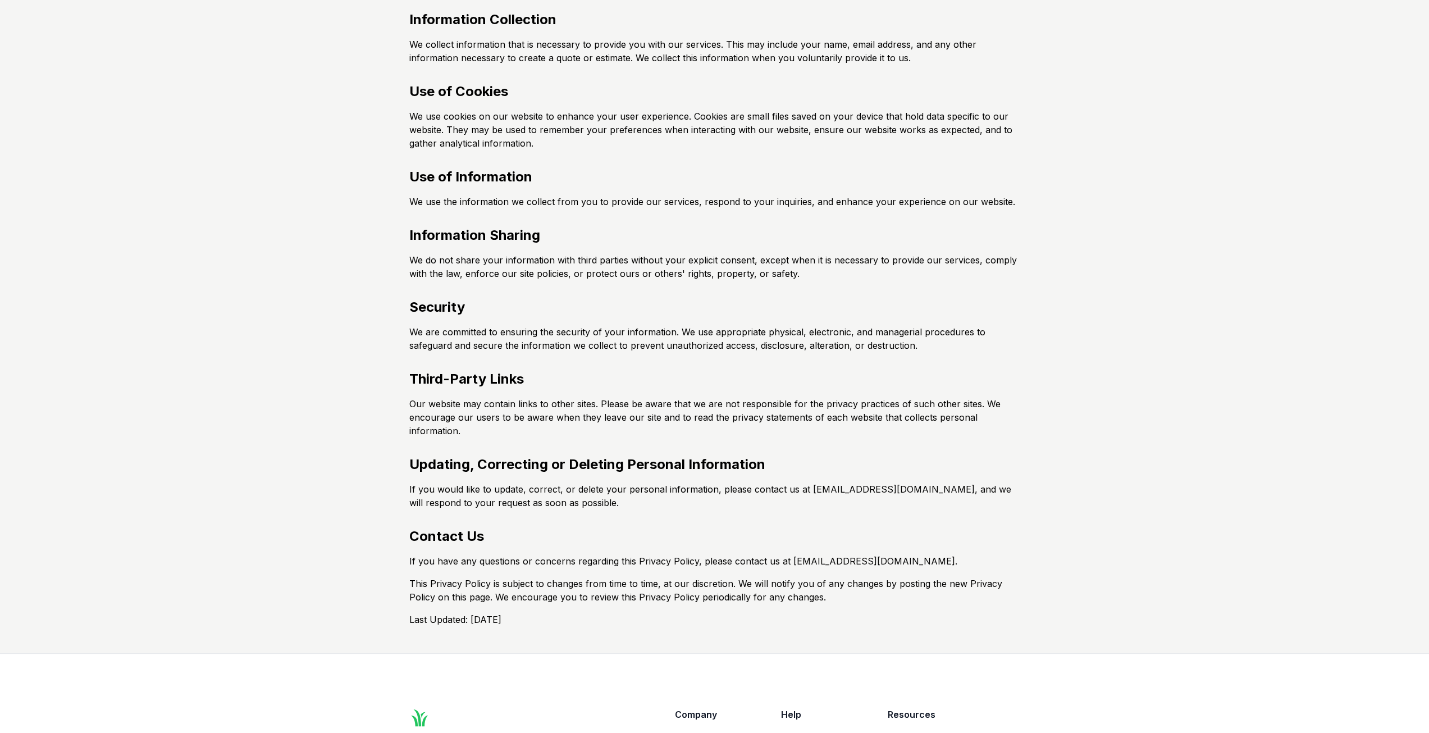
scroll to position [281, 0]
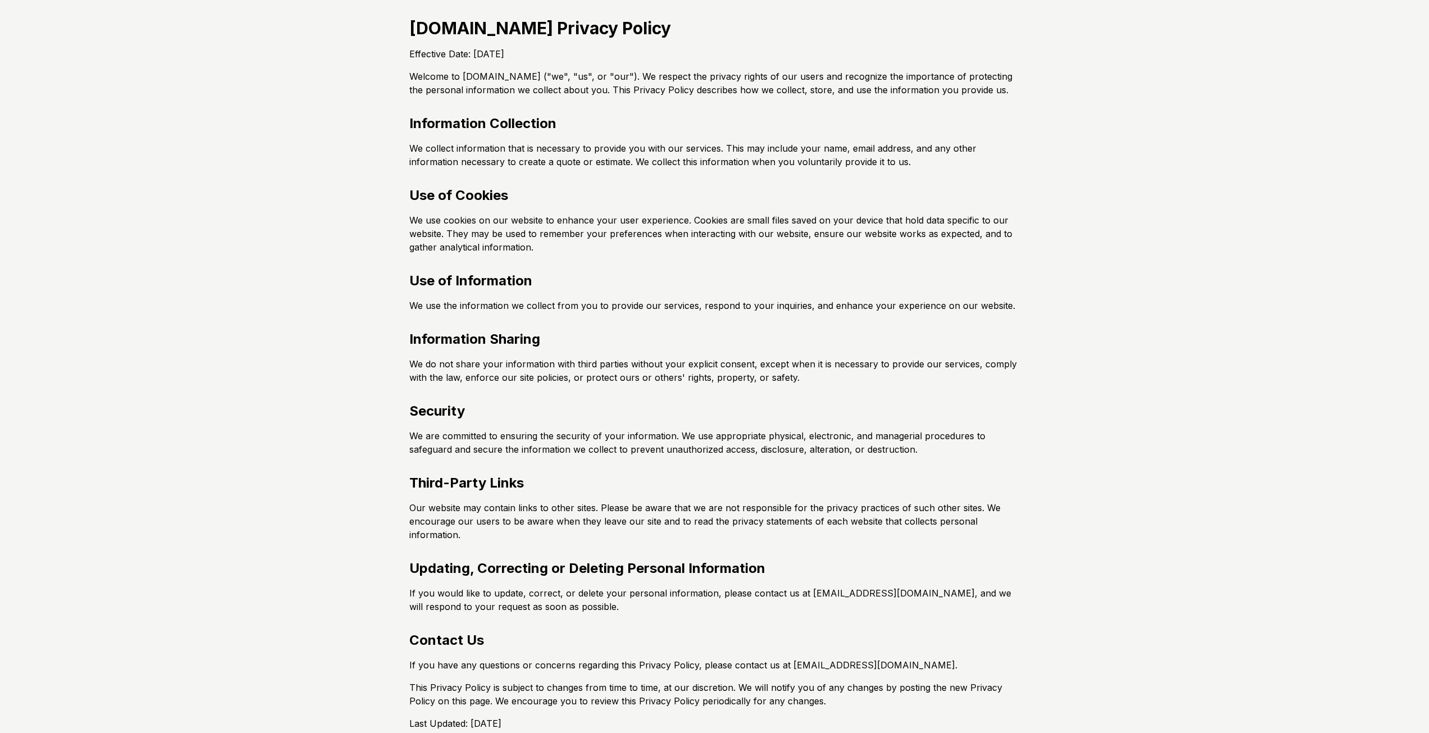
scroll to position [280, 0]
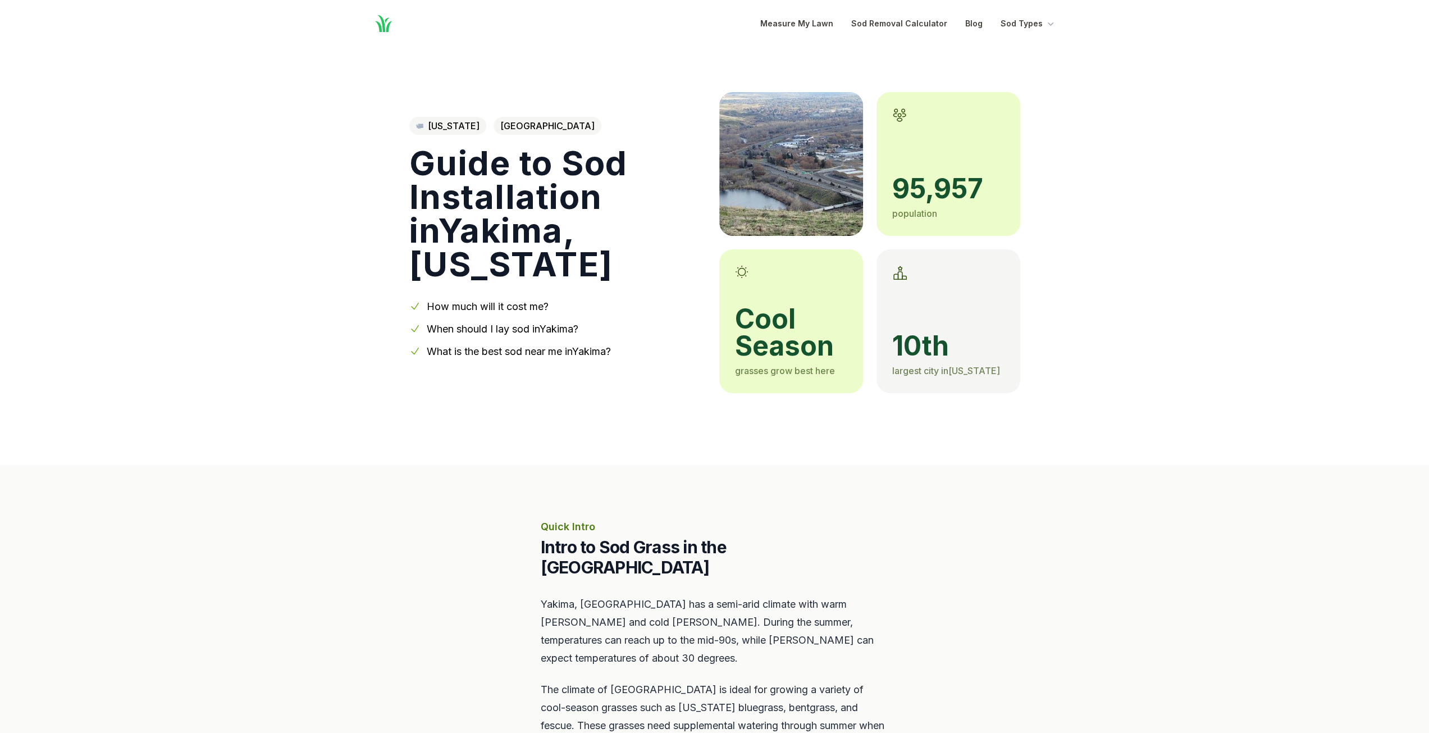
click at [525, 124] on span "[GEOGRAPHIC_DATA]" at bounding box center [547, 126] width 108 height 18
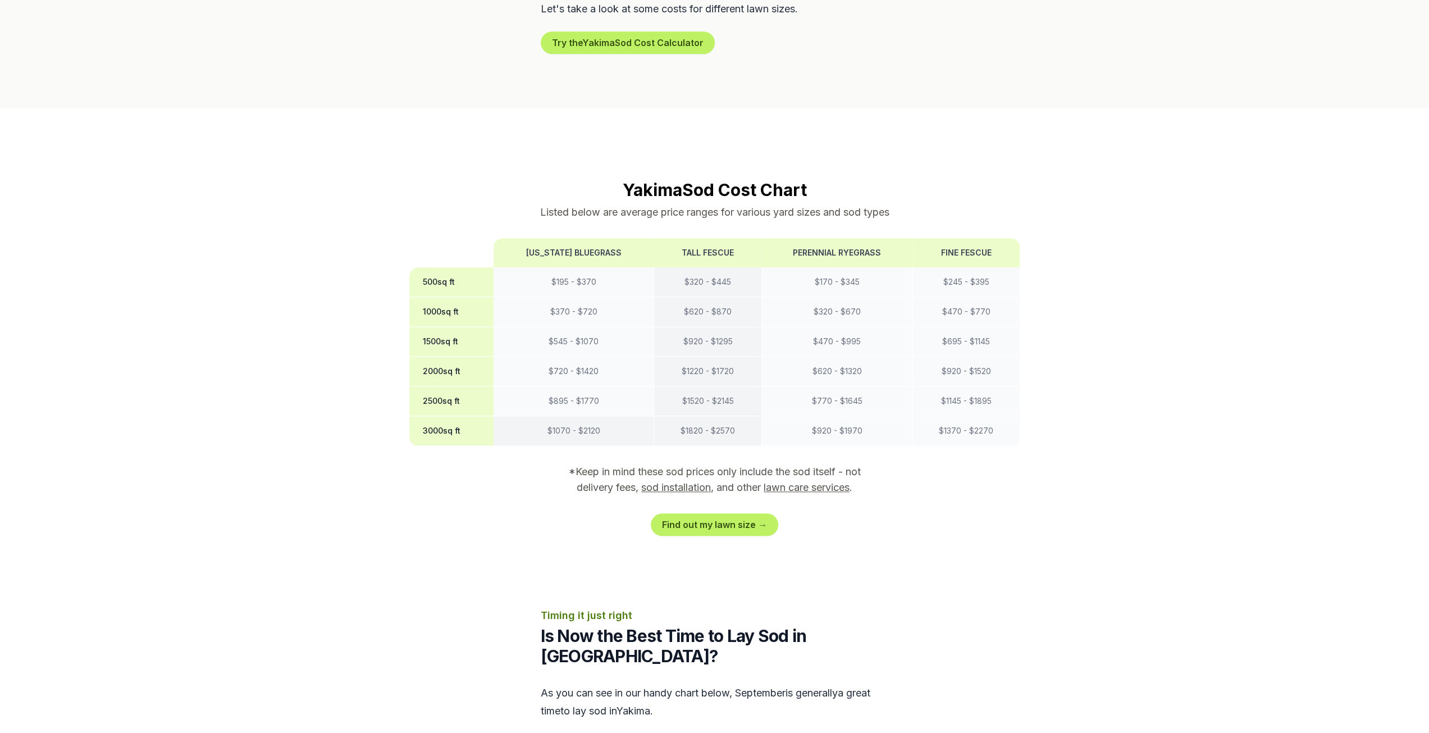
scroll to position [786, 0]
click at [737, 511] on link "Find out my lawn size →" at bounding box center [714, 522] width 127 height 22
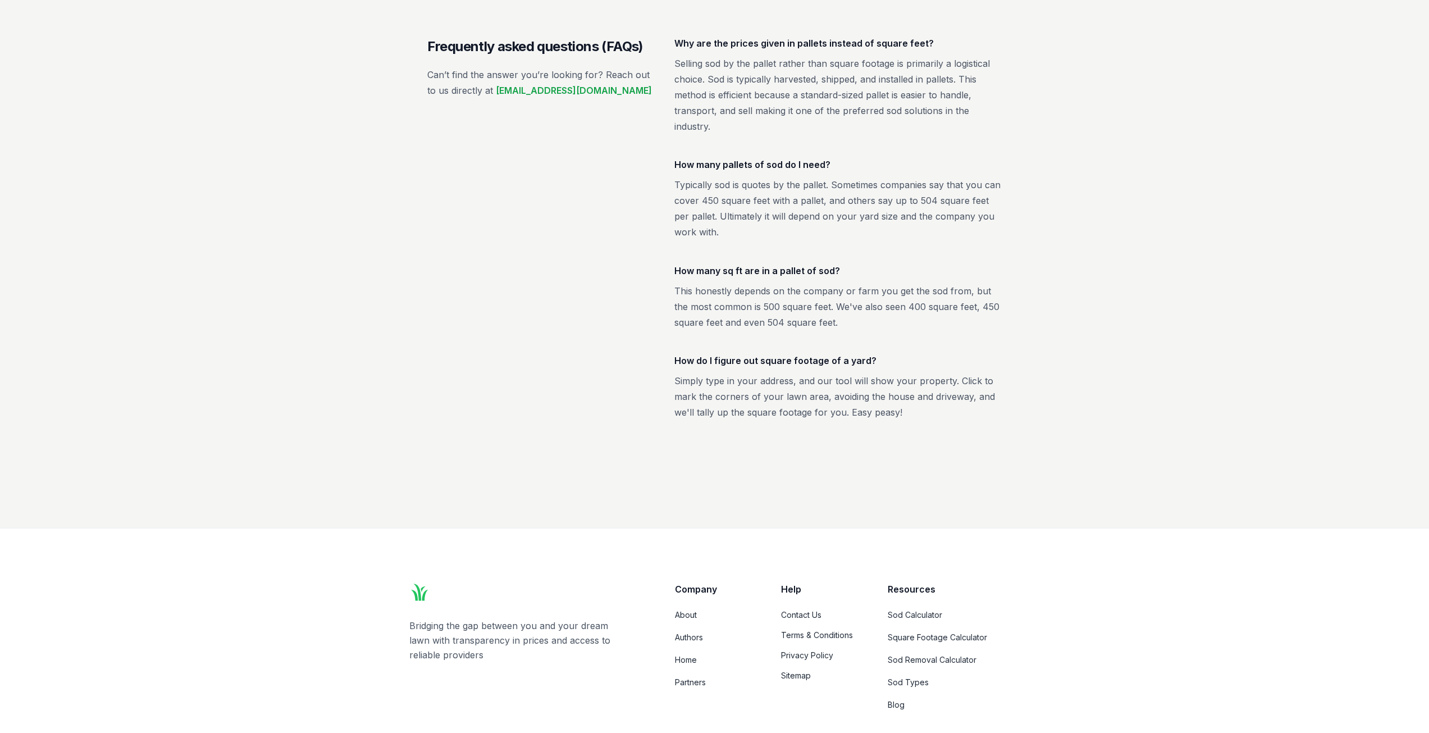
scroll to position [1957, 0]
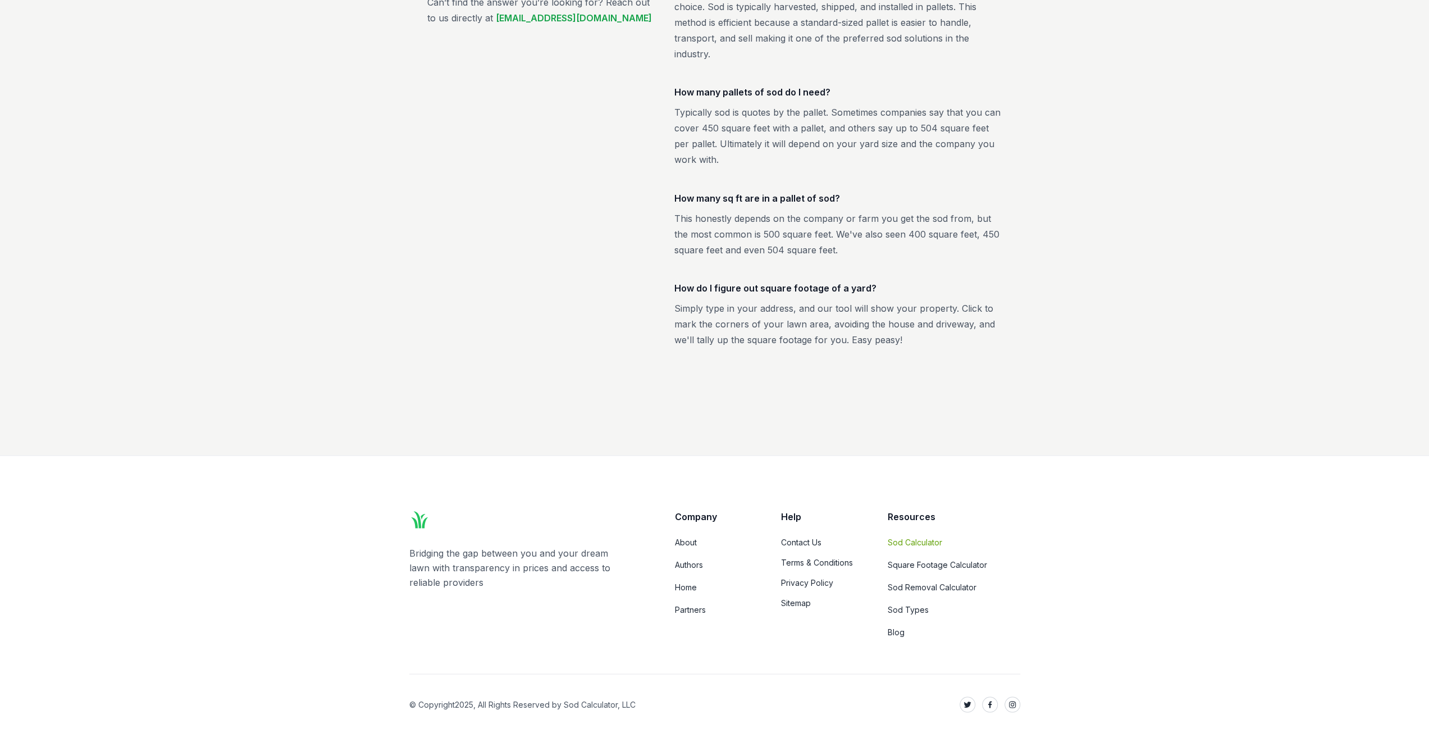
click at [924, 540] on link "Sod Calculator" at bounding box center [954, 541] width 132 height 11
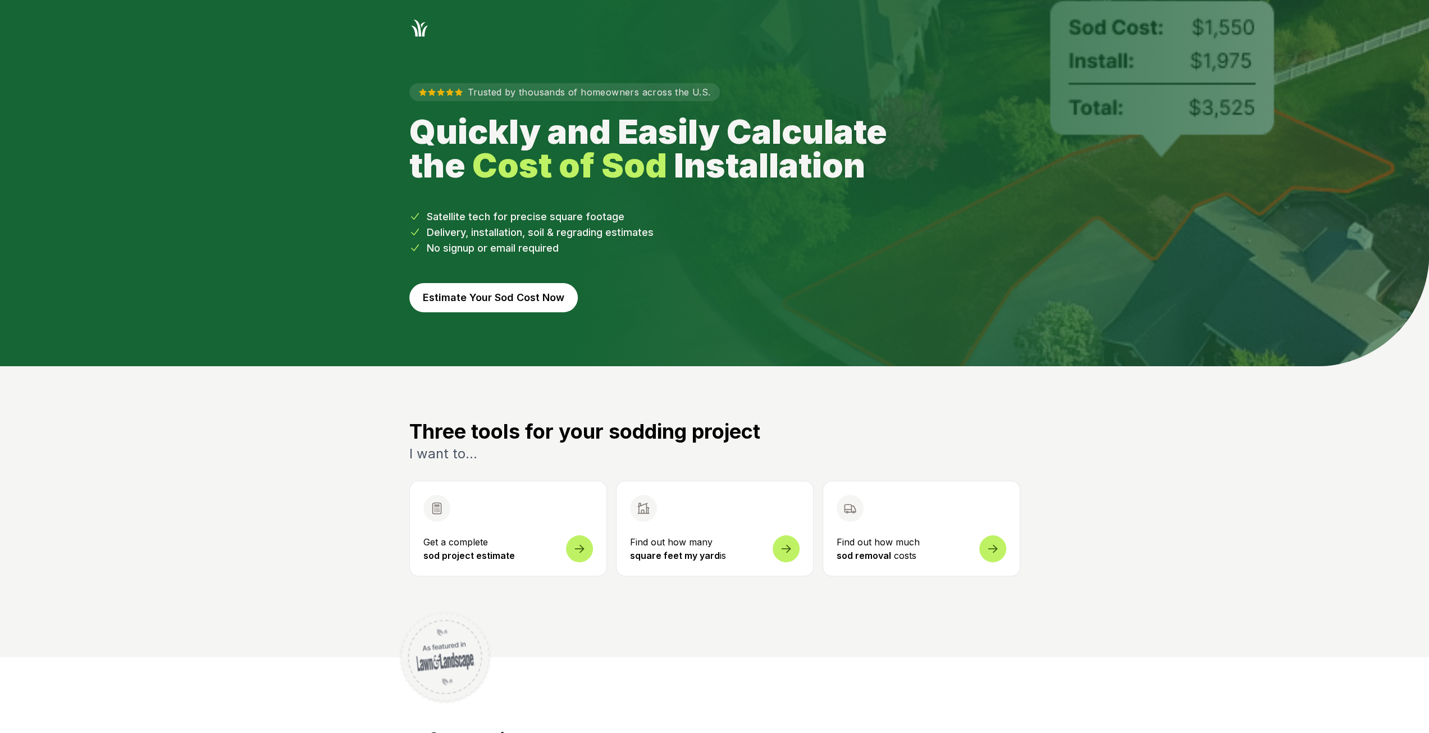
click at [534, 298] on button "Estimate Your Sod Cost Now" at bounding box center [493, 297] width 168 height 29
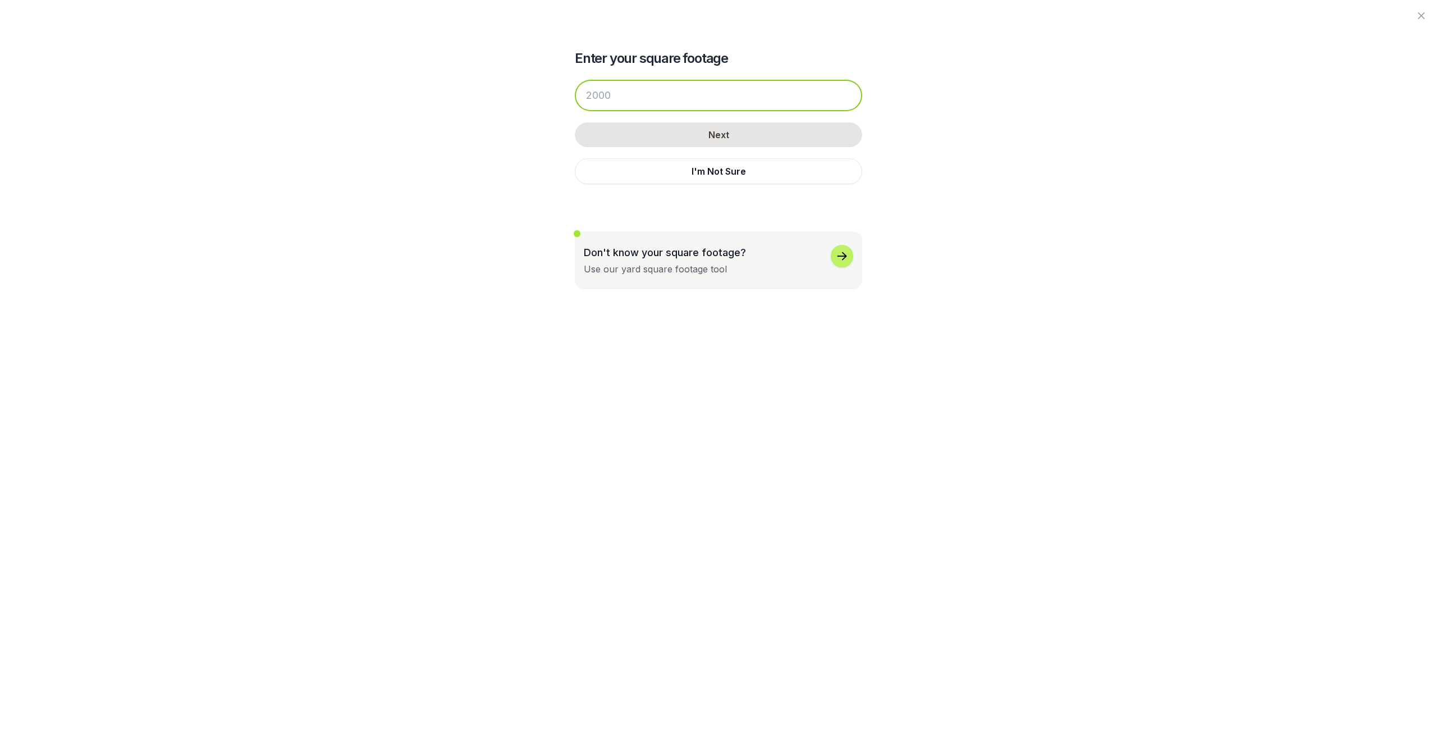
click at [618, 94] on input "number" at bounding box center [718, 95] width 287 height 31
type input "280"
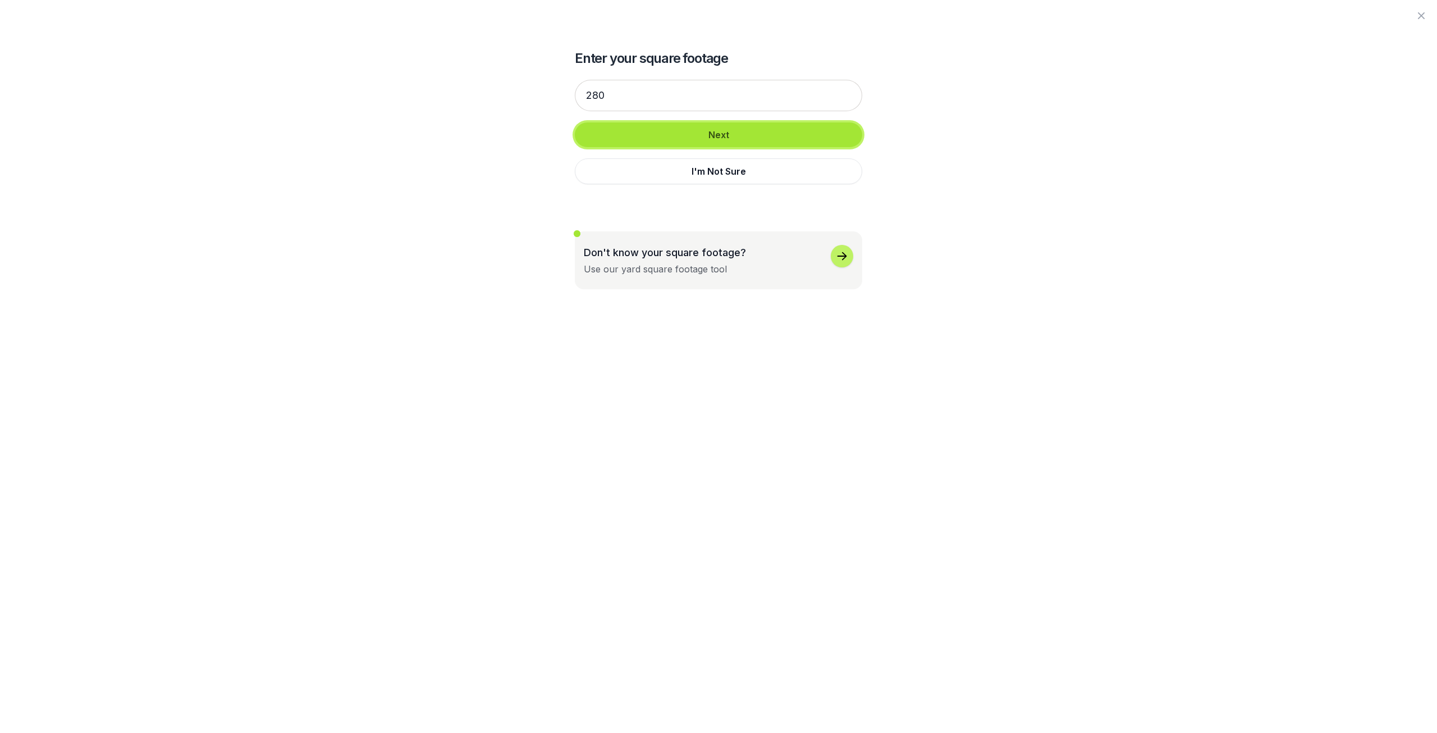
click at [766, 130] on button "Next" at bounding box center [718, 134] width 287 height 25
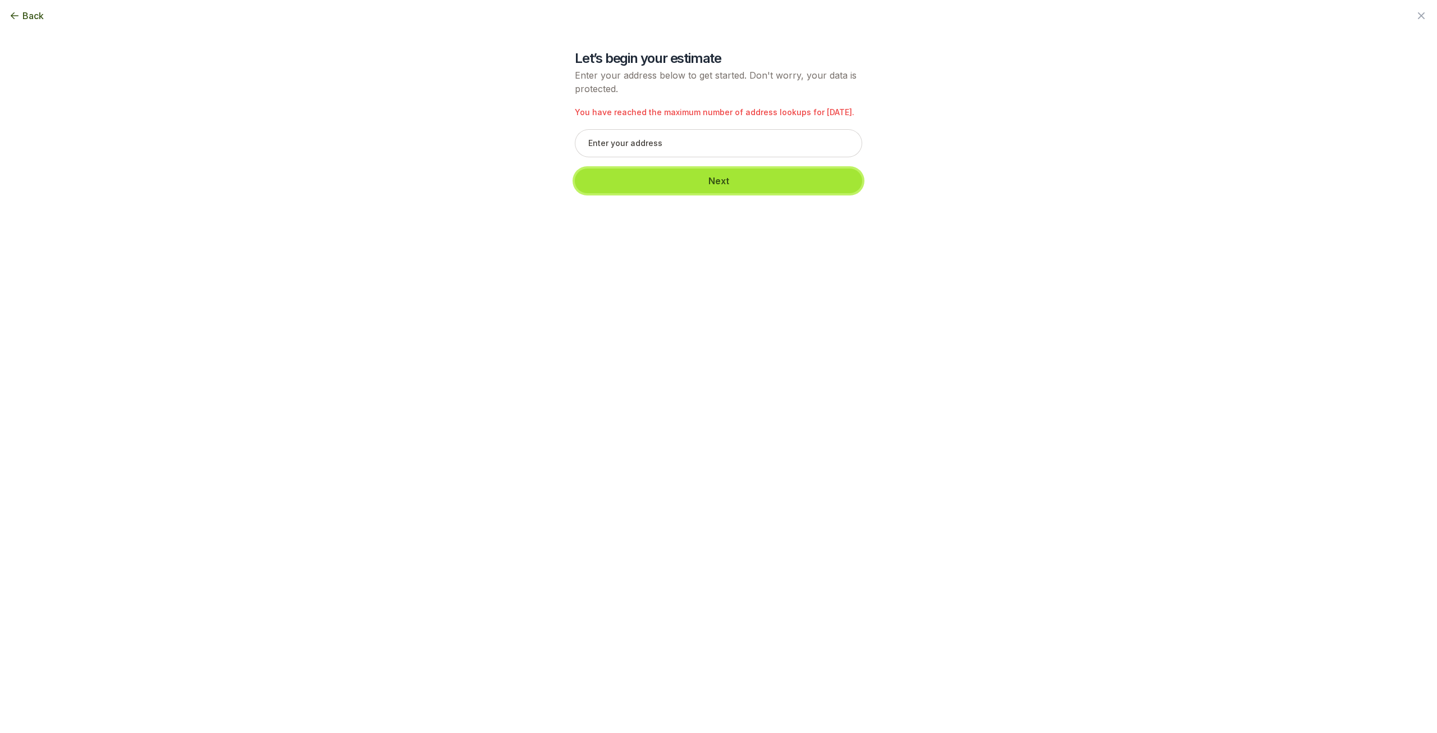
click at [741, 181] on button "Next" at bounding box center [718, 180] width 287 height 25
click at [742, 181] on button "Next" at bounding box center [718, 180] width 287 height 25
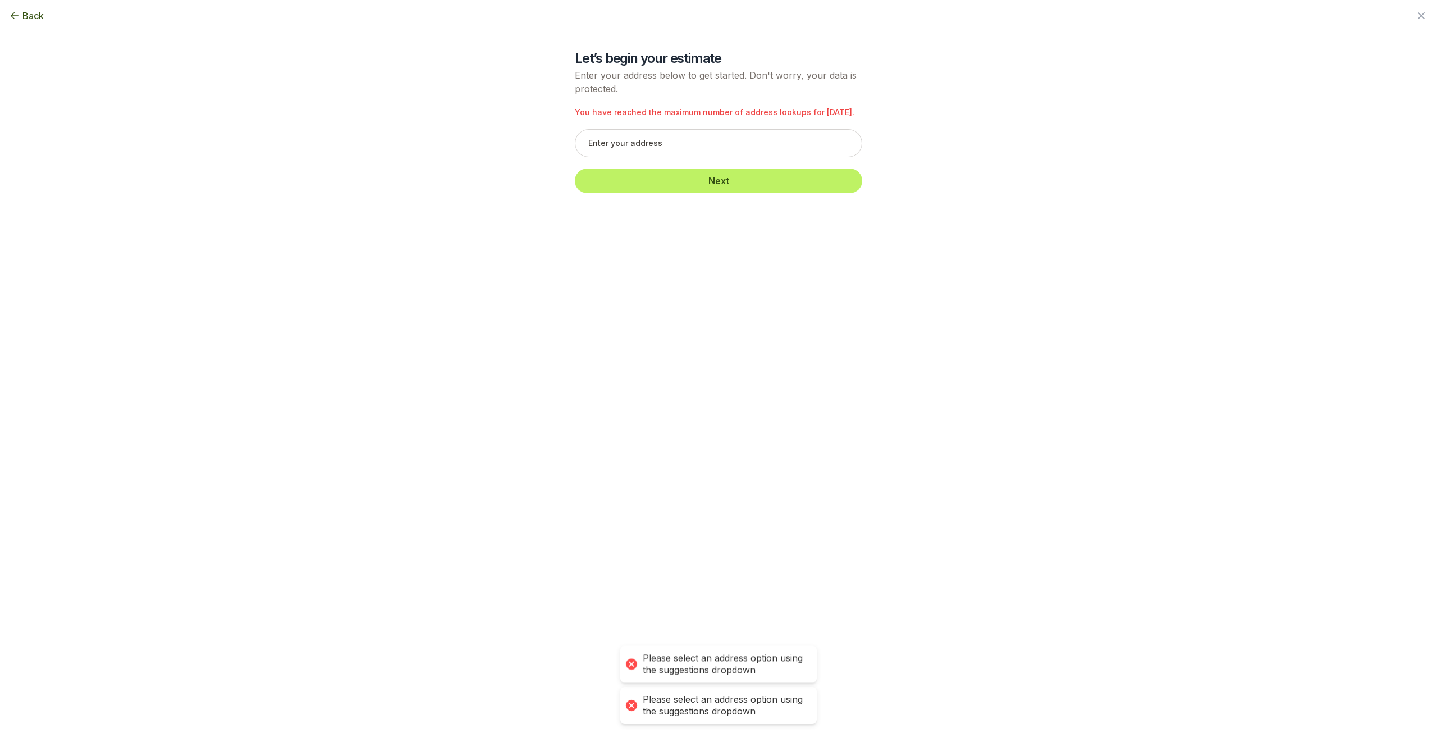
click at [657, 132] on div "You have reached the maximum number of address lookups for [DATE]. Next" at bounding box center [718, 149] width 287 height 109
click at [1425, 15] on icon "button" at bounding box center [1421, 15] width 13 height 13
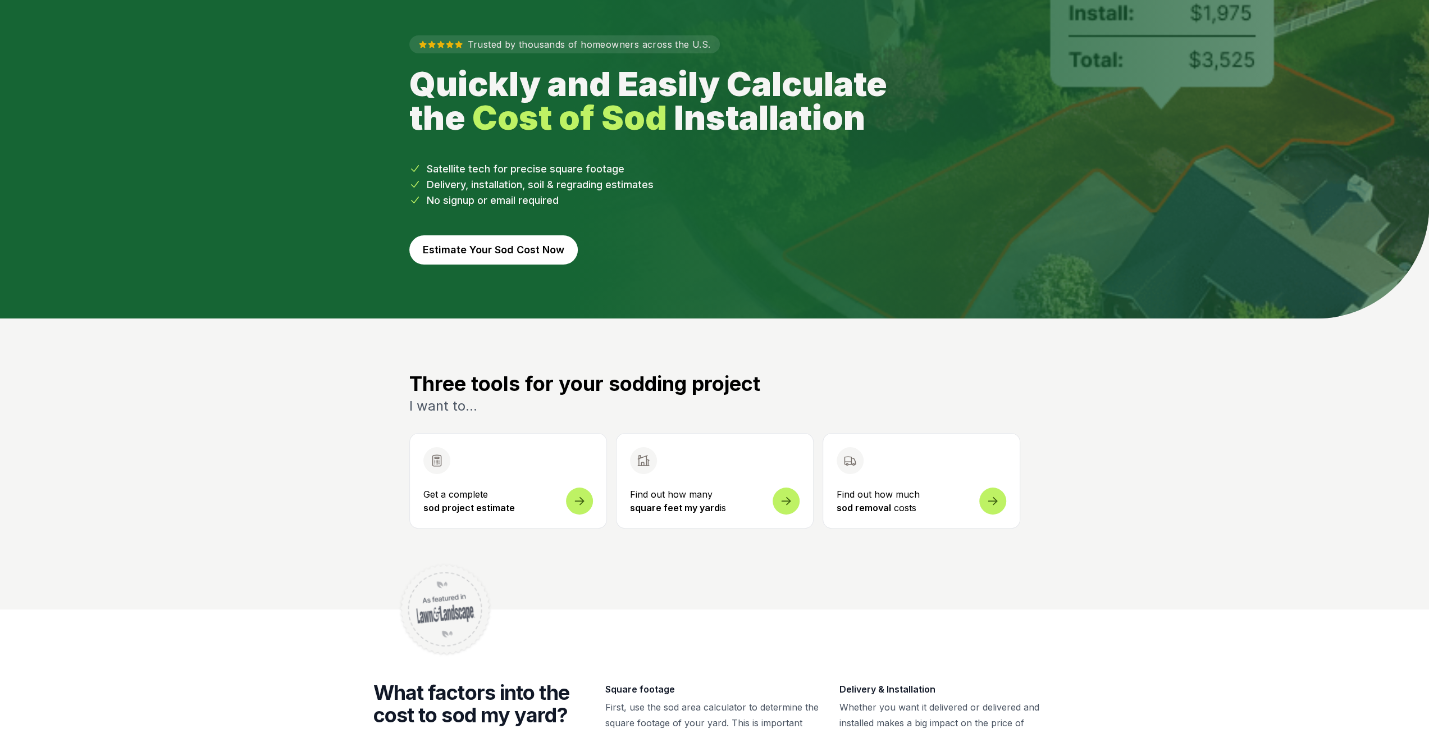
scroll to position [112, 0]
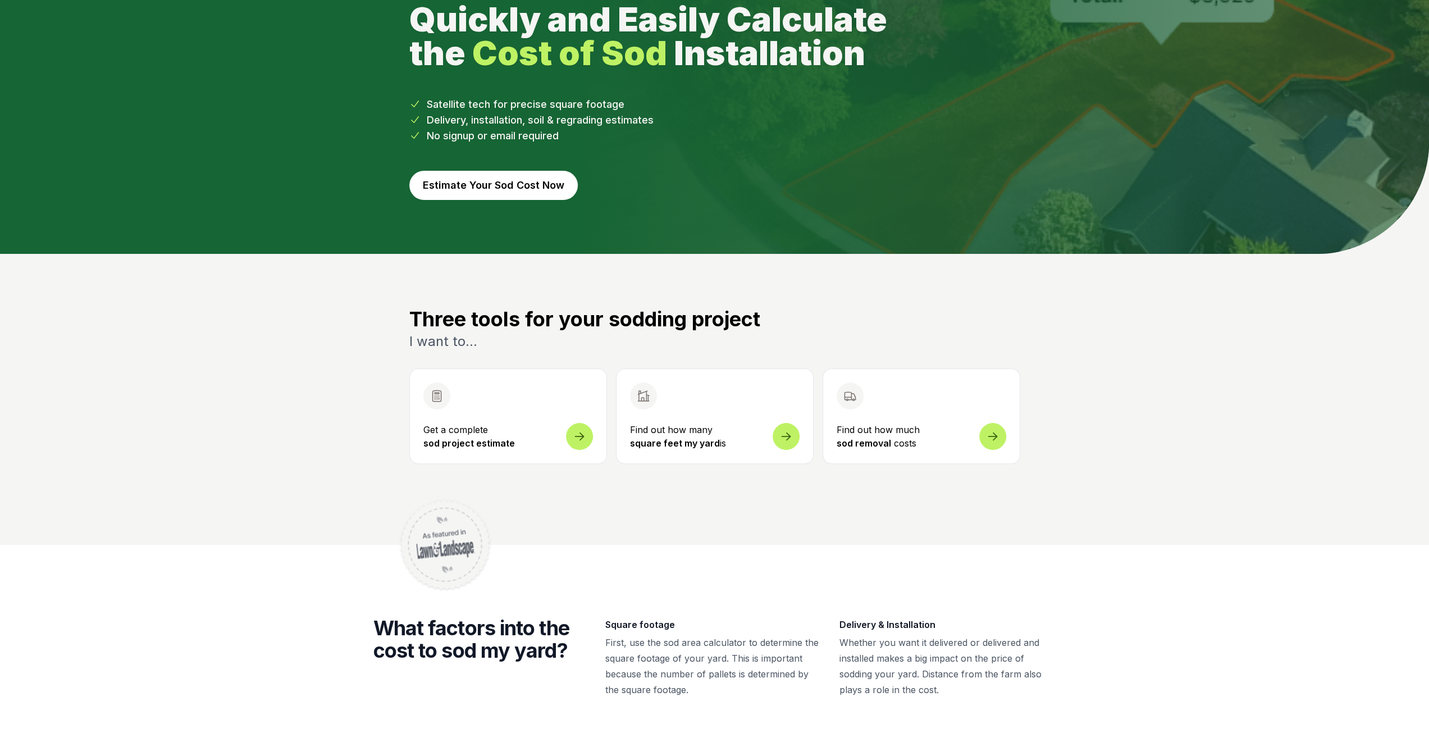
click at [581, 428] on span "Open sod measurement and cost calculator" at bounding box center [579, 429] width 27 height 27
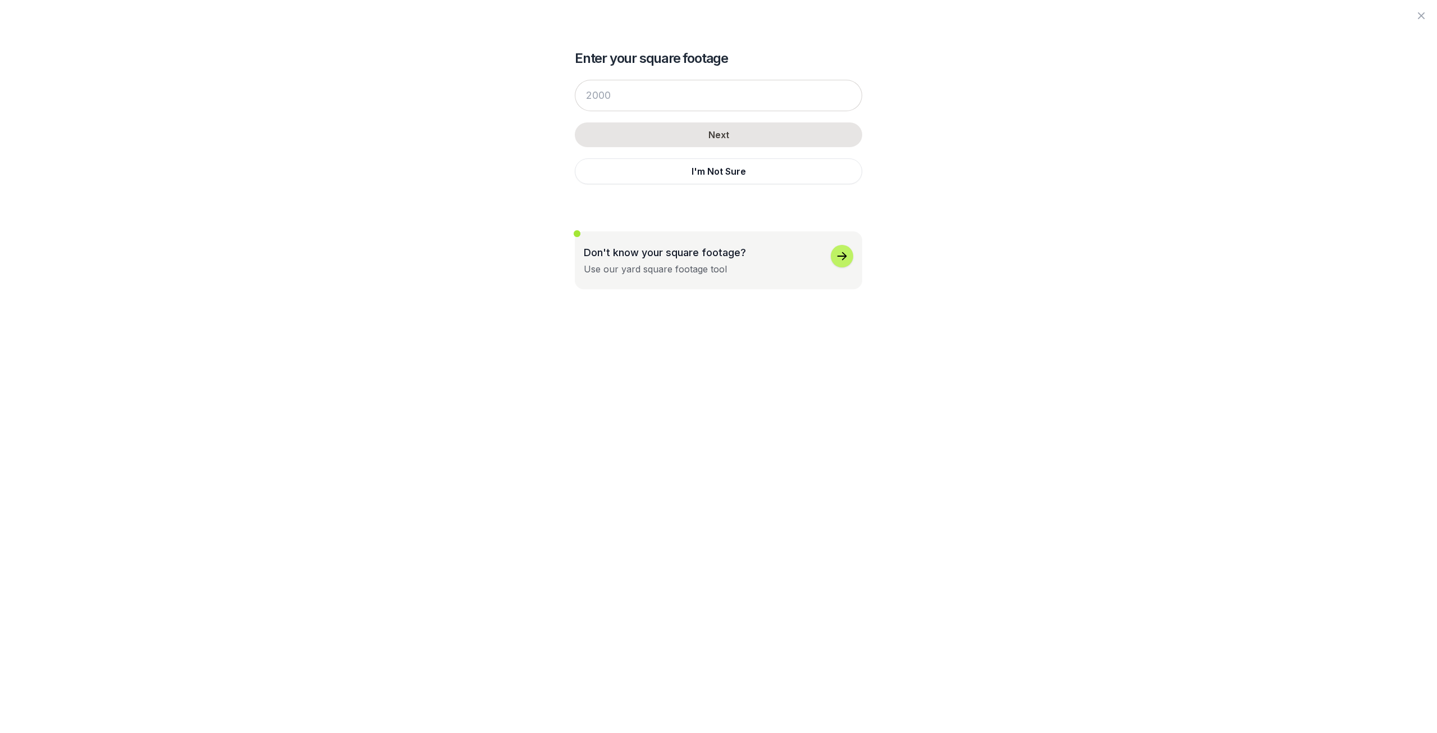
click at [845, 255] on icon "button" at bounding box center [843, 256] width 10 height 8
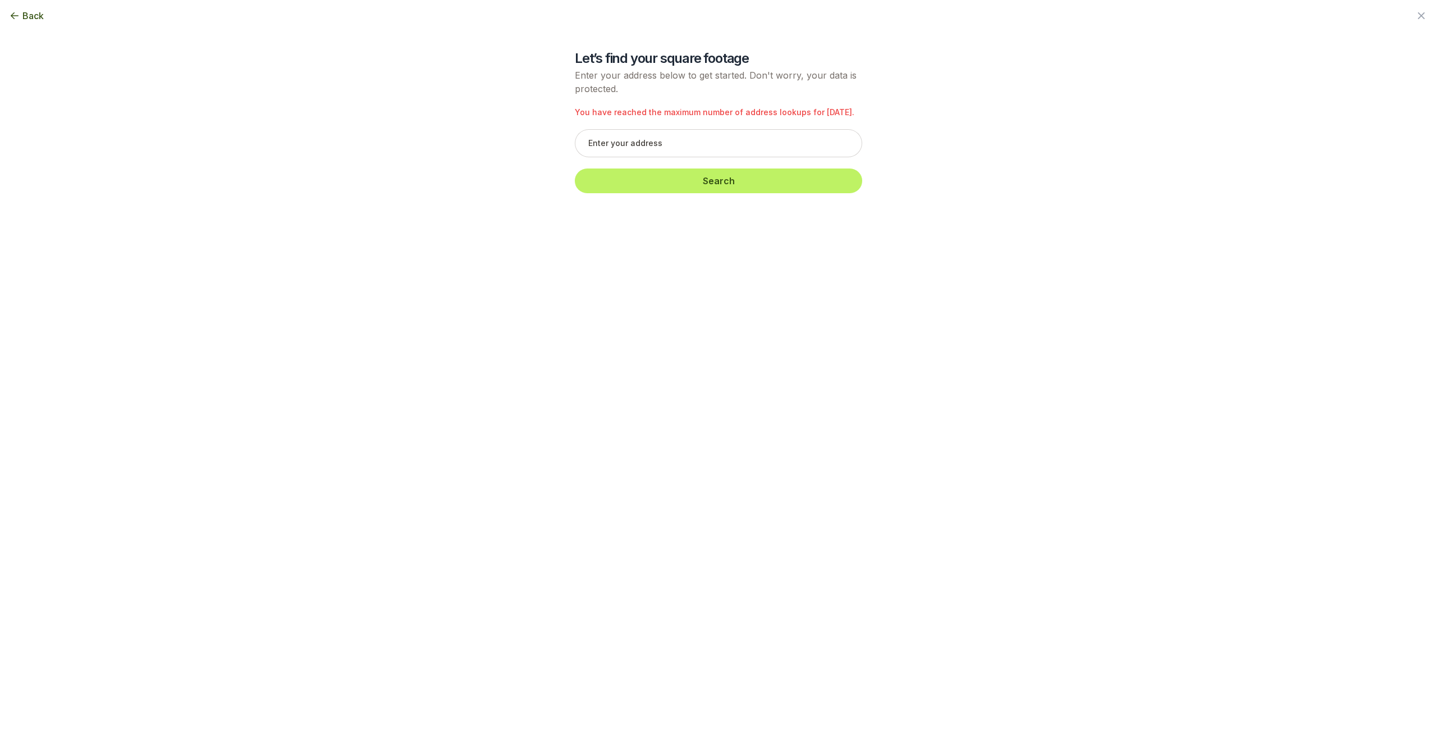
drag, startPoint x: 1424, startPoint y: 14, endPoint x: 1417, endPoint y: 14, distance: 6.7
click at [1423, 14] on icon "button" at bounding box center [1421, 15] width 13 height 13
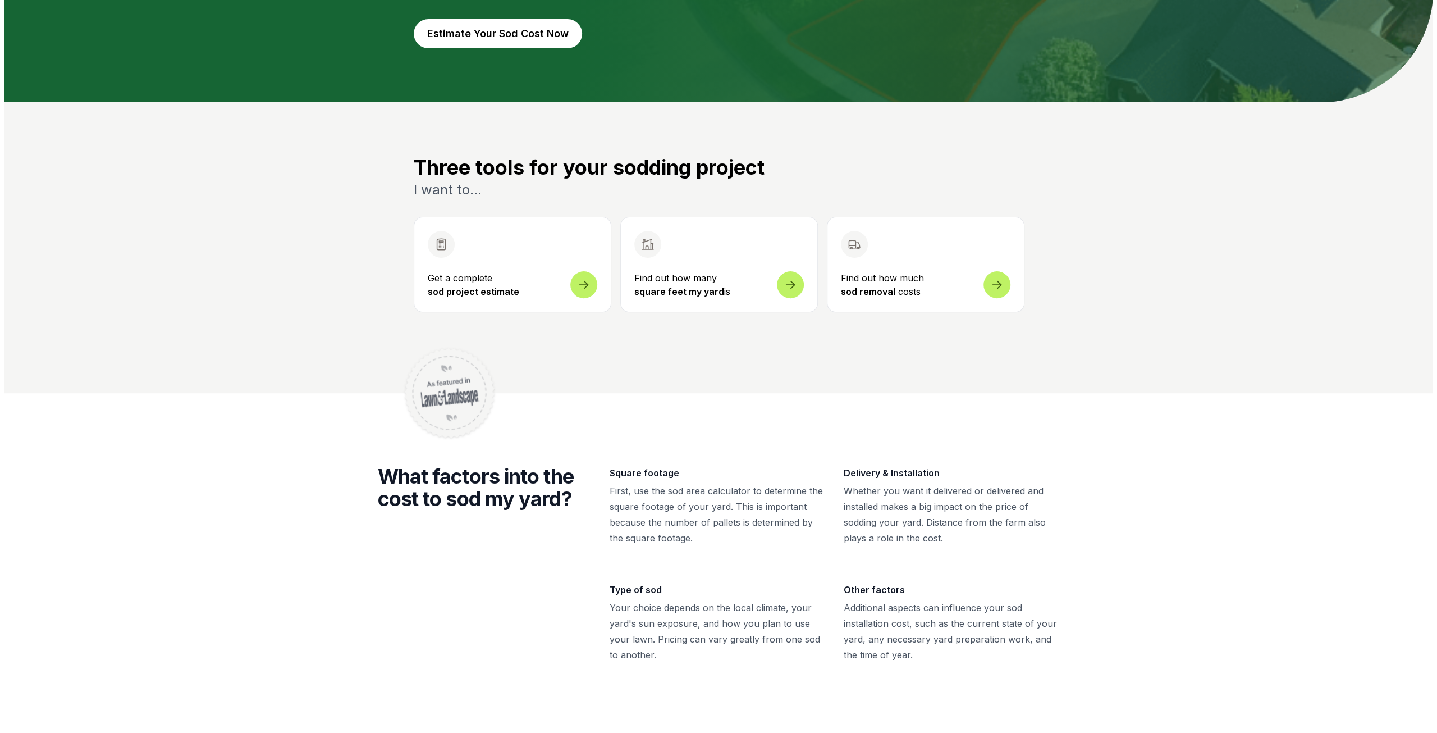
scroll to position [337, 0]
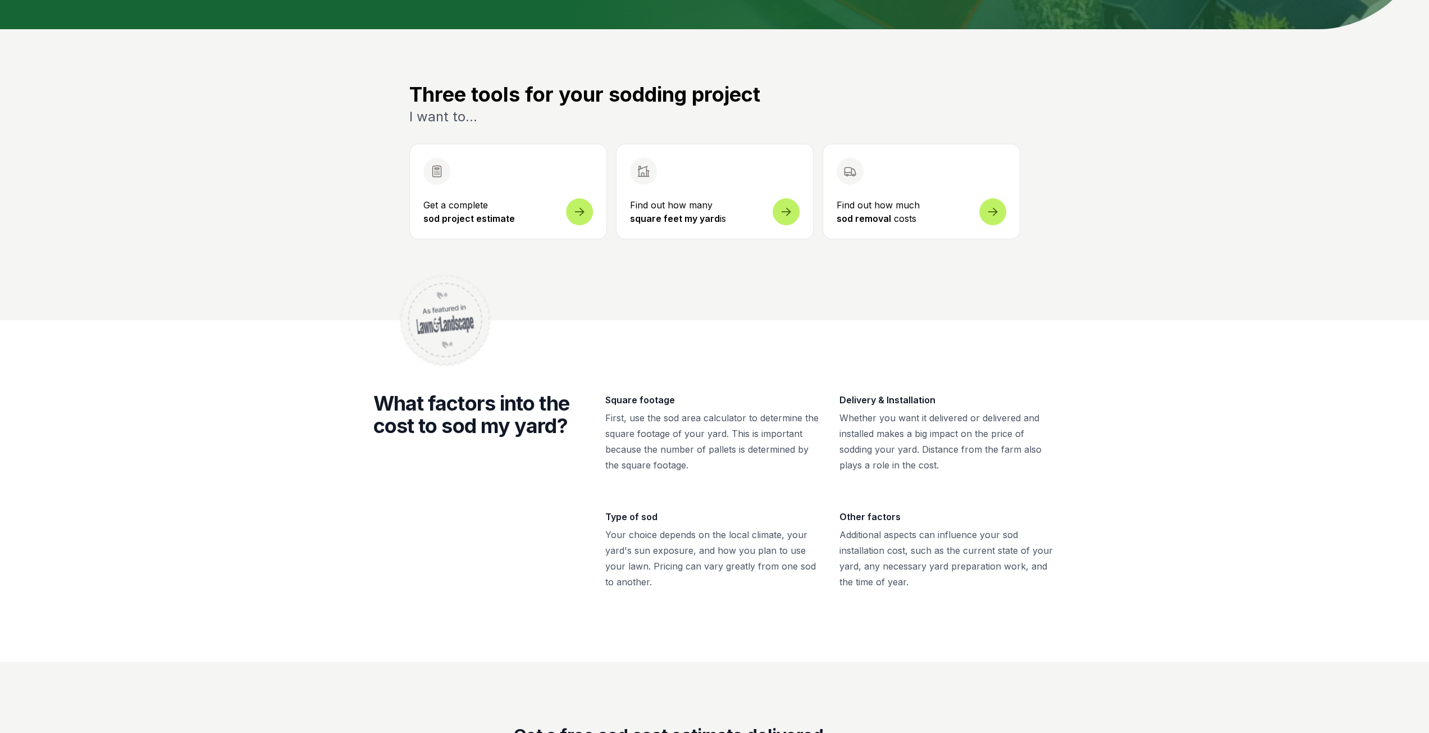
click at [581, 204] on icon "Open sod measurement and cost calculator" at bounding box center [579, 205] width 13 height 13
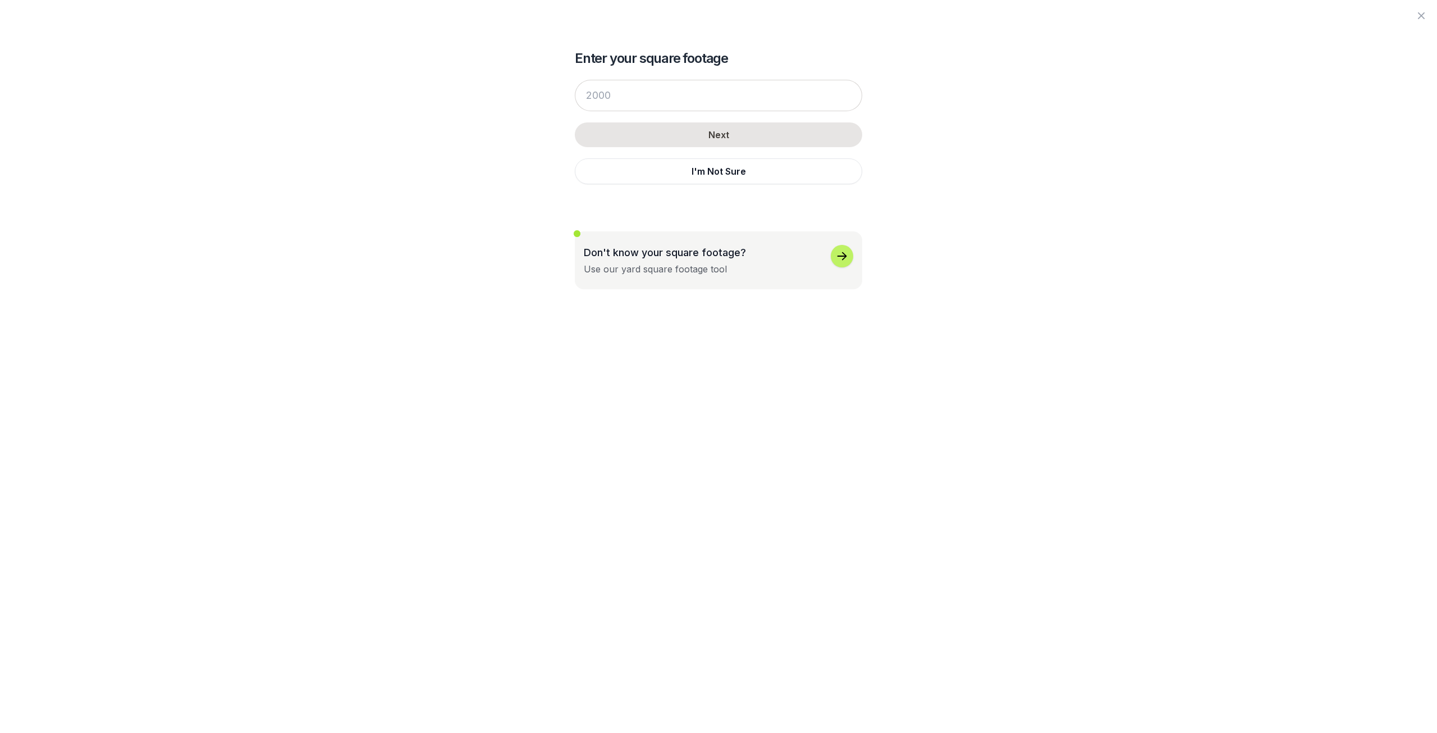
click at [843, 254] on icon "button" at bounding box center [841, 255] width 13 height 13
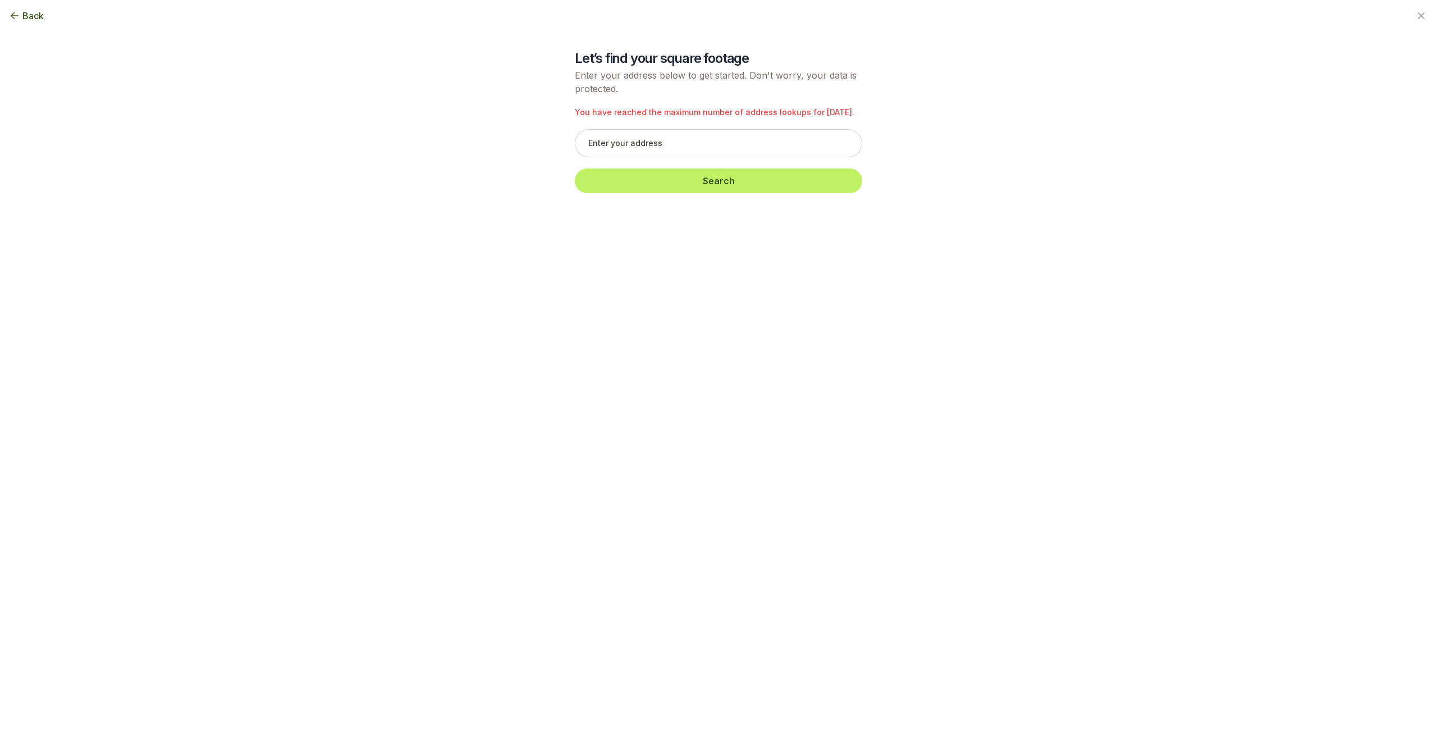
click at [18, 12] on icon "button" at bounding box center [14, 15] width 11 height 11
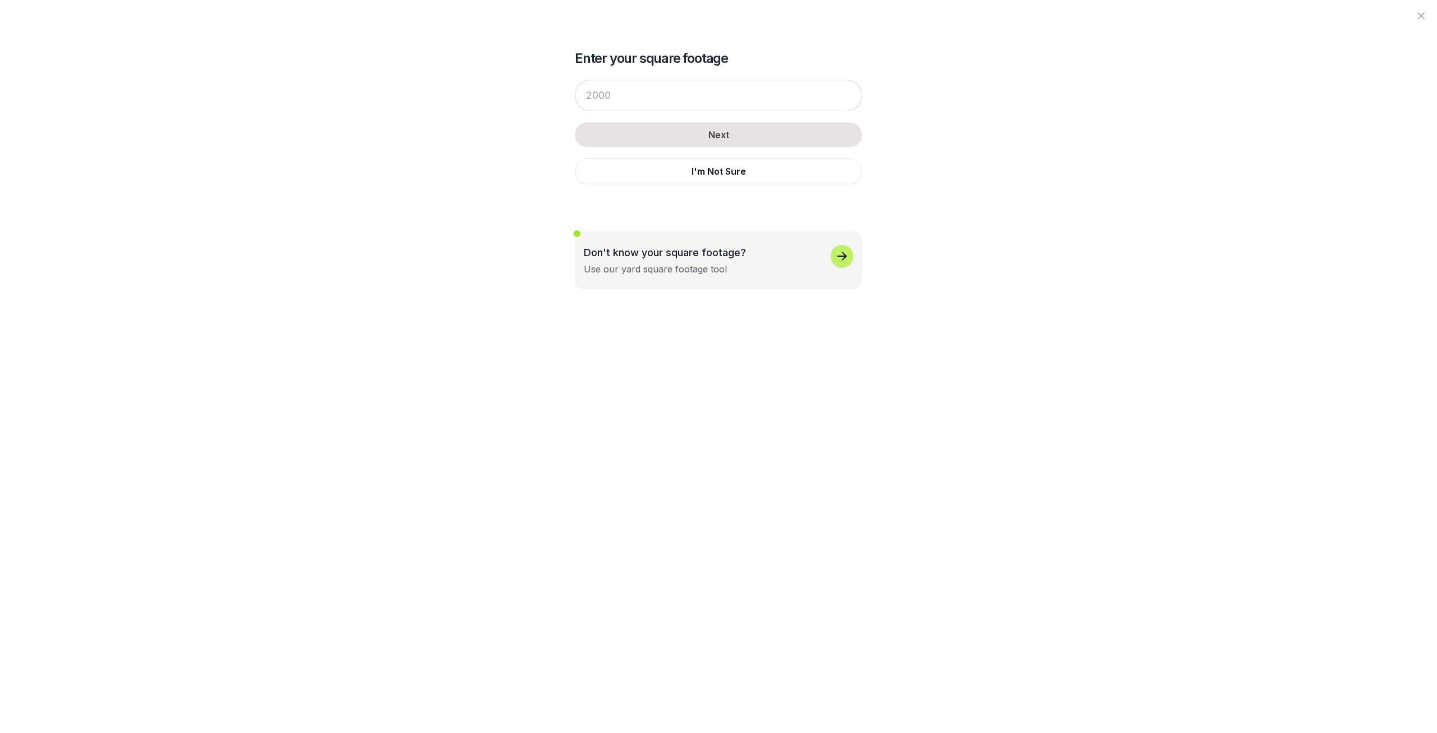
click at [19, 12] on div at bounding box center [718, 15] width 1437 height 31
click at [724, 170] on button "I'm Not Sure" at bounding box center [718, 171] width 287 height 26
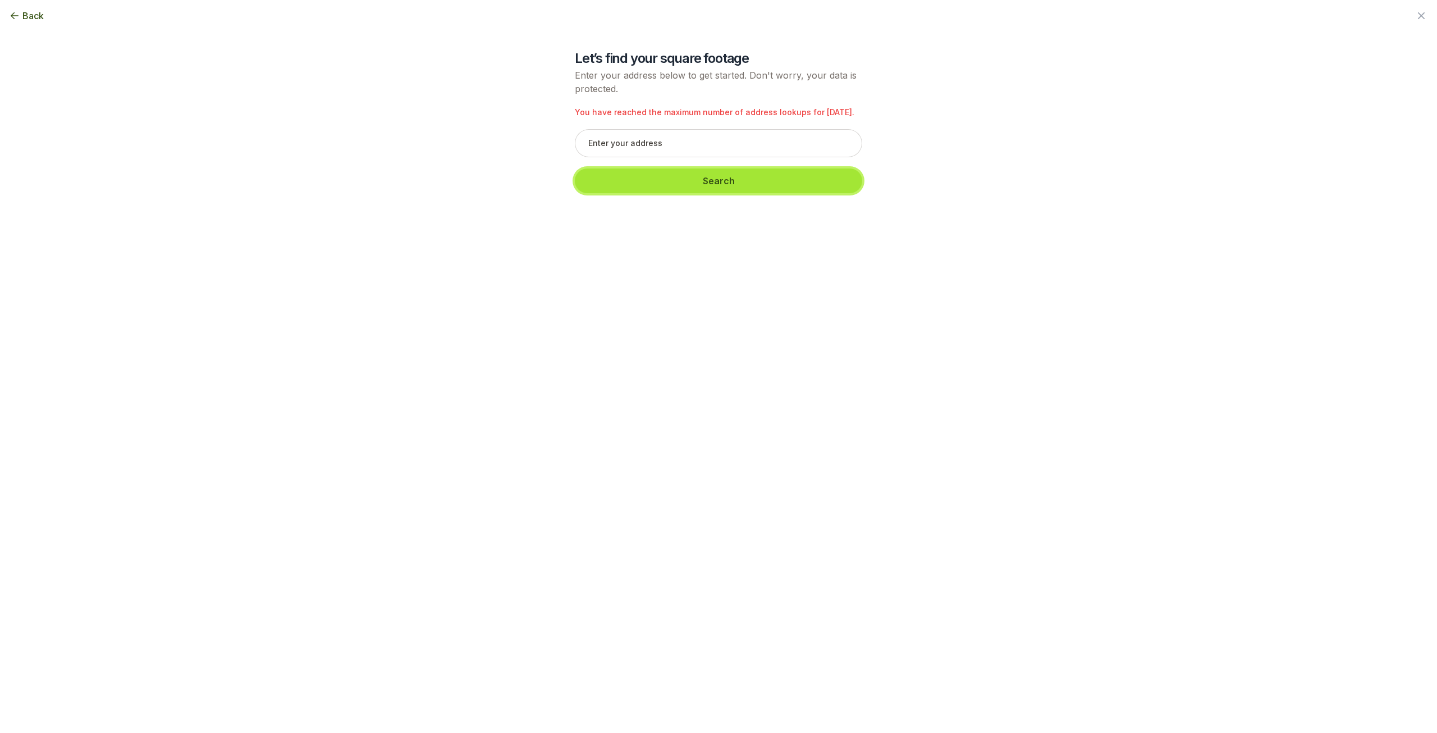
click at [724, 175] on button "Search" at bounding box center [718, 180] width 287 height 25
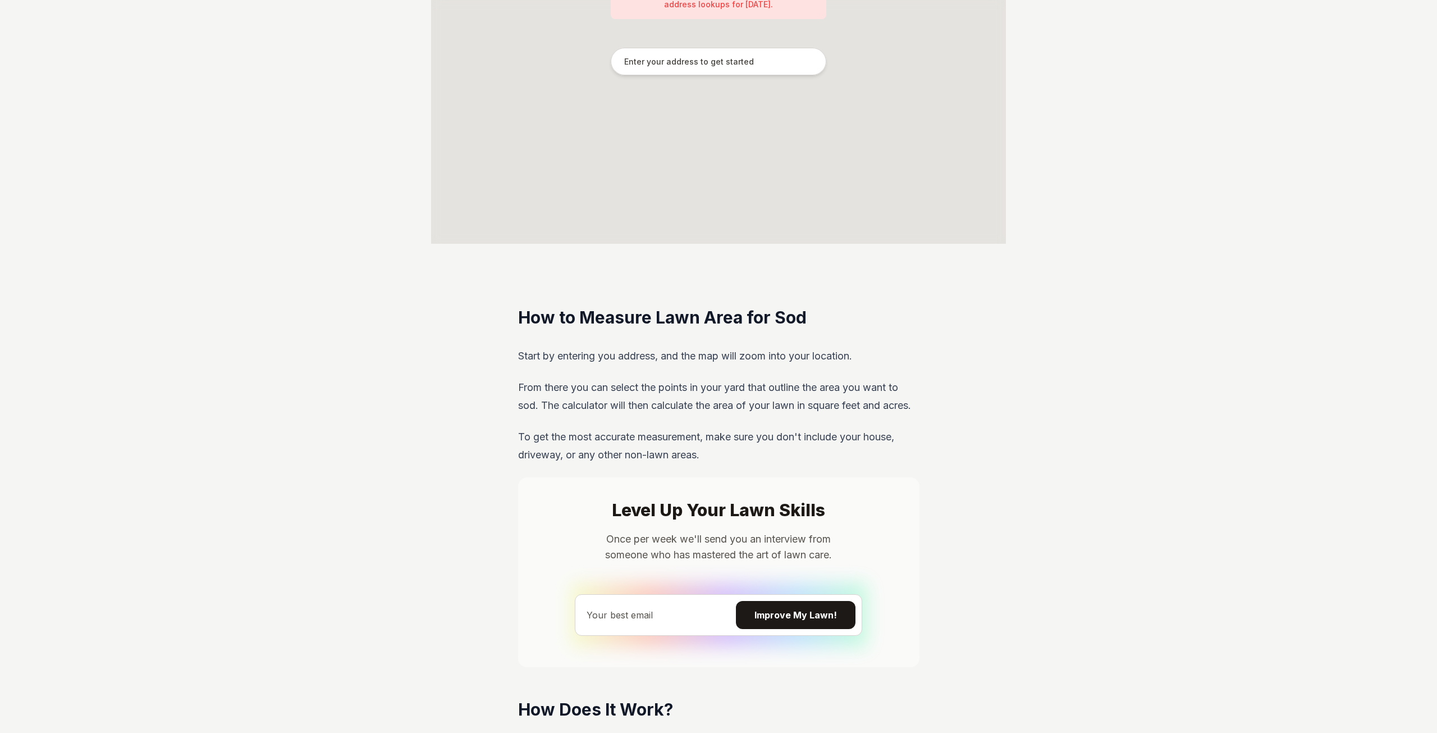
scroll to position [1957, 0]
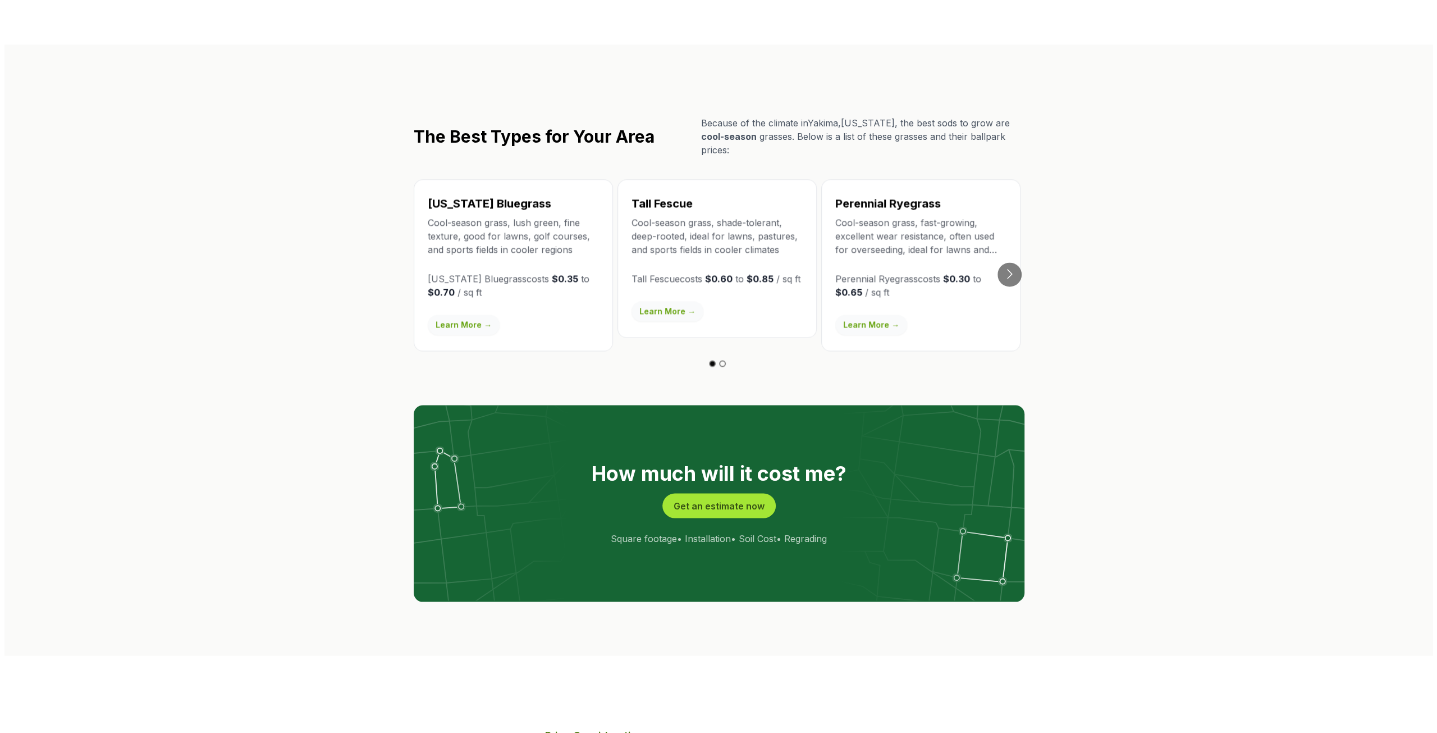
scroll to position [1853, 0]
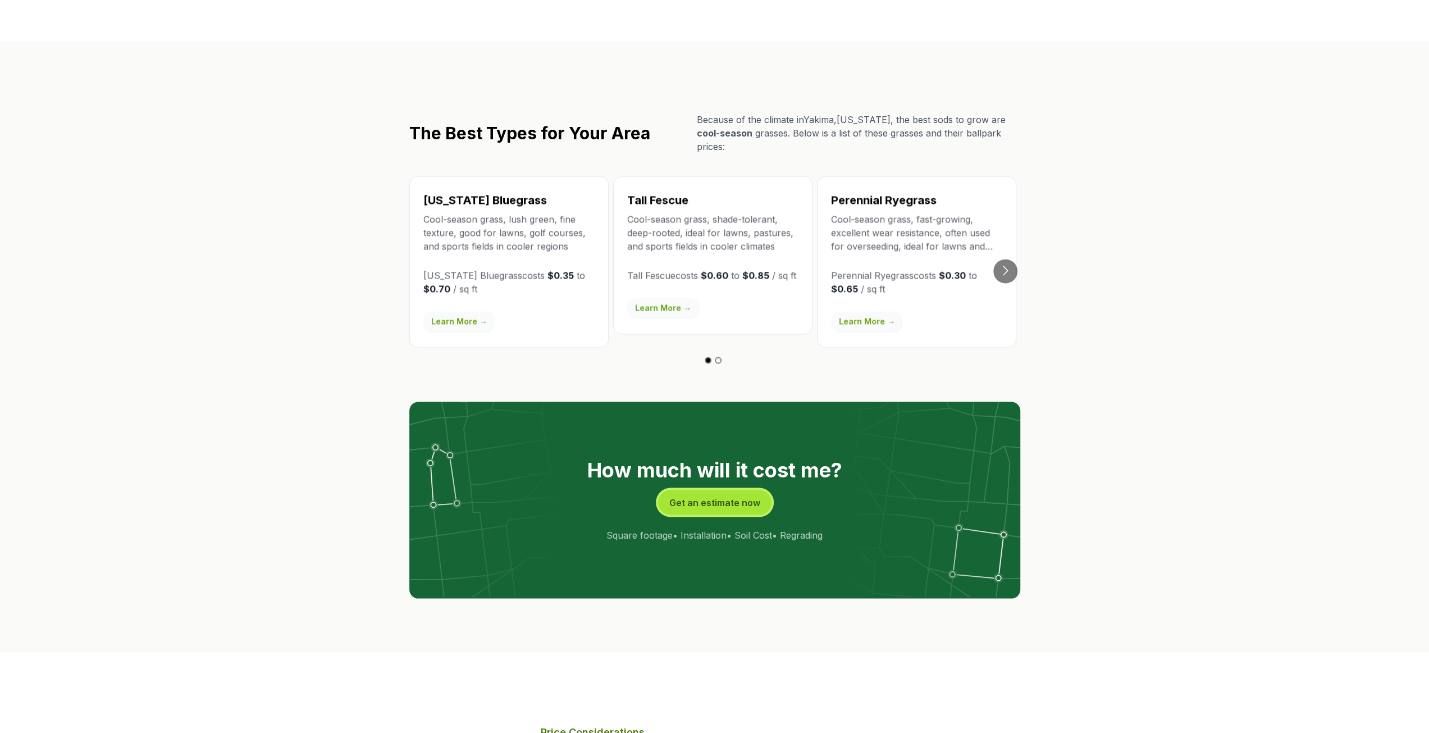
click at [724, 490] on button "Get an estimate now" at bounding box center [714, 502] width 113 height 25
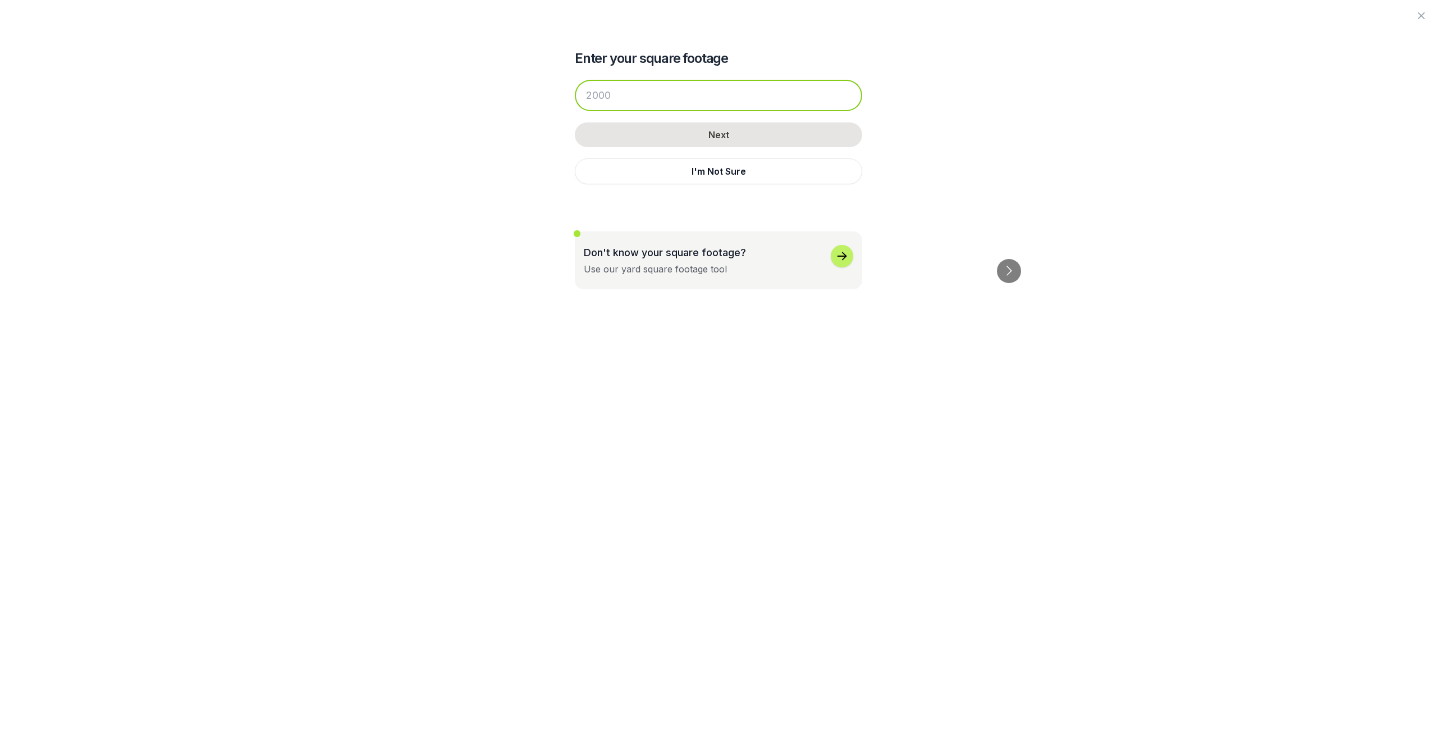
click at [639, 92] on input "number" at bounding box center [718, 95] width 287 height 31
type input "280"
click at [844, 254] on icon "button" at bounding box center [841, 255] width 13 height 13
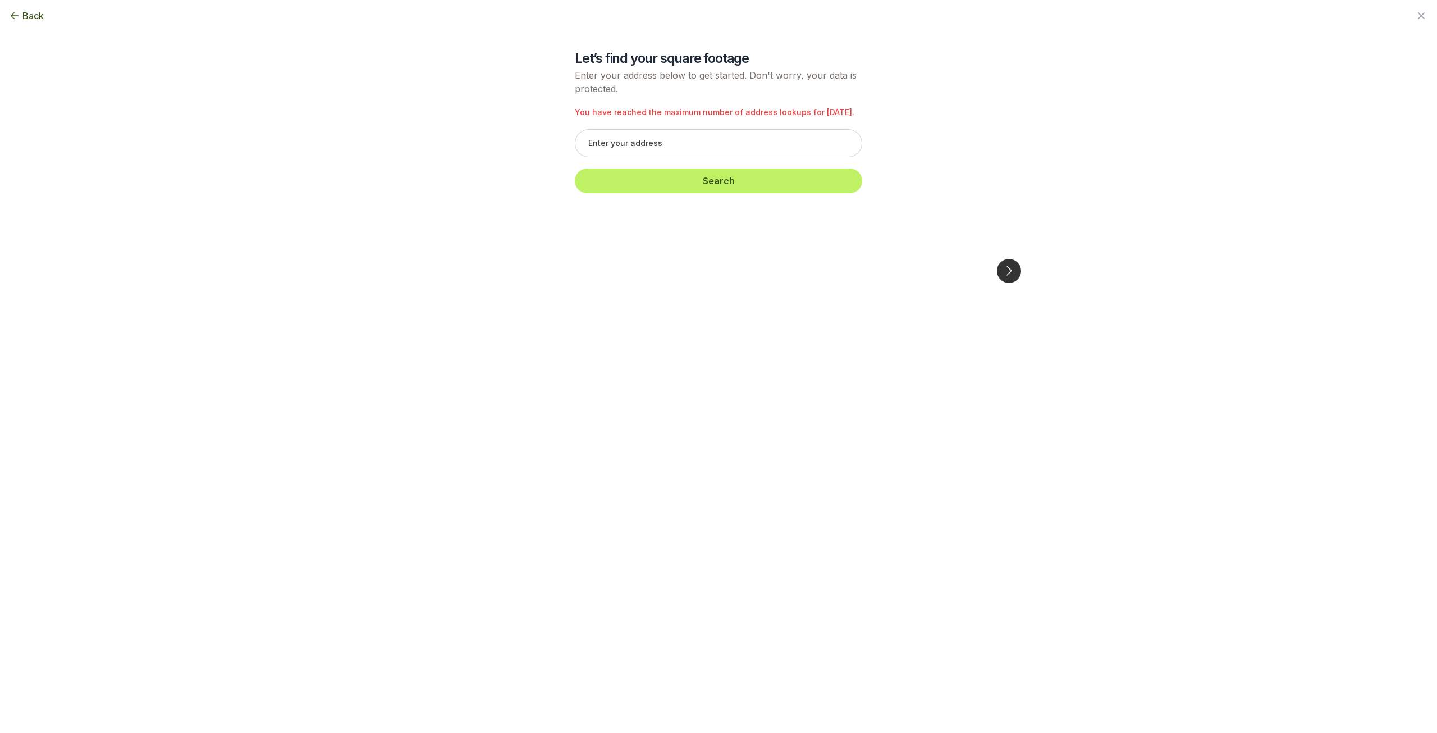
click at [1012, 259] on button "Go to next slide" at bounding box center [1009, 271] width 24 height 24
click at [423, 259] on button "Go to previous slide" at bounding box center [428, 271] width 24 height 24
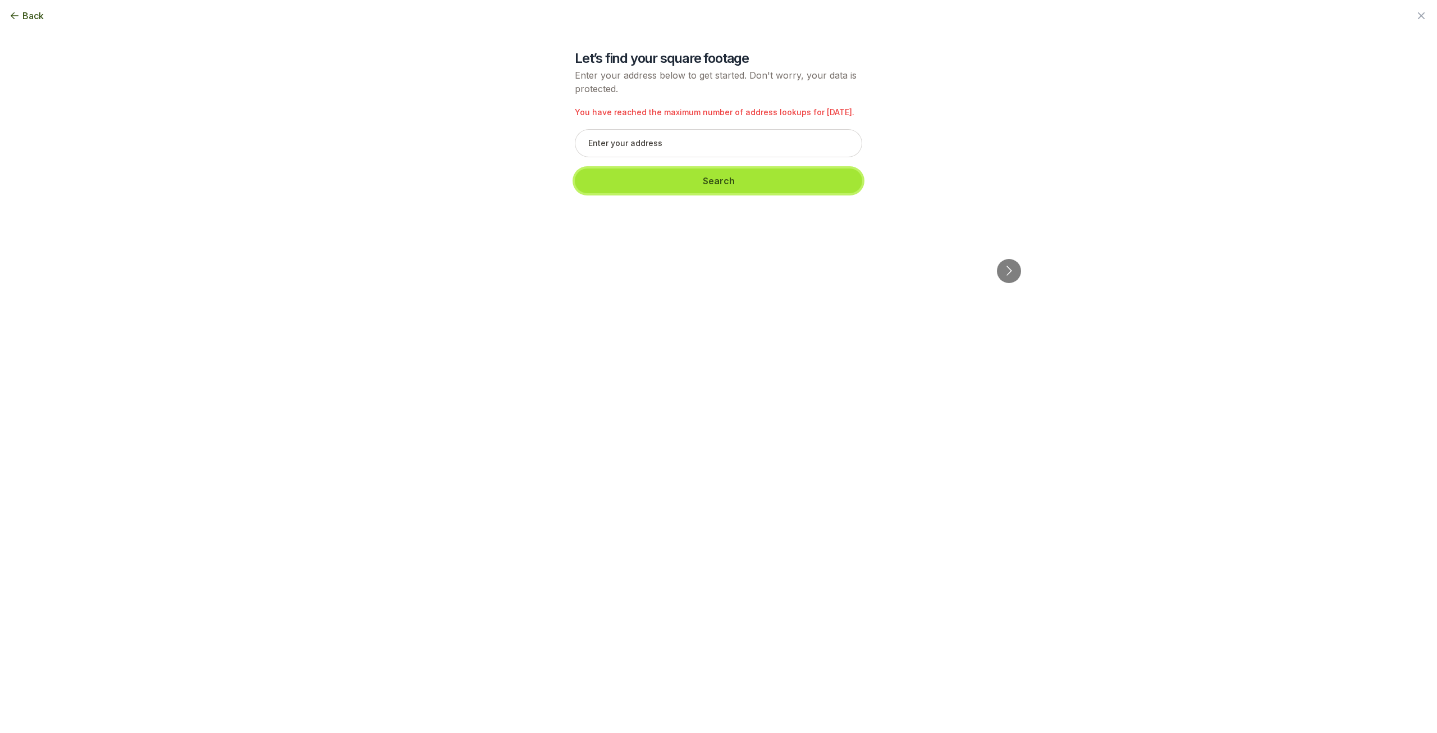
click at [726, 179] on button "Search" at bounding box center [718, 180] width 287 height 25
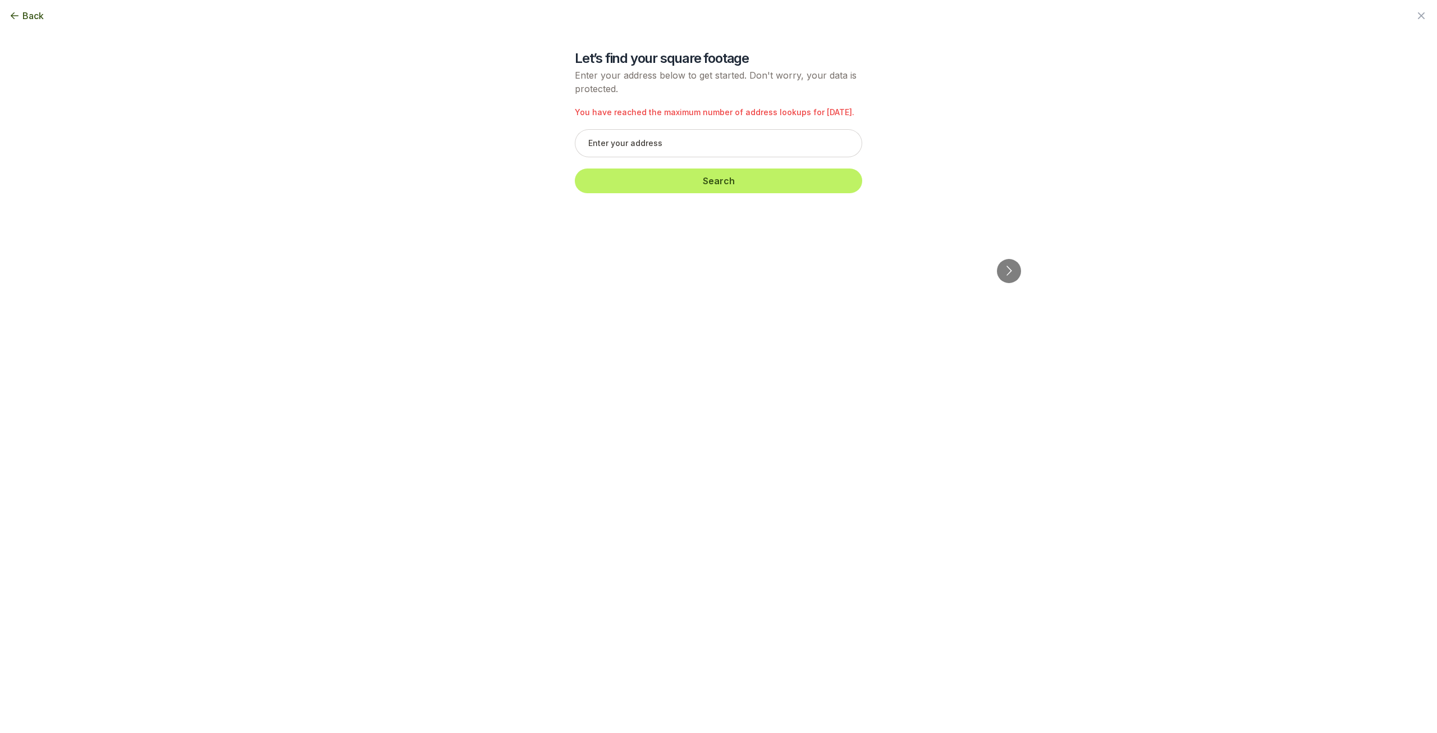
drag, startPoint x: 1421, startPoint y: 14, endPoint x: 1421, endPoint y: 4, distance: 9.5
click at [1421, 11] on icon "button" at bounding box center [1421, 15] width 13 height 13
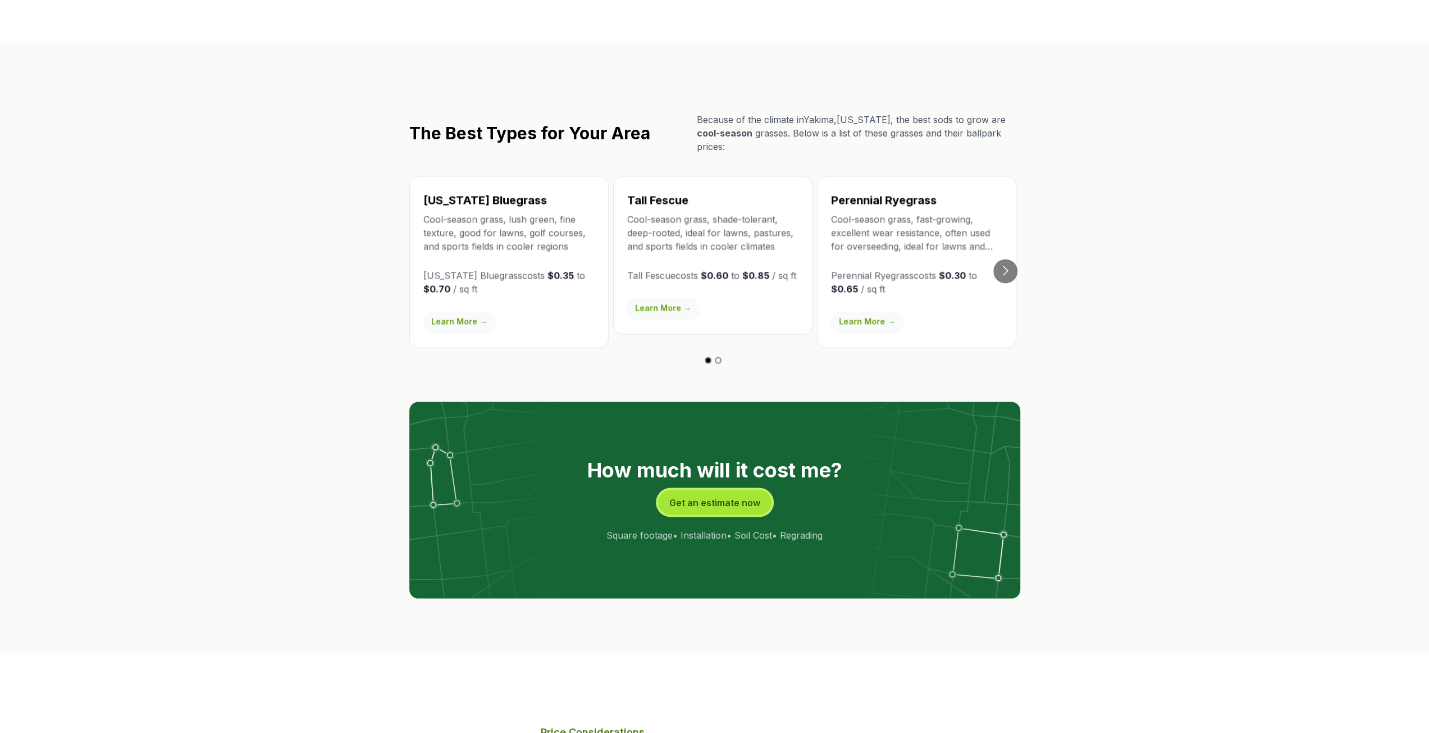
click at [710, 490] on button "Get an estimate now" at bounding box center [714, 502] width 113 height 25
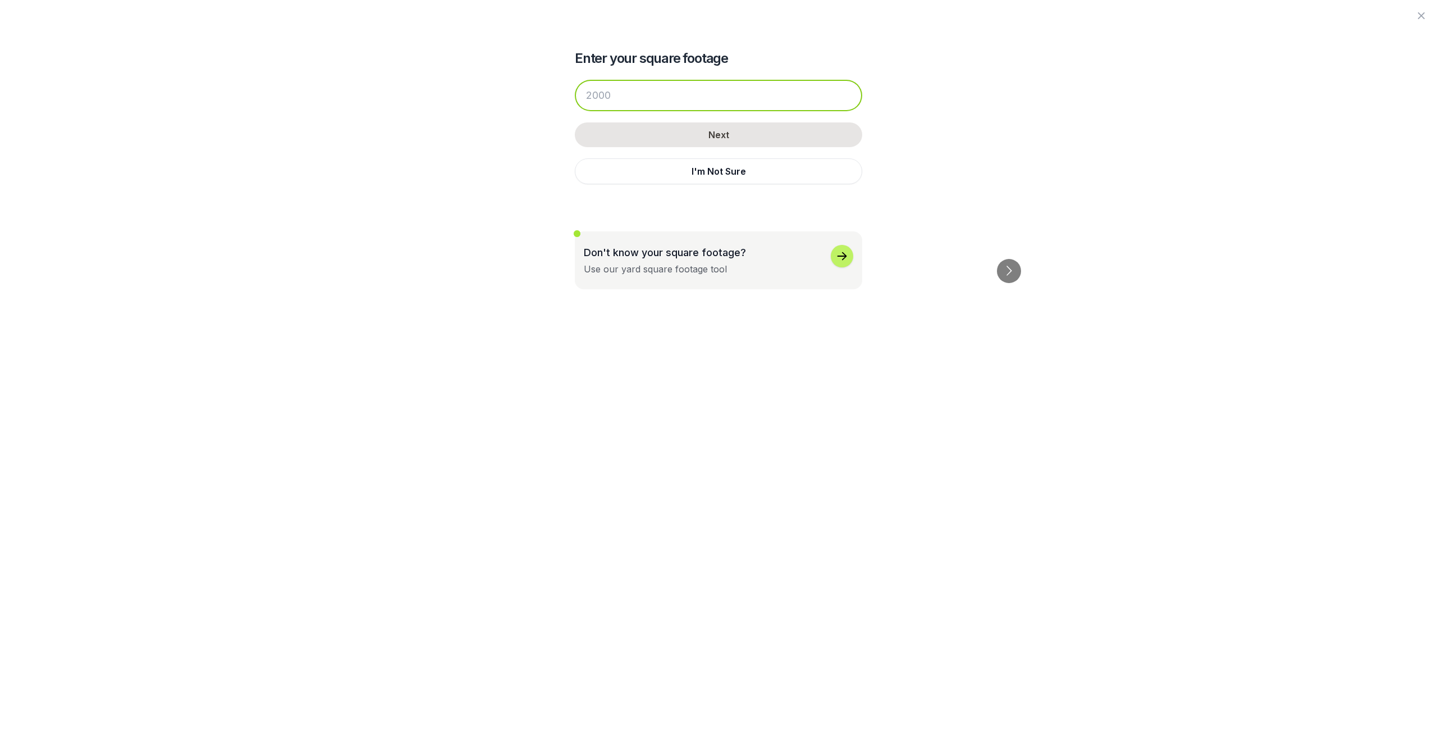
click at [631, 91] on input "number" at bounding box center [718, 95] width 287 height 31
type input "280"
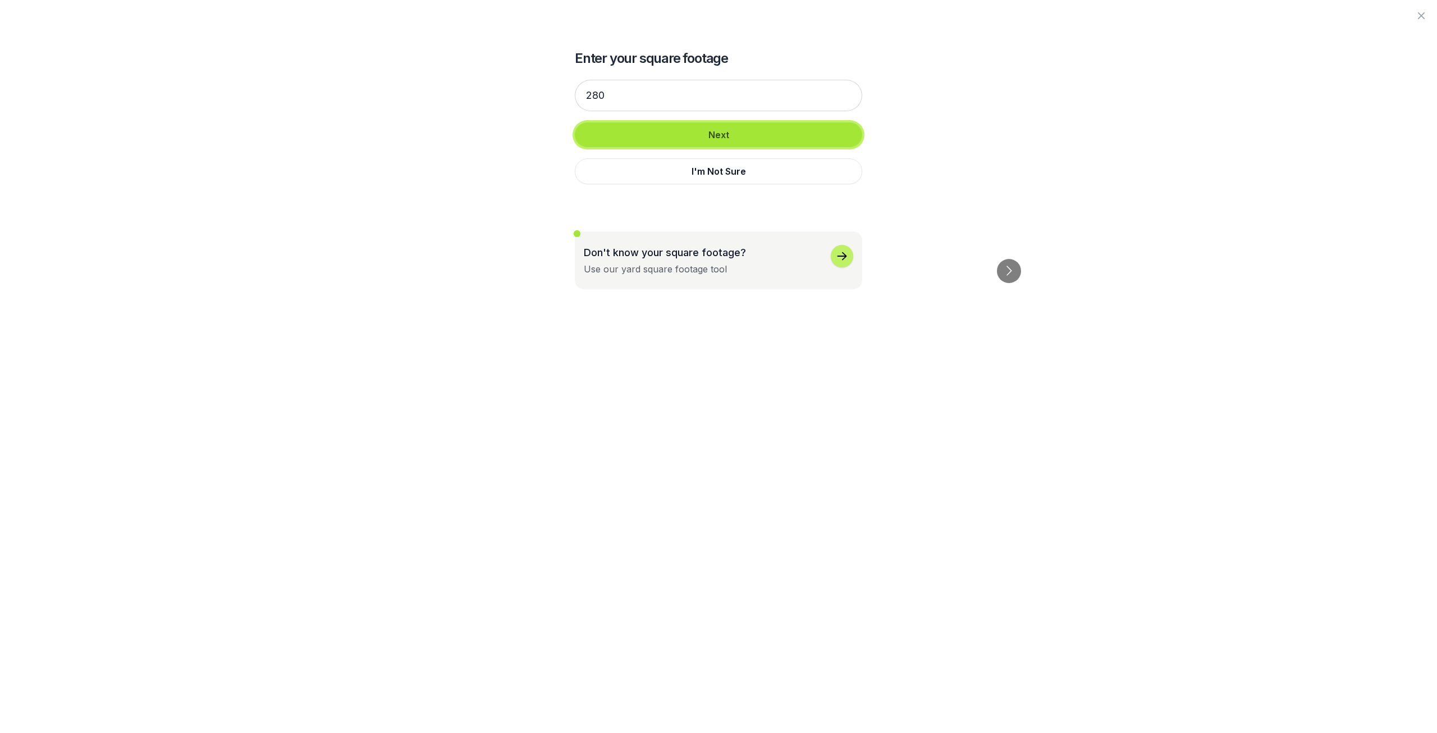
click at [669, 132] on button "Next" at bounding box center [718, 134] width 287 height 25
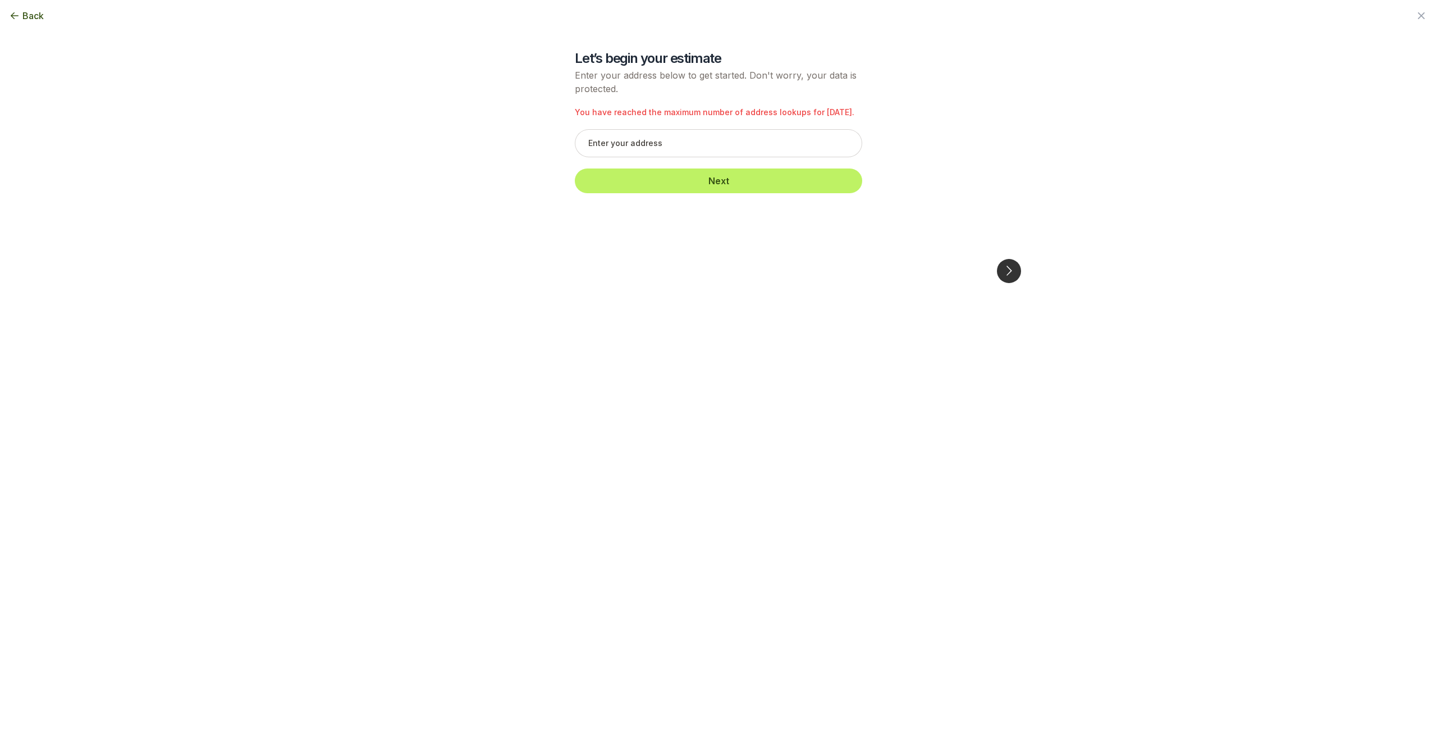
click at [1012, 259] on button "Go to next slide" at bounding box center [1009, 271] width 24 height 24
drag, startPoint x: 1424, startPoint y: 12, endPoint x: 1424, endPoint y: 5, distance: 6.7
click at [1424, 7] on div "Back" at bounding box center [718, 15] width 1437 height 31
